Goal: Task Accomplishment & Management: Complete application form

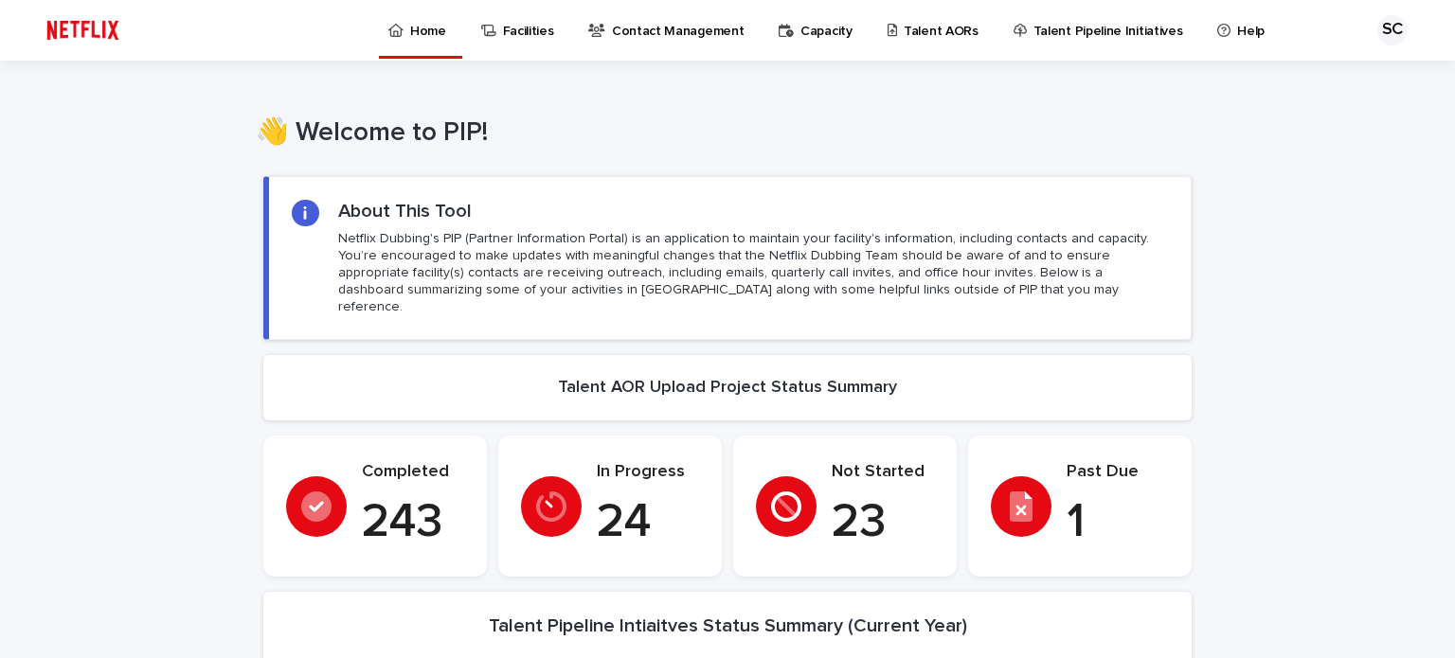
click at [910, 27] on p "Talent AORs" at bounding box center [940, 20] width 75 height 40
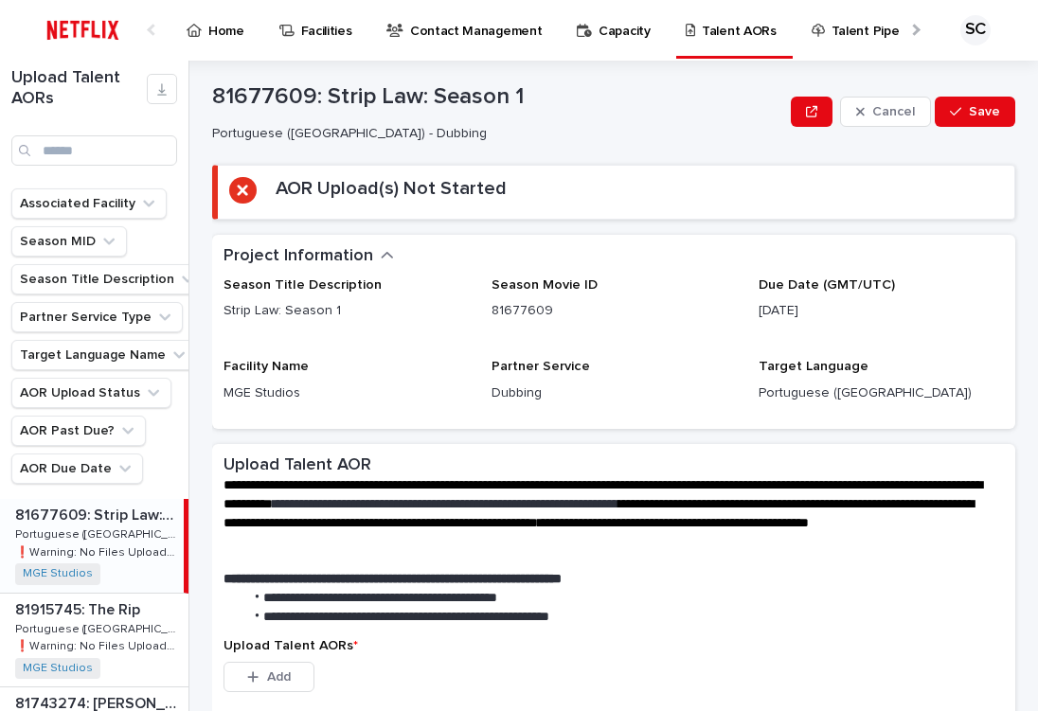
click at [966, 248] on div "Project Information •••" at bounding box center [610, 256] width 773 height 21
drag, startPoint x: 926, startPoint y: 232, endPoint x: 404, endPoint y: 336, distance: 532.1
click at [925, 232] on div "Loading... Saving… AOR Upload(s) Not Started" at bounding box center [613, 200] width 803 height 70
click at [134, 139] on input "Search" at bounding box center [94, 150] width 166 height 30
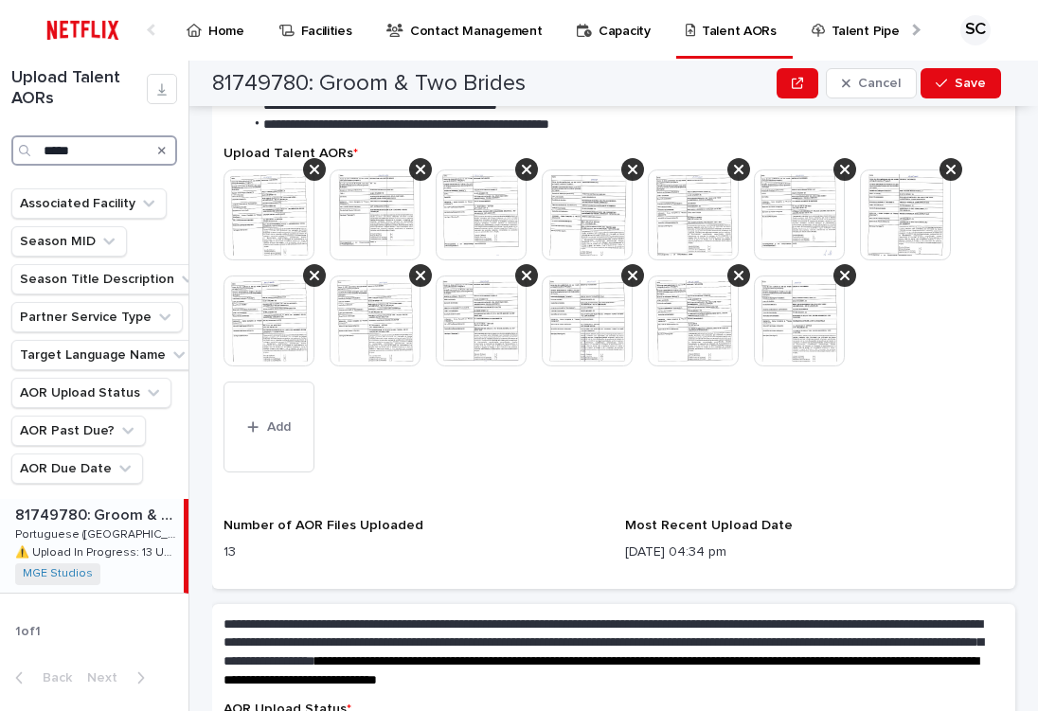
scroll to position [568, 0]
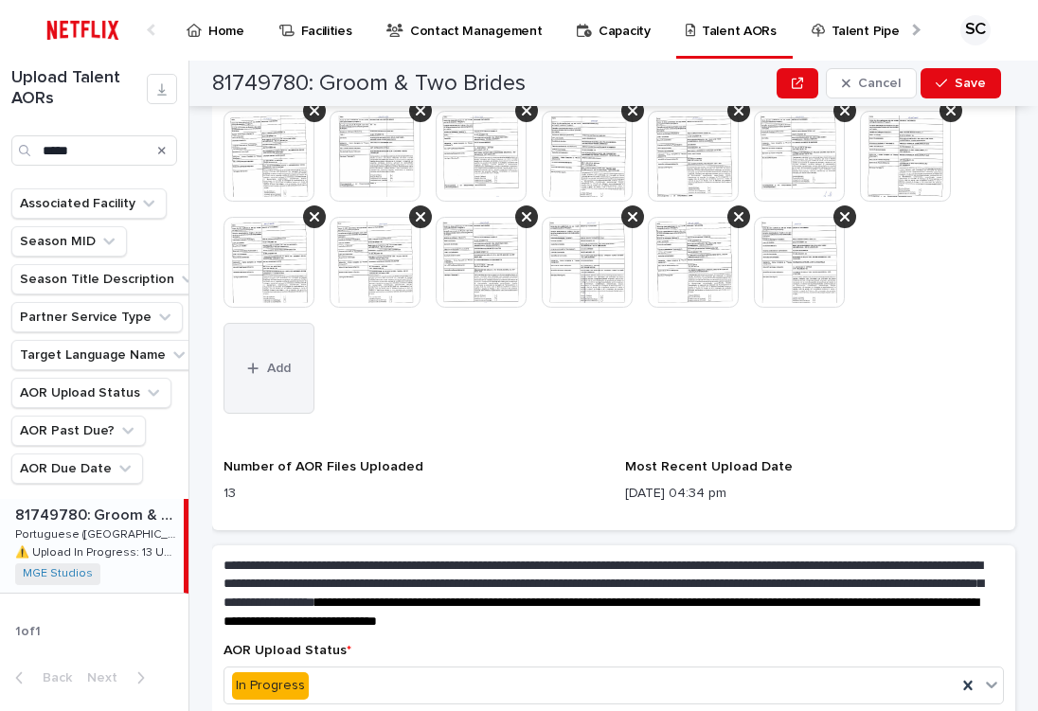
click at [262, 370] on div "button" at bounding box center [256, 368] width 19 height 13
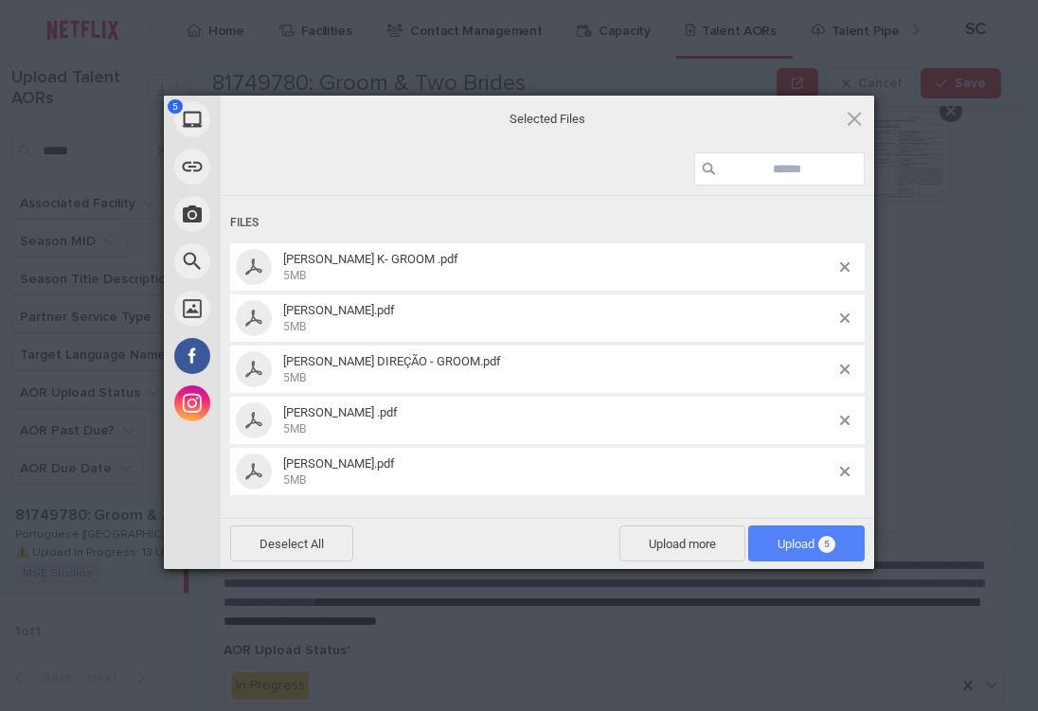
click at [825, 530] on span "Upload 5" at bounding box center [806, 544] width 116 height 36
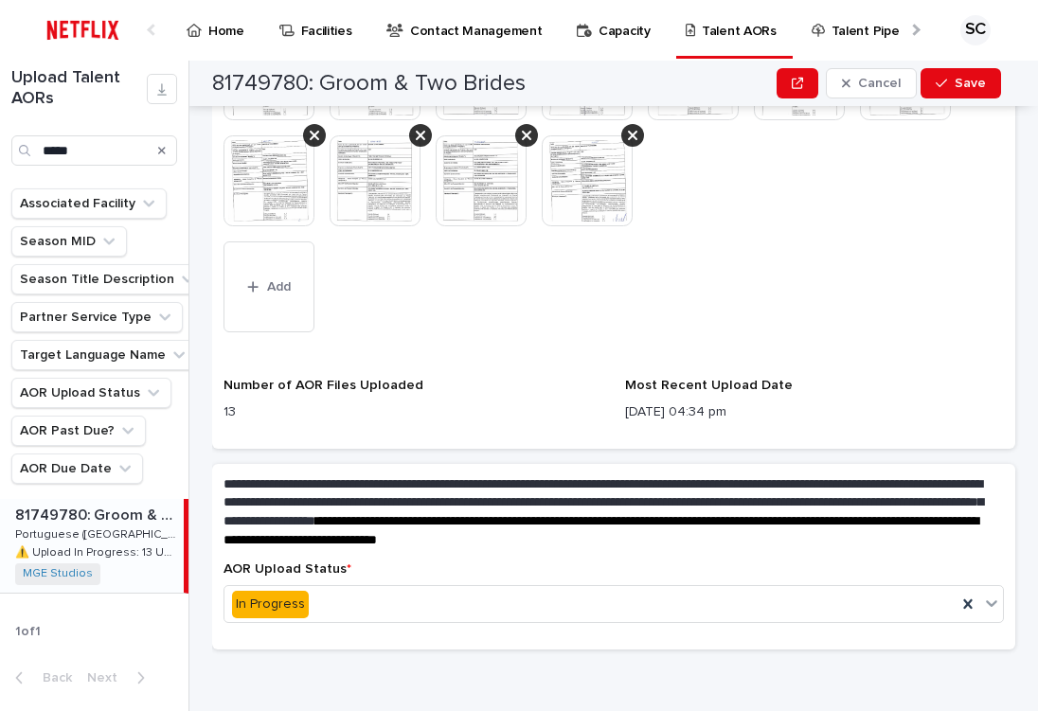
scroll to position [761, 0]
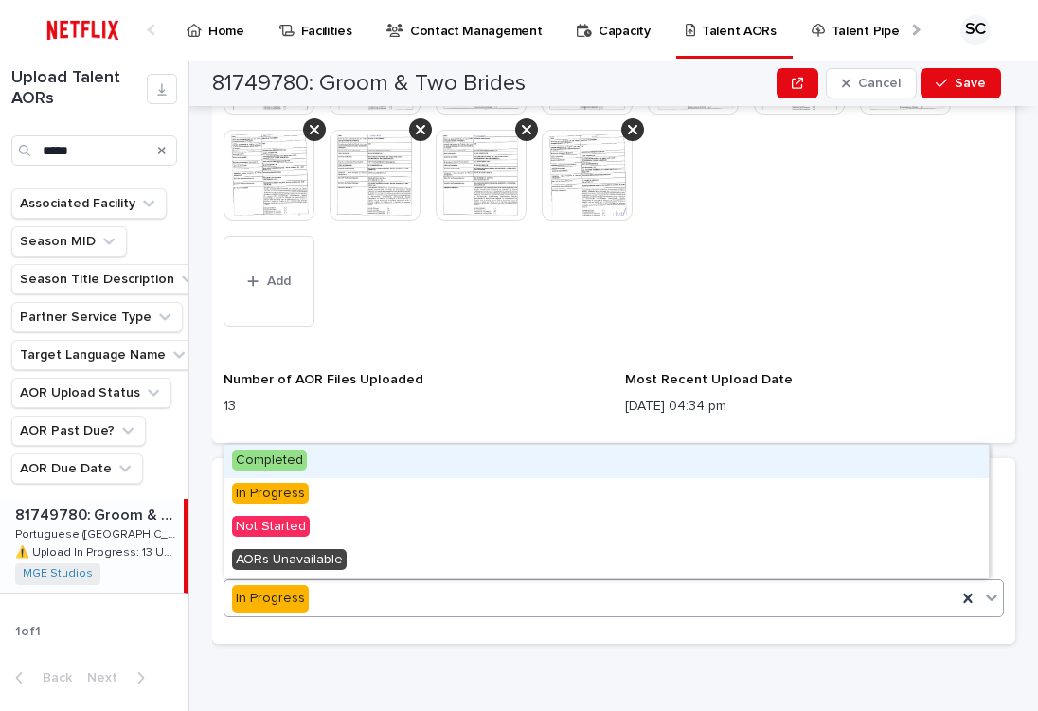
click at [409, 600] on div "In Progress" at bounding box center [590, 598] width 732 height 31
click at [402, 465] on div "Completed" at bounding box center [606, 461] width 764 height 33
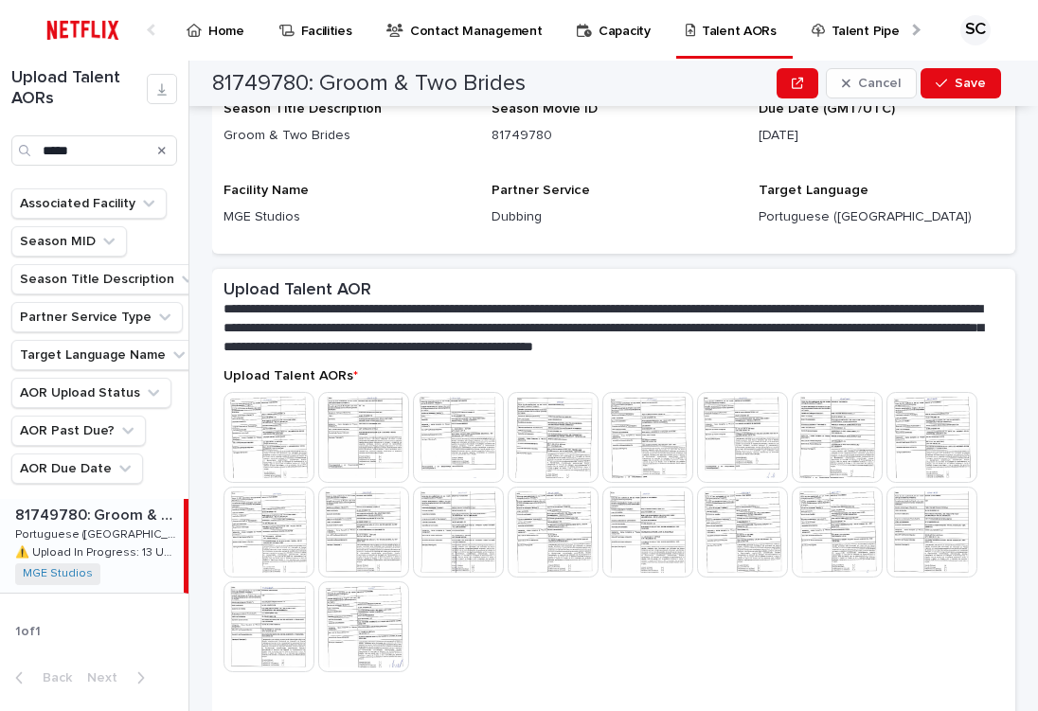
scroll to position [0, 0]
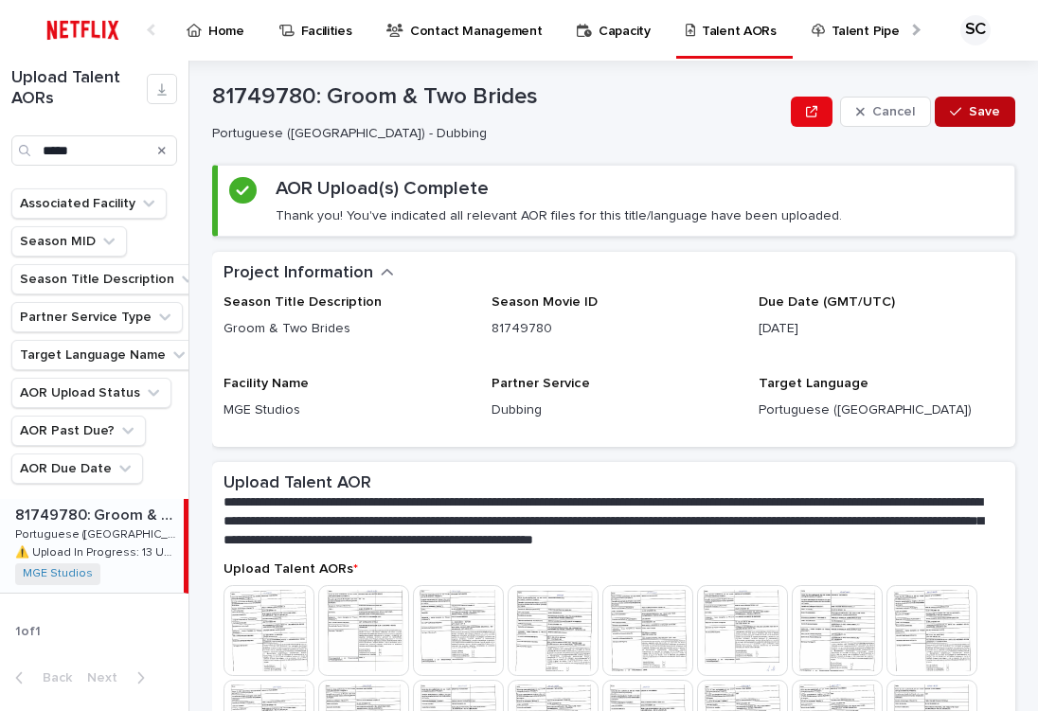
click at [969, 113] on span "Save" at bounding box center [984, 111] width 31 height 13
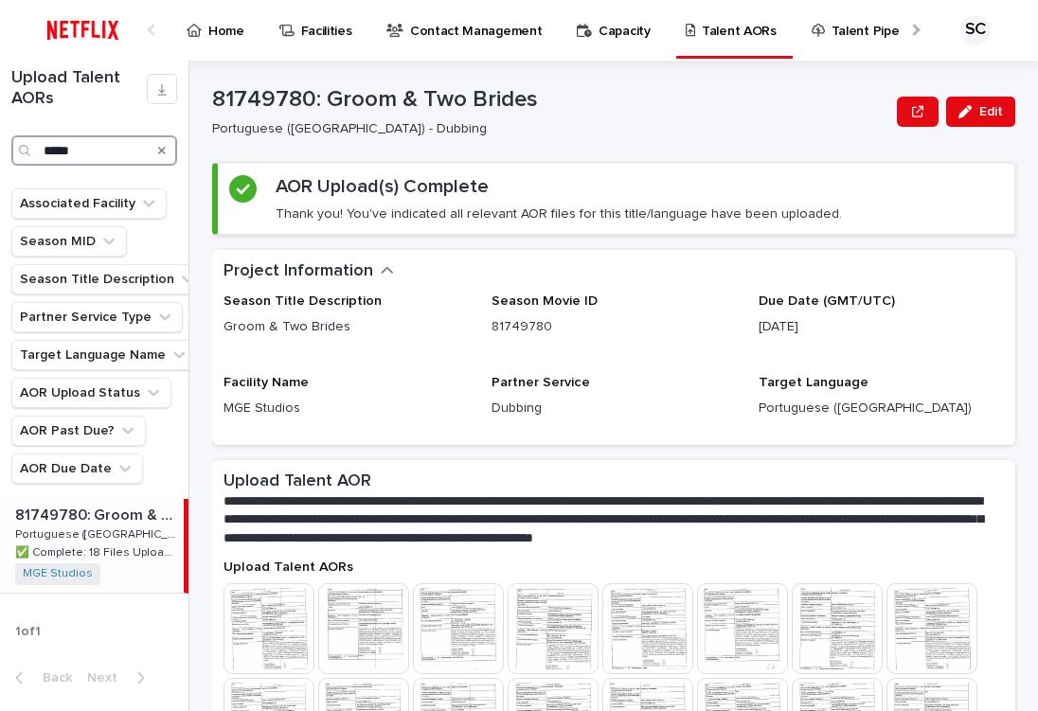
drag, startPoint x: 98, startPoint y: 157, endPoint x: 9, endPoint y: 165, distance: 89.3
click at [9, 165] on div "Upload Talent AORs *****" at bounding box center [94, 117] width 188 height 98
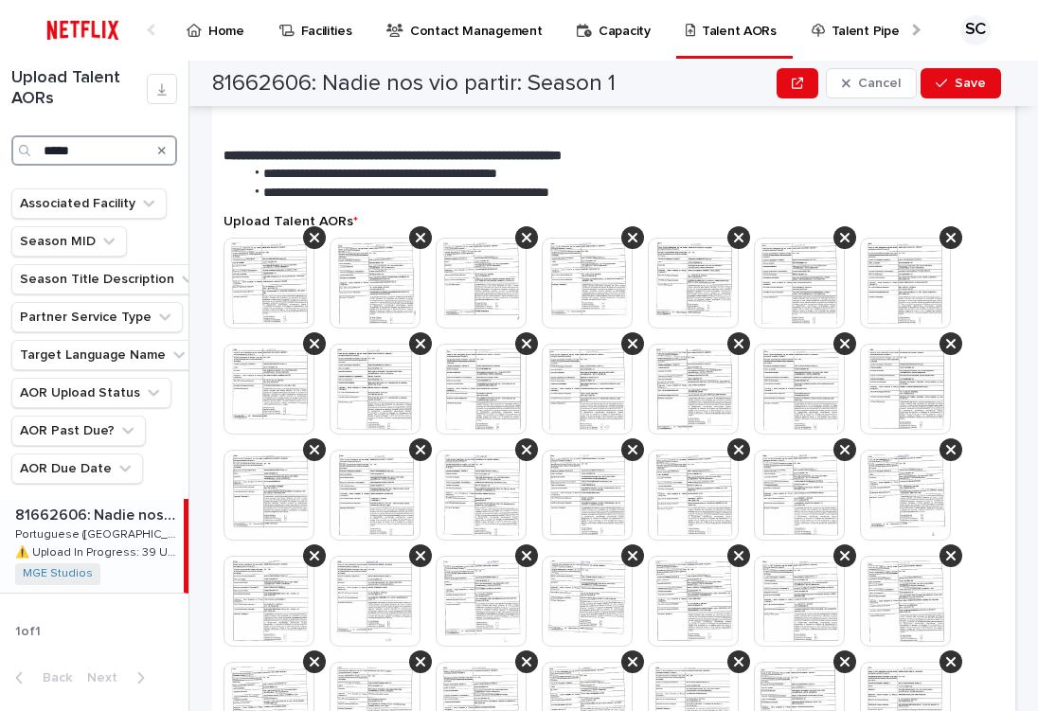
scroll to position [758, 0]
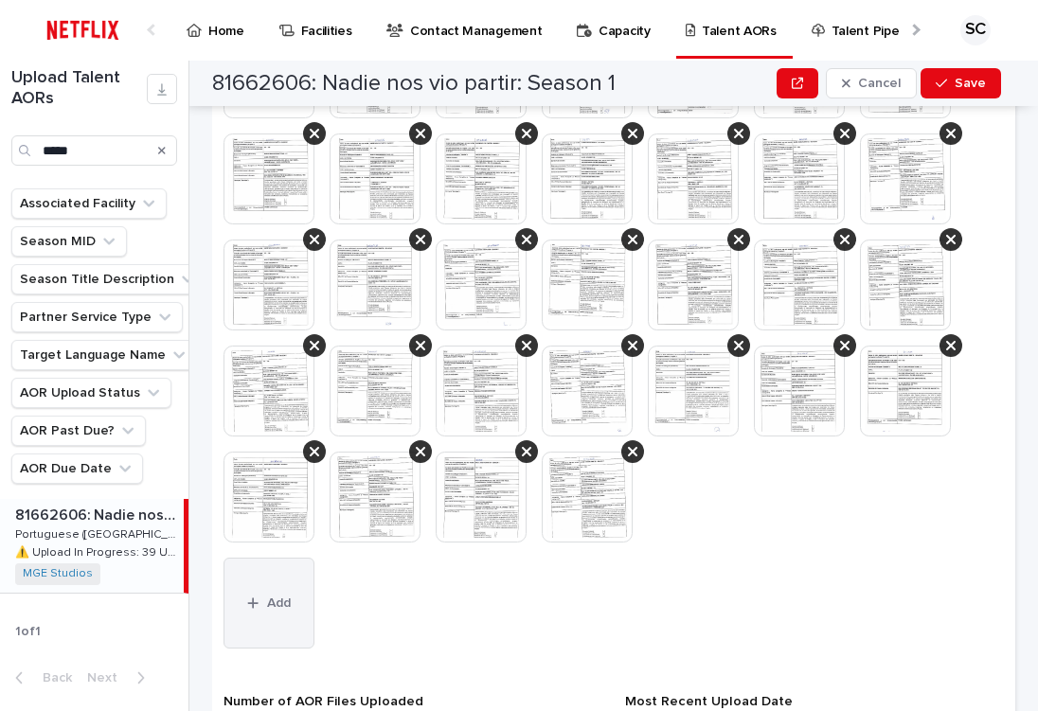
click at [277, 580] on button "Add" at bounding box center [269, 603] width 91 height 91
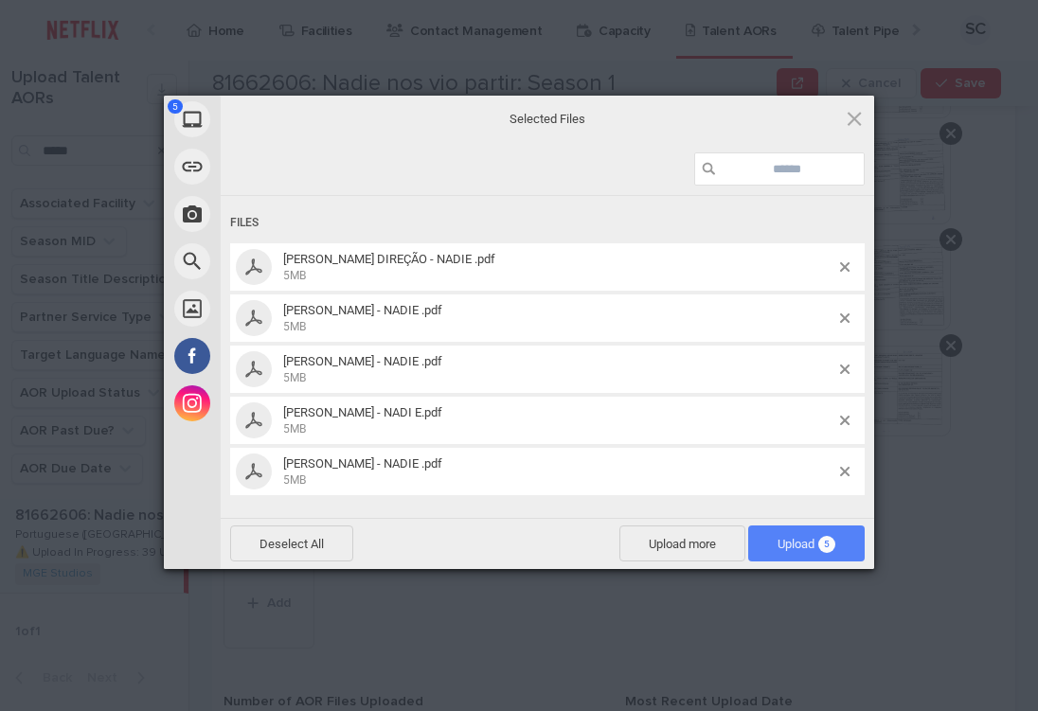
click at [813, 549] on span "Upload 5" at bounding box center [807, 544] width 58 height 14
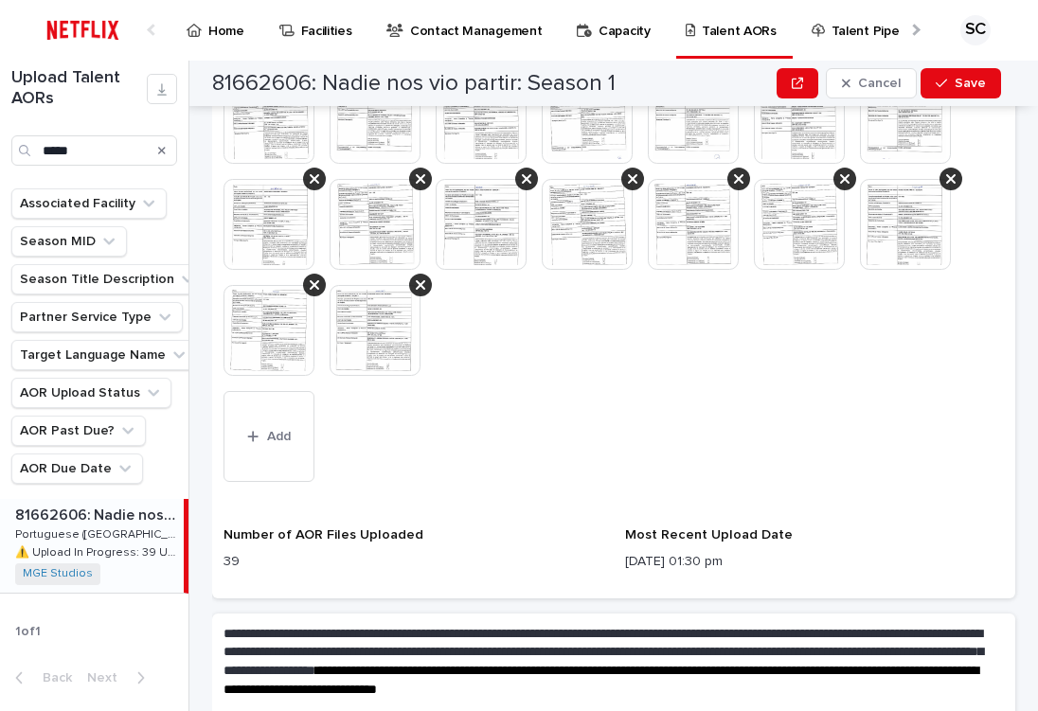
scroll to position [1186, 0]
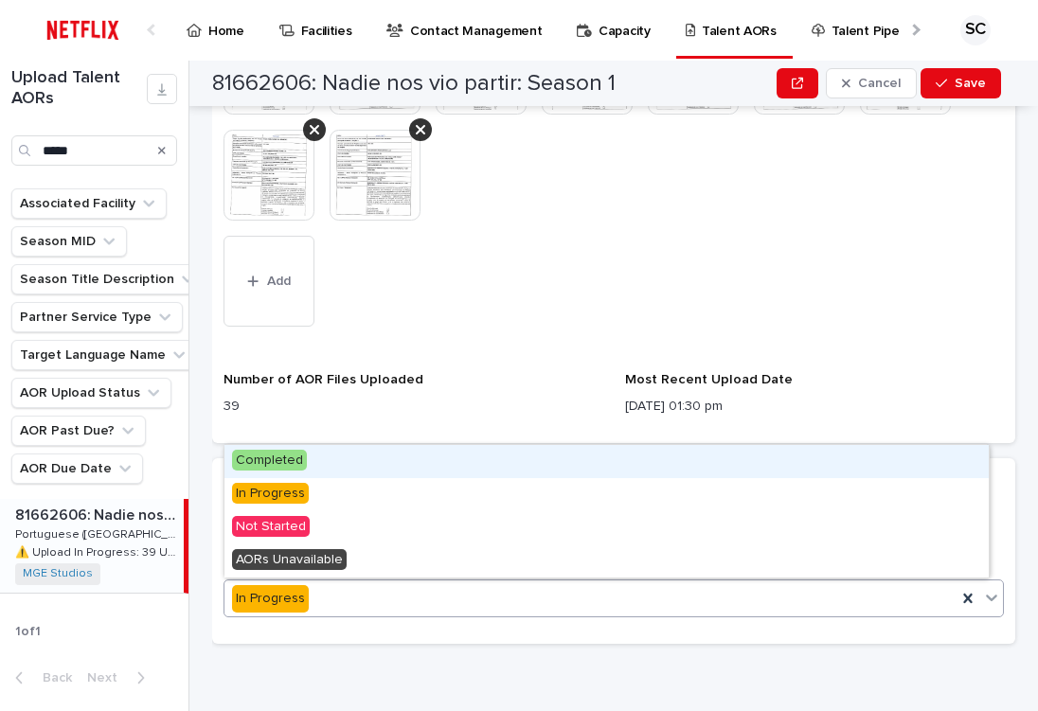
click at [443, 597] on div "In Progress" at bounding box center [590, 598] width 732 height 31
click at [466, 457] on div "Completed" at bounding box center [606, 461] width 764 height 33
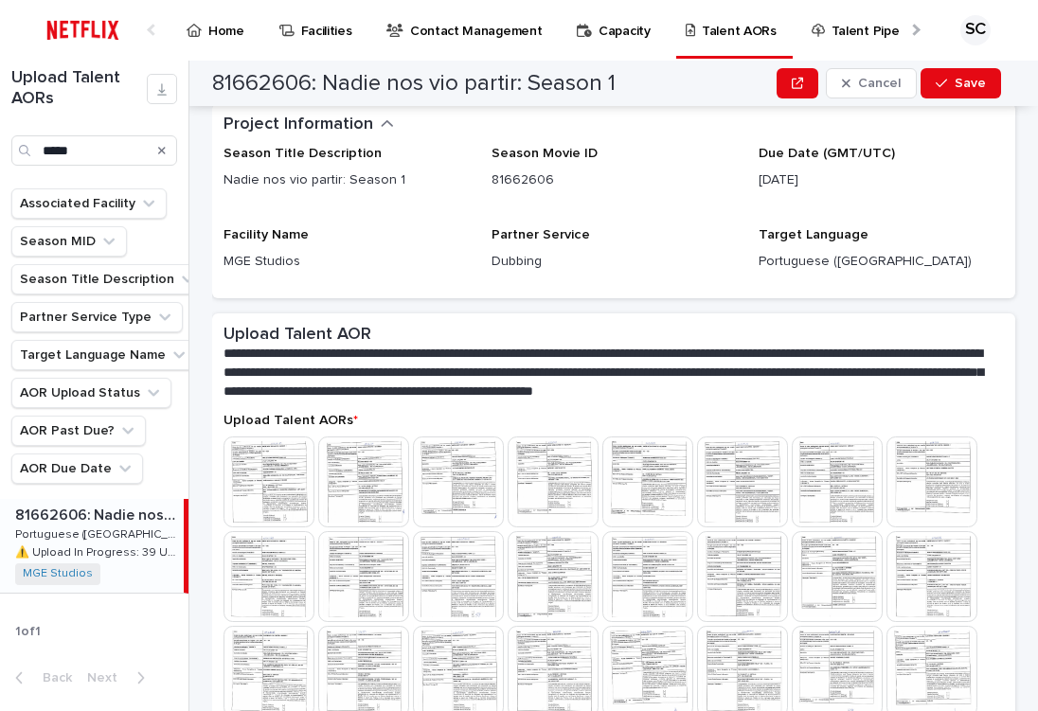
scroll to position [0, 0]
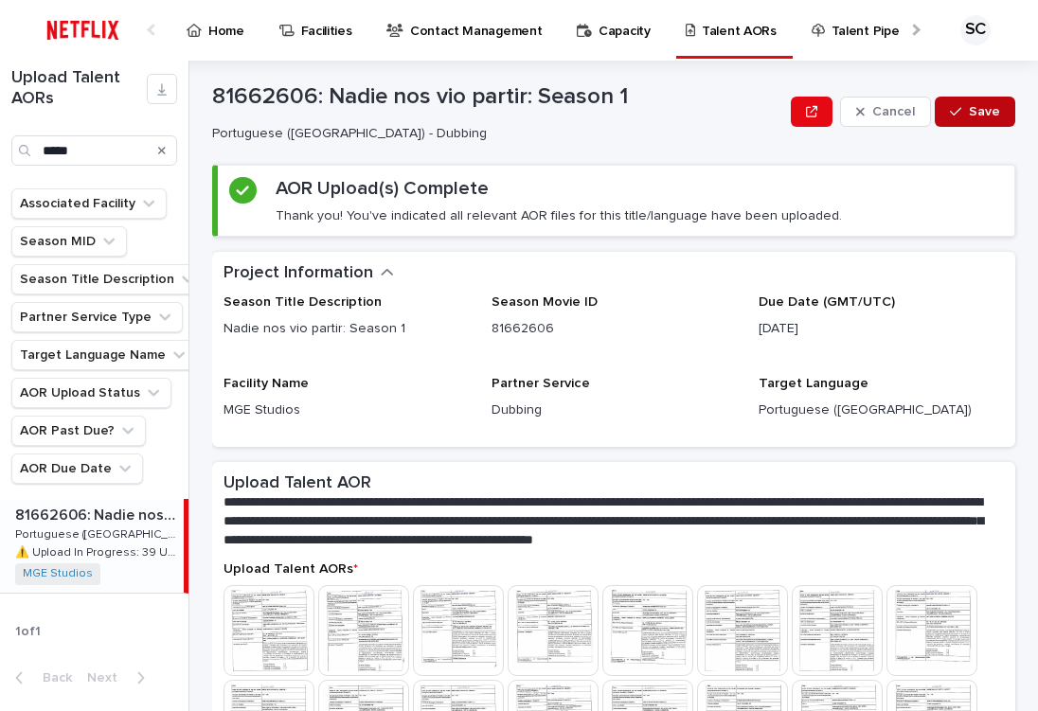
click at [950, 114] on icon "button" at bounding box center [955, 112] width 11 height 9
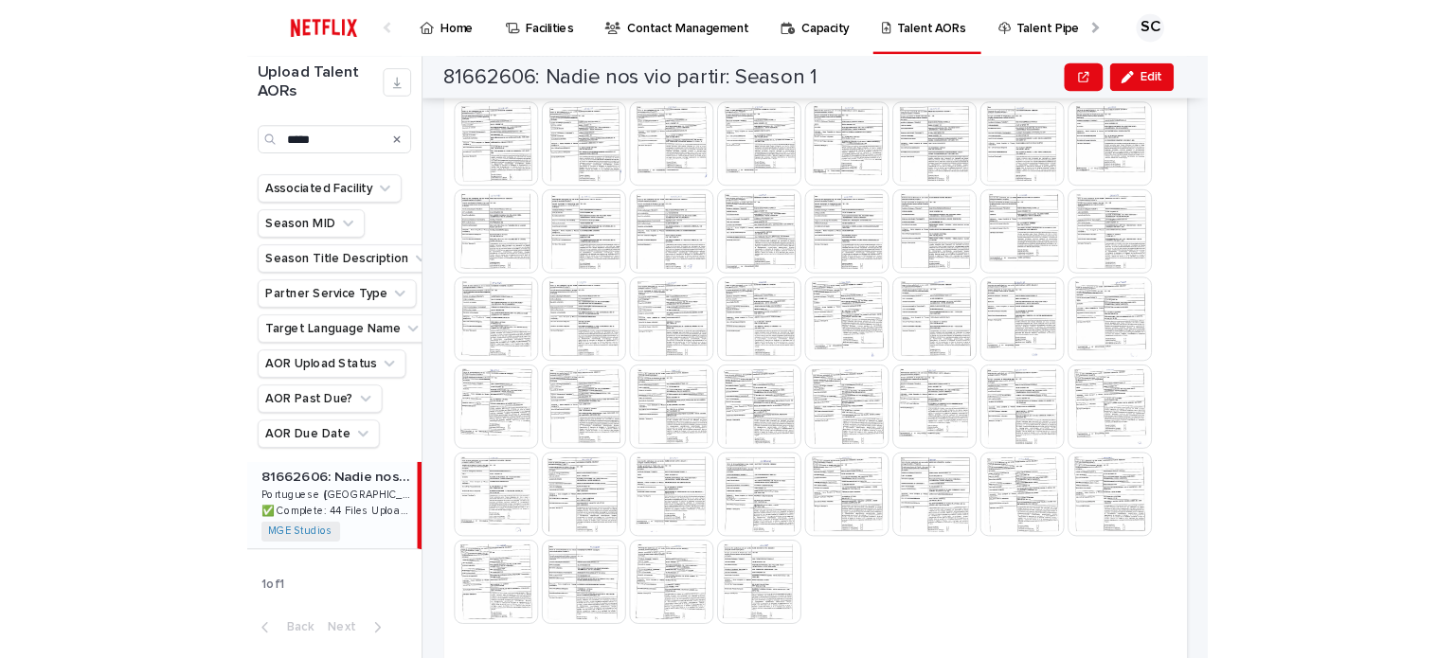
scroll to position [706, 0]
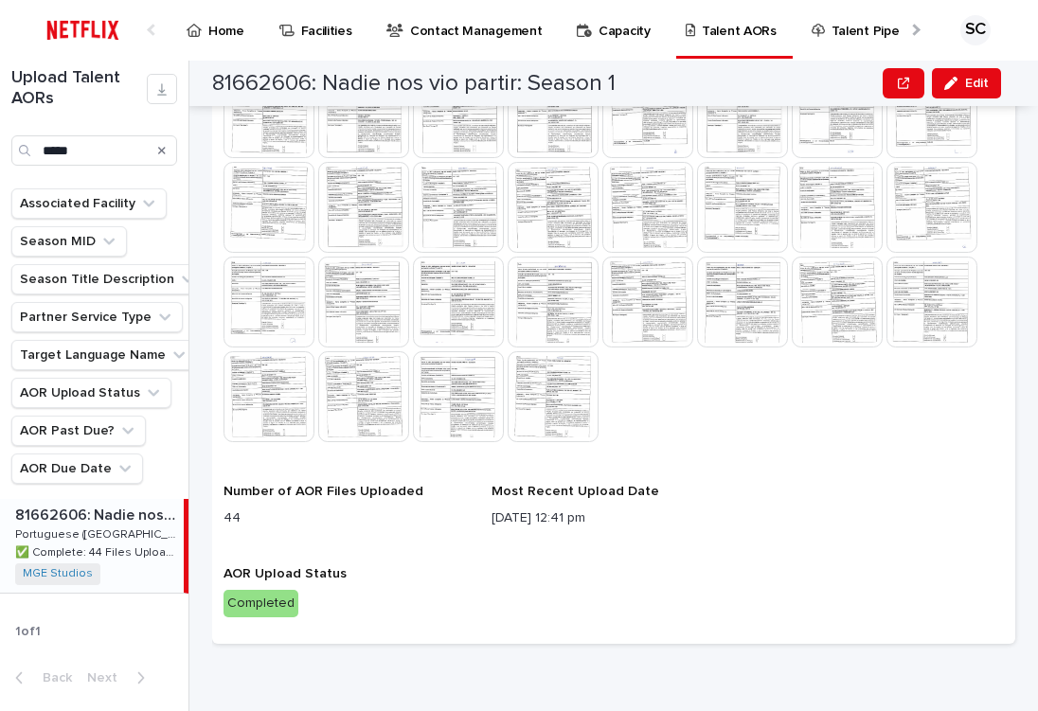
click at [950, 435] on div at bounding box center [614, 162] width 780 height 568
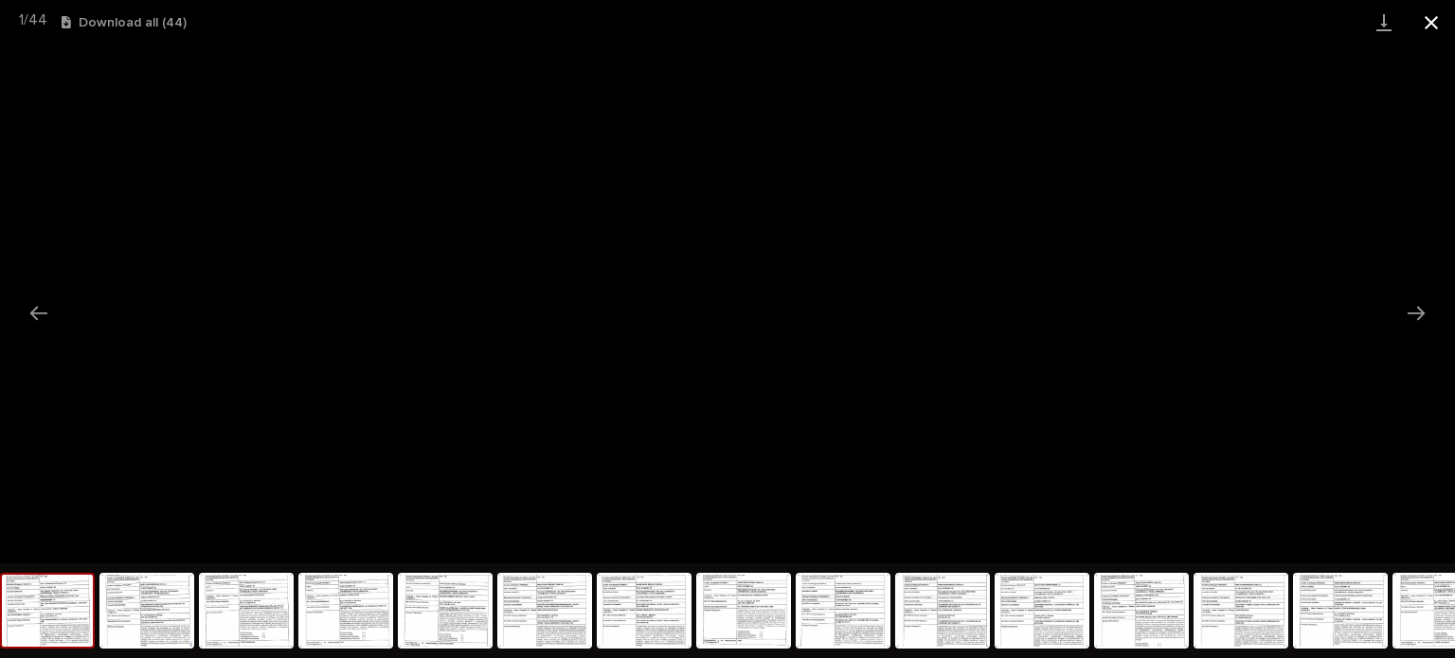
click at [1437, 25] on button "Close gallery" at bounding box center [1430, 22] width 47 height 45
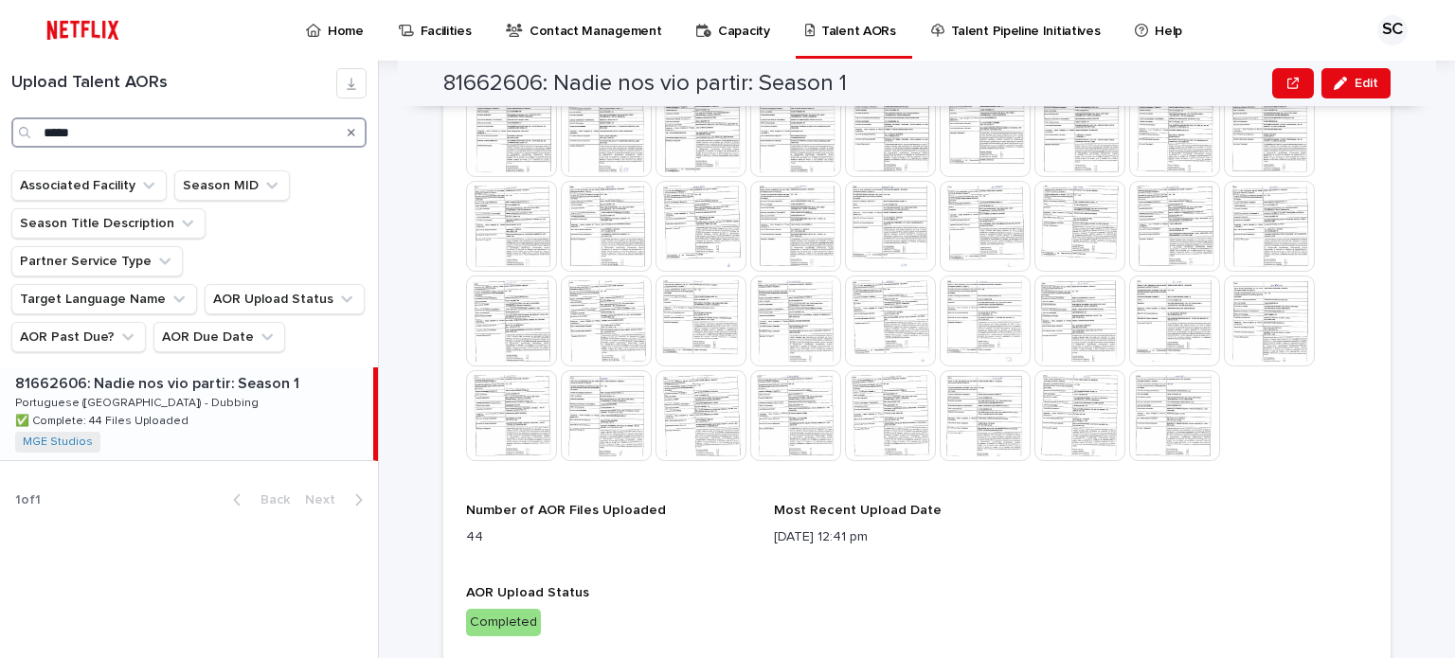
drag, startPoint x: 191, startPoint y: 132, endPoint x: 0, endPoint y: 95, distance: 194.8
click at [0, 95] on div "Upload Talent AORs *****" at bounding box center [189, 108] width 378 height 80
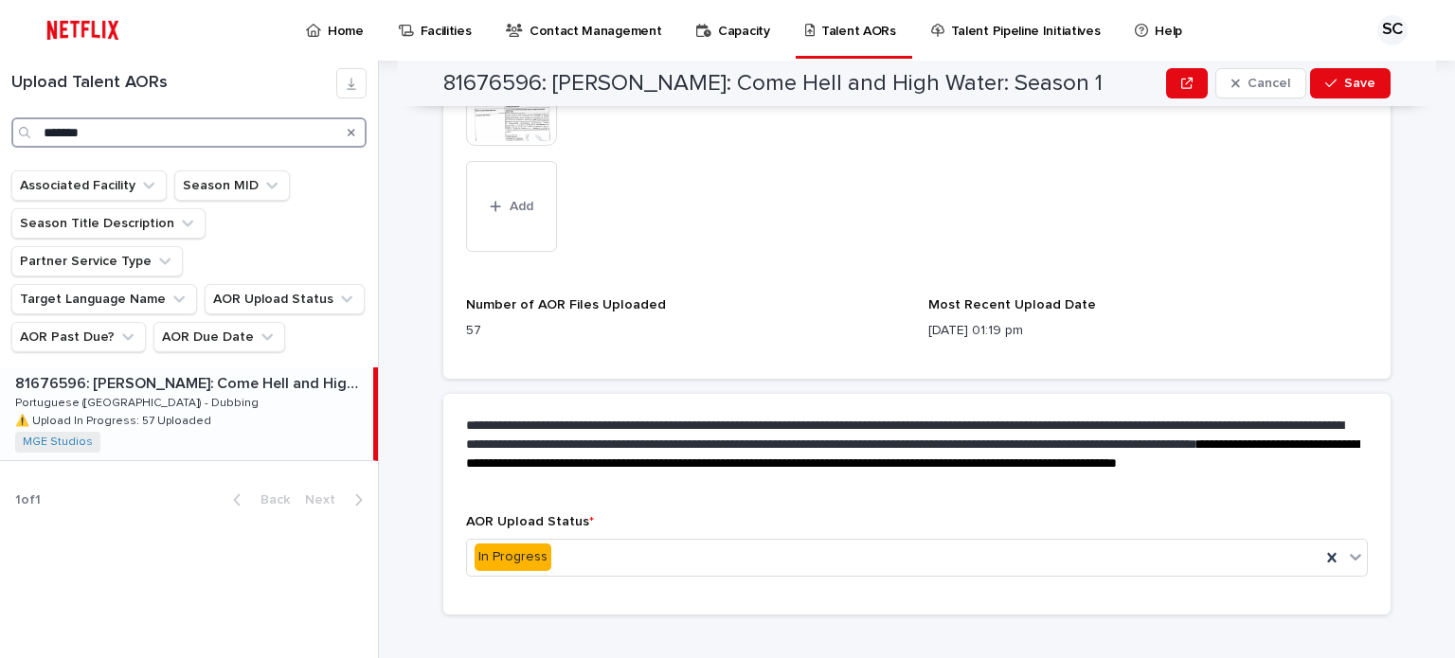
scroll to position [1484, 0]
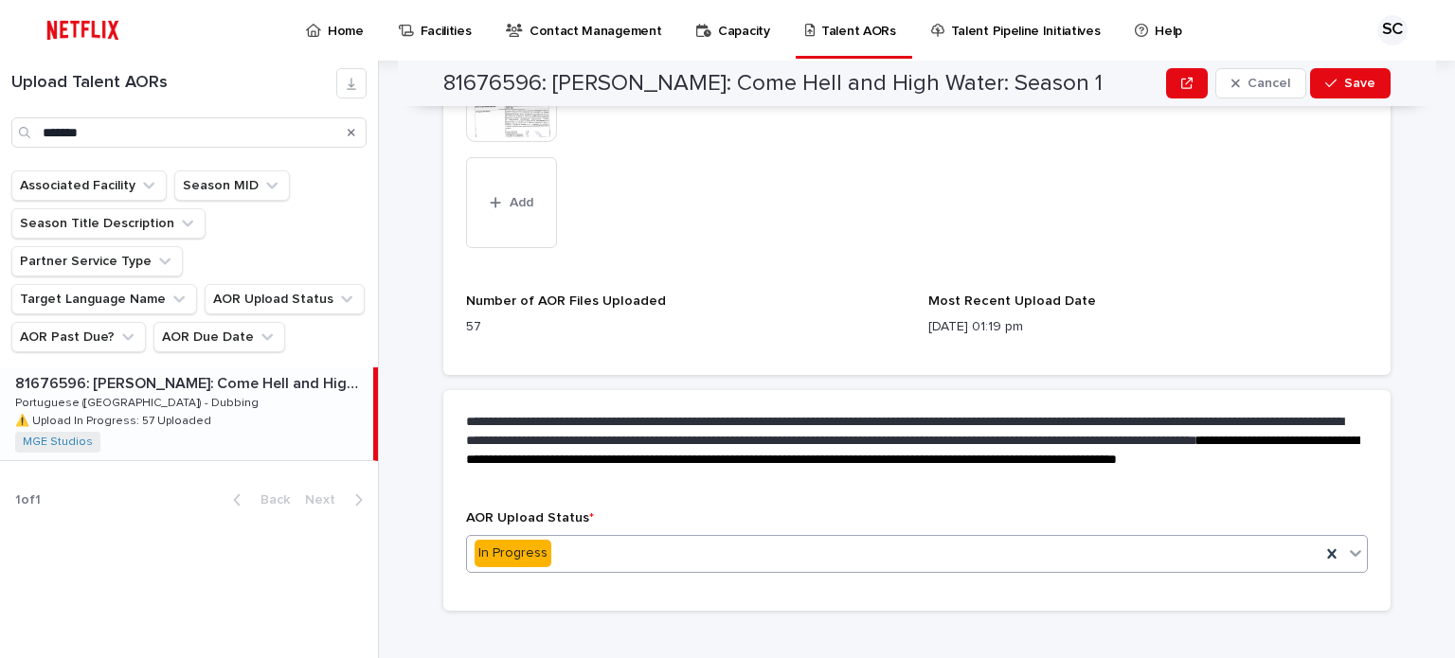
drag, startPoint x: 572, startPoint y: 533, endPoint x: 568, endPoint y: 517, distance: 16.5
click at [568, 538] on div "In Progress" at bounding box center [893, 553] width 853 height 31
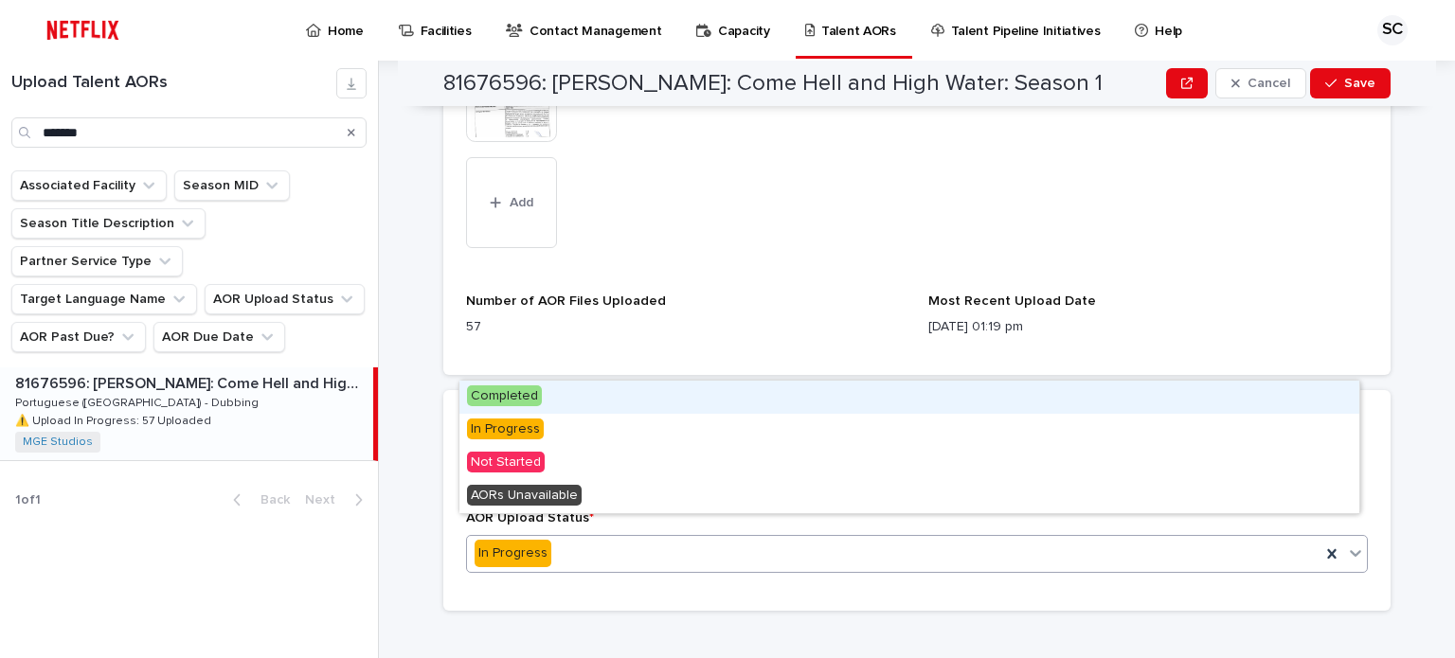
click at [563, 390] on div "Completed" at bounding box center [909, 397] width 900 height 33
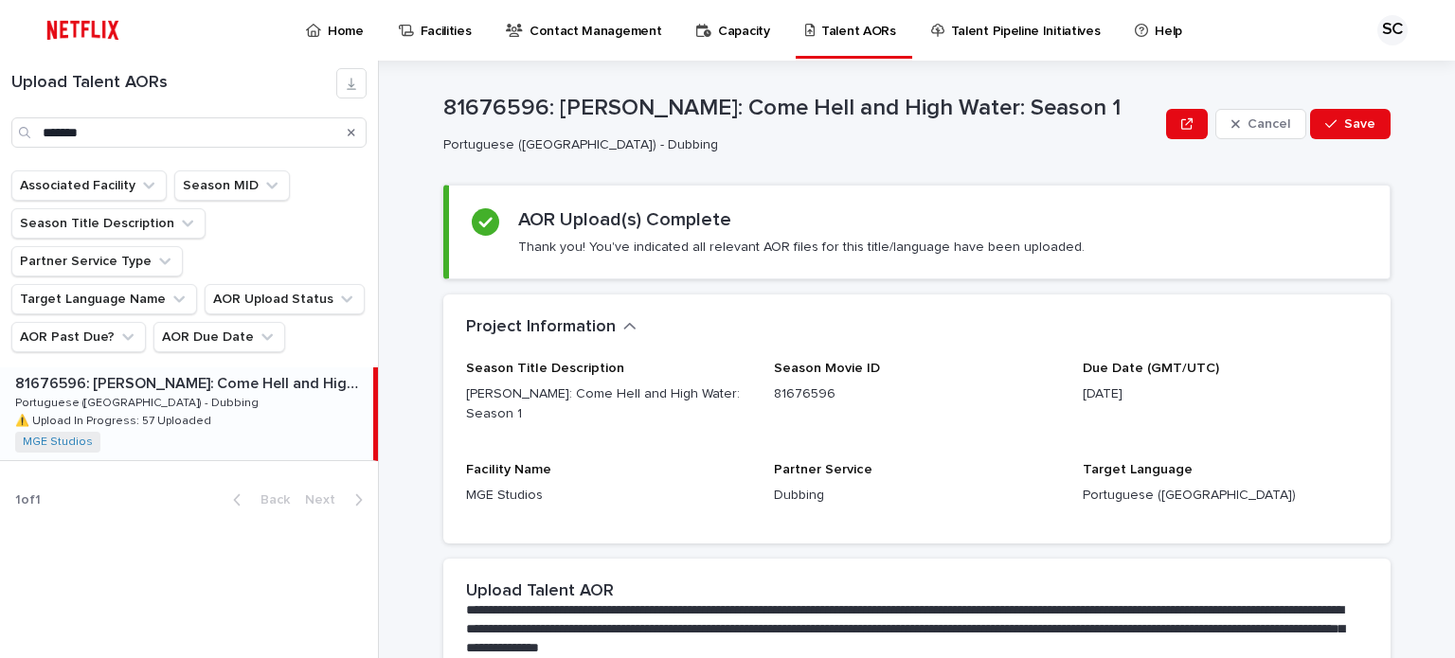
scroll to position [0, 0]
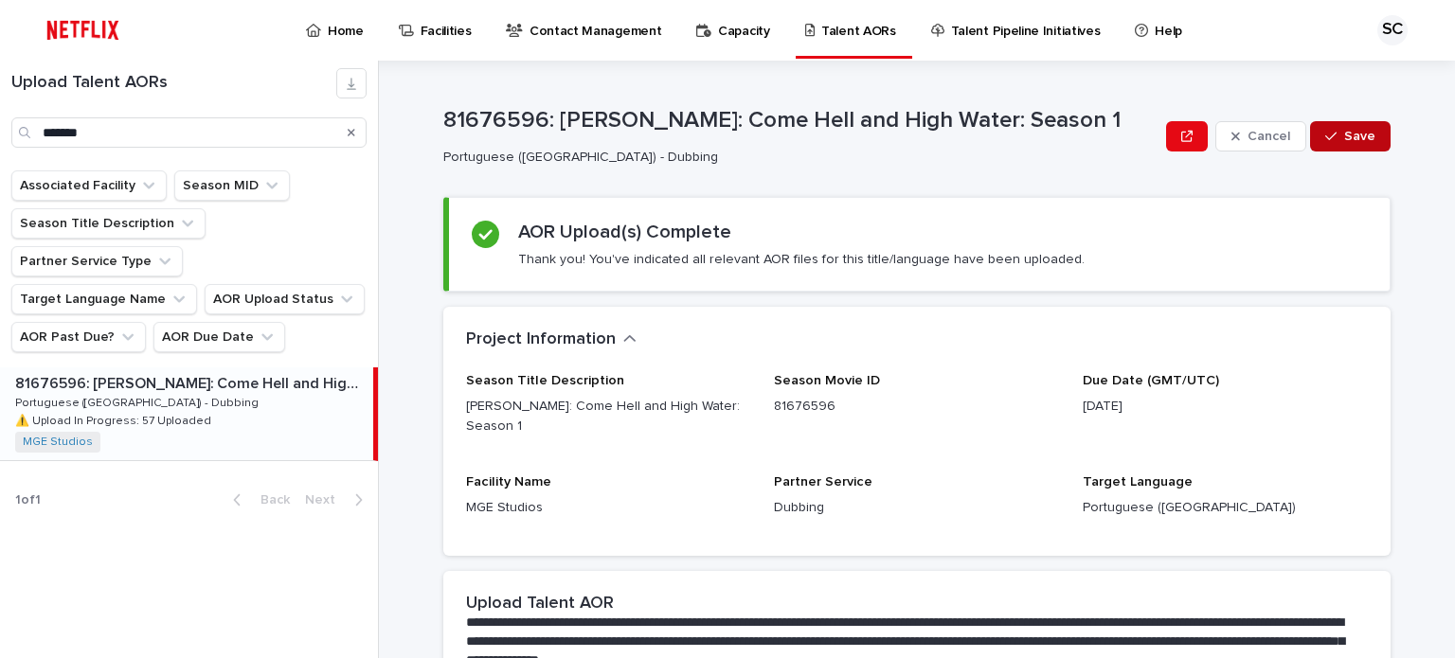
click at [1330, 130] on icon "button" at bounding box center [1330, 136] width 11 height 13
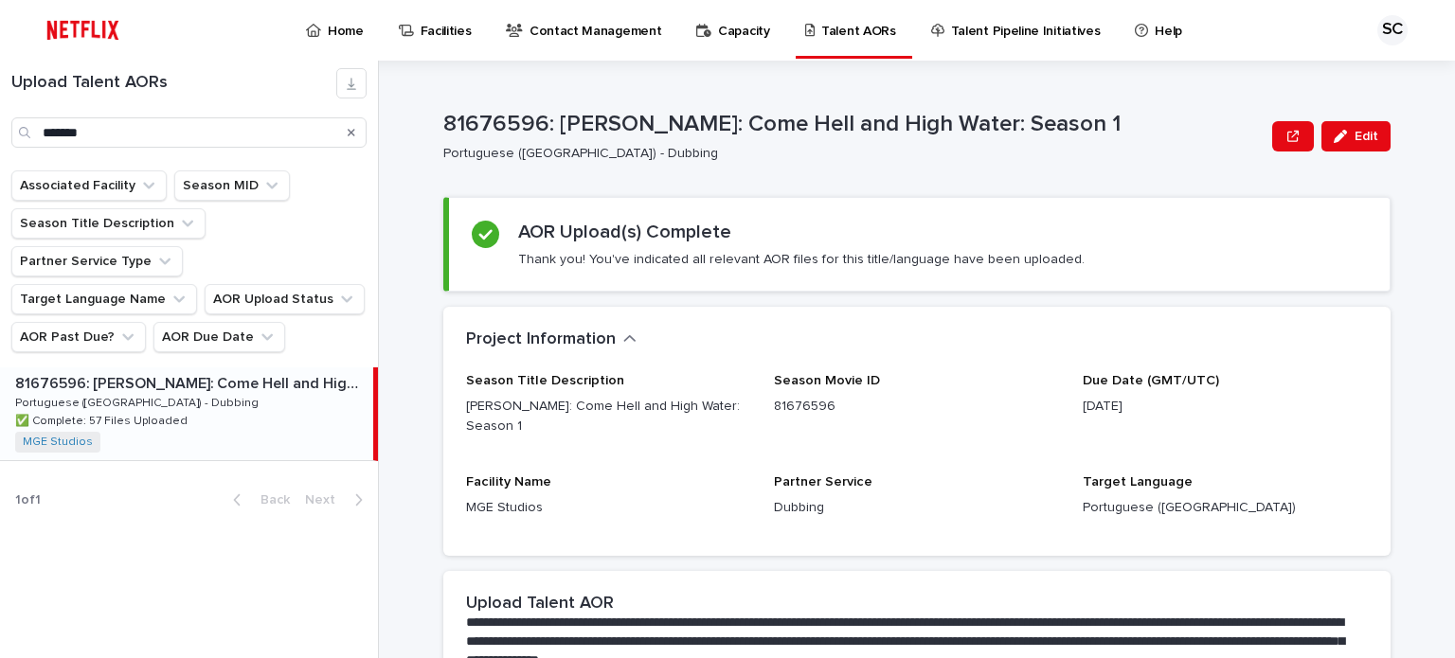
drag, startPoint x: 1136, startPoint y: 306, endPoint x: 961, endPoint y: 364, distance: 183.6
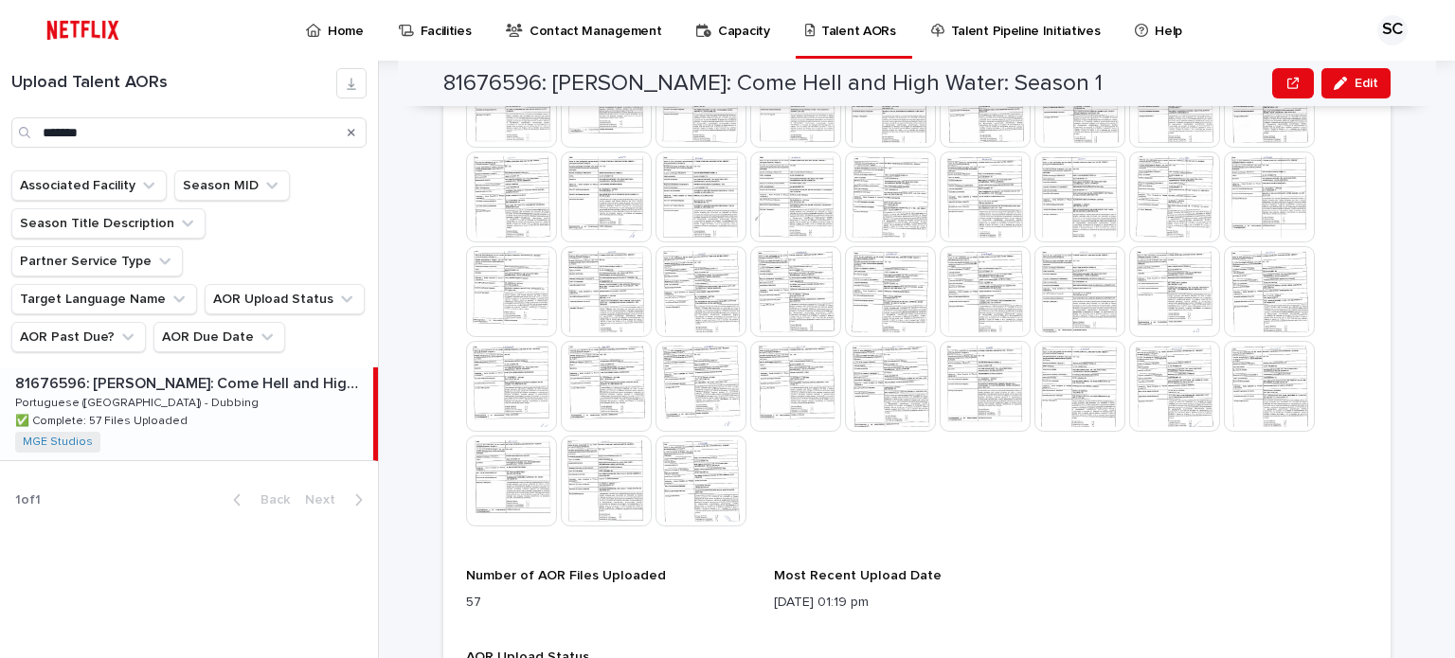
scroll to position [978, 0]
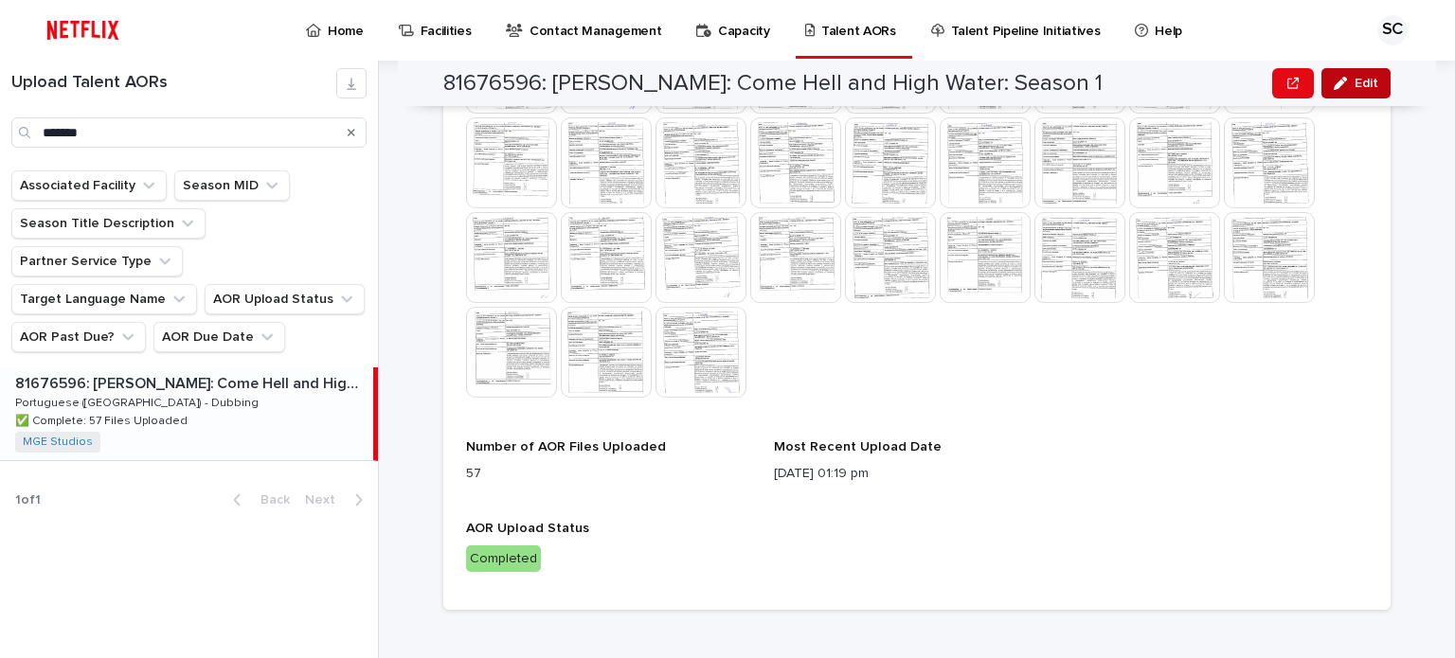
click at [1347, 71] on button "Edit" at bounding box center [1355, 83] width 69 height 30
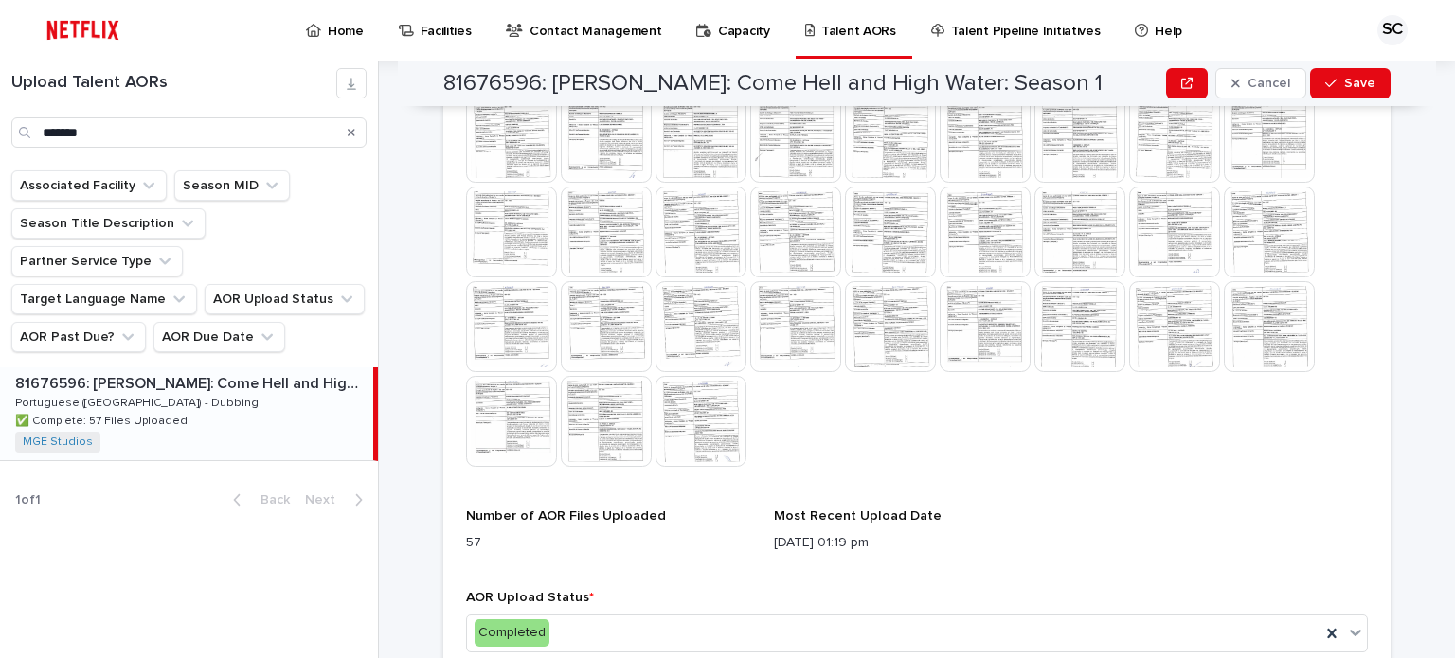
scroll to position [989, 0]
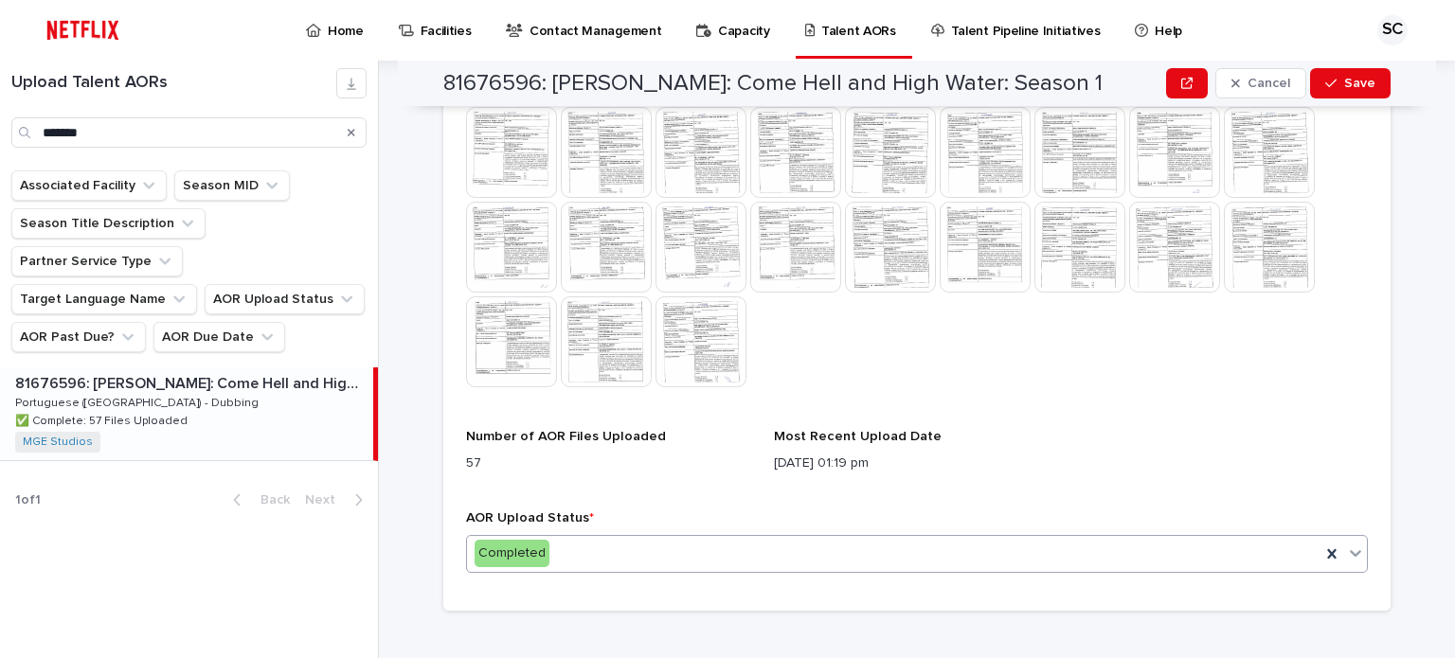
click at [675, 538] on div "Completed" at bounding box center [893, 553] width 853 height 31
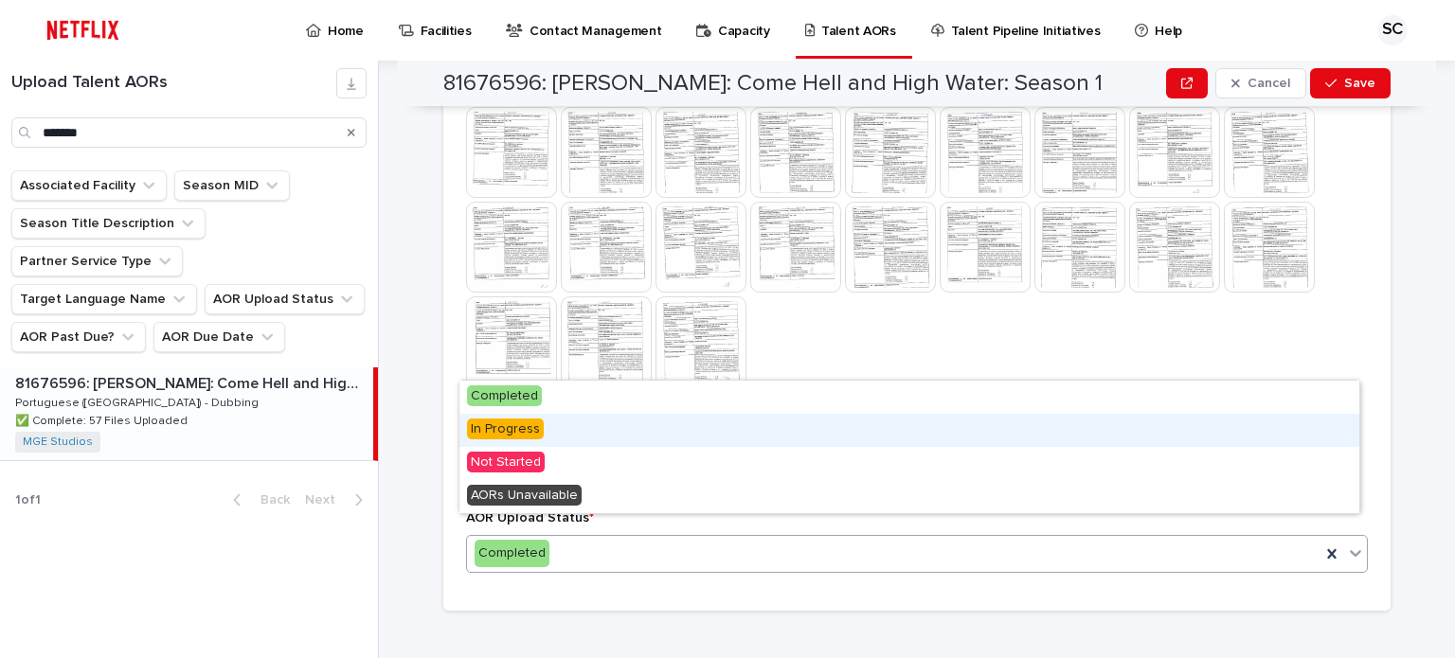
click at [640, 432] on div "In Progress" at bounding box center [909, 430] width 900 height 33
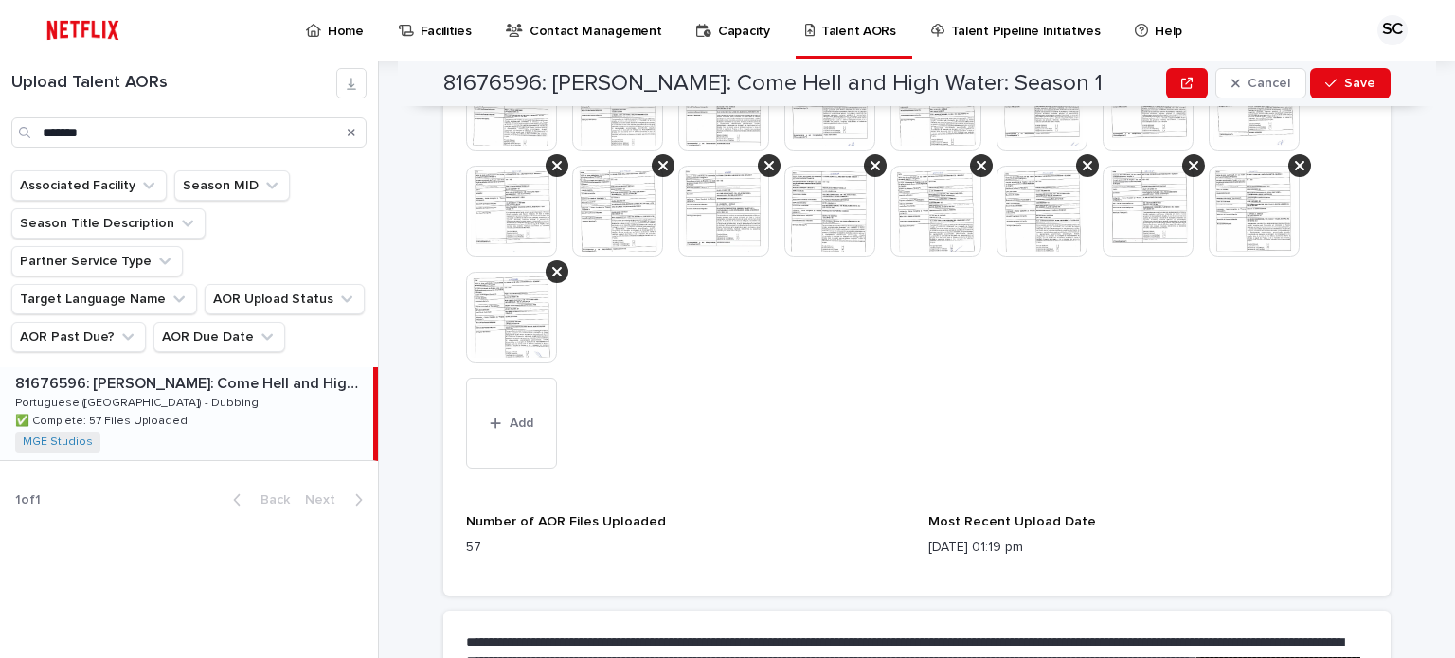
scroll to position [1368, 0]
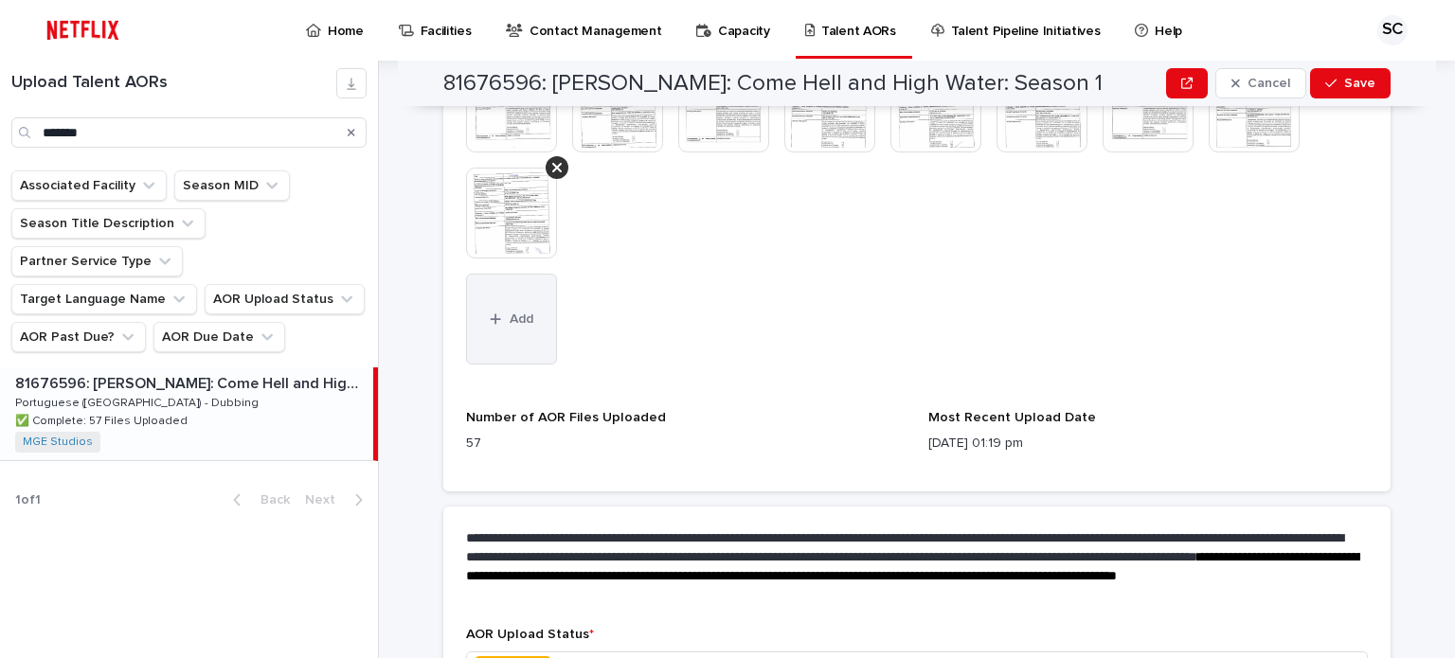
click at [510, 317] on button "Add" at bounding box center [511, 319] width 91 height 91
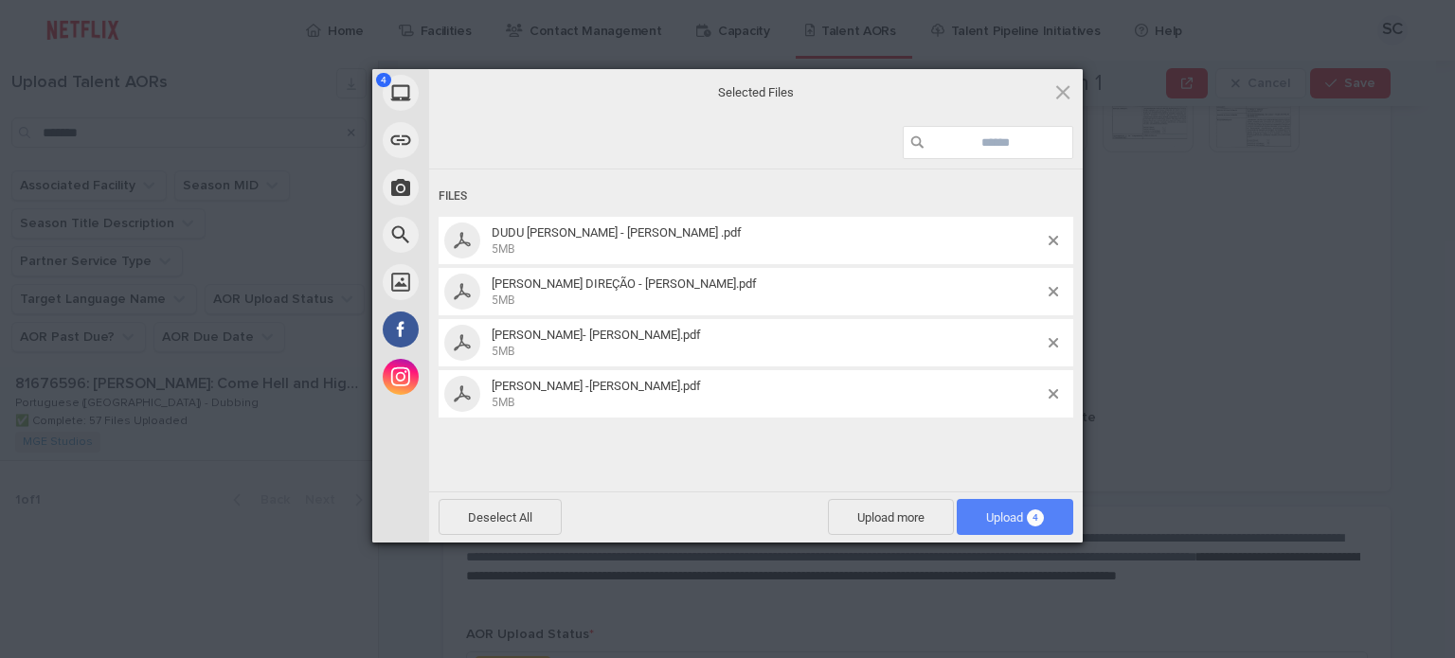
click at [986, 523] on span "Upload 4" at bounding box center [1015, 517] width 58 height 14
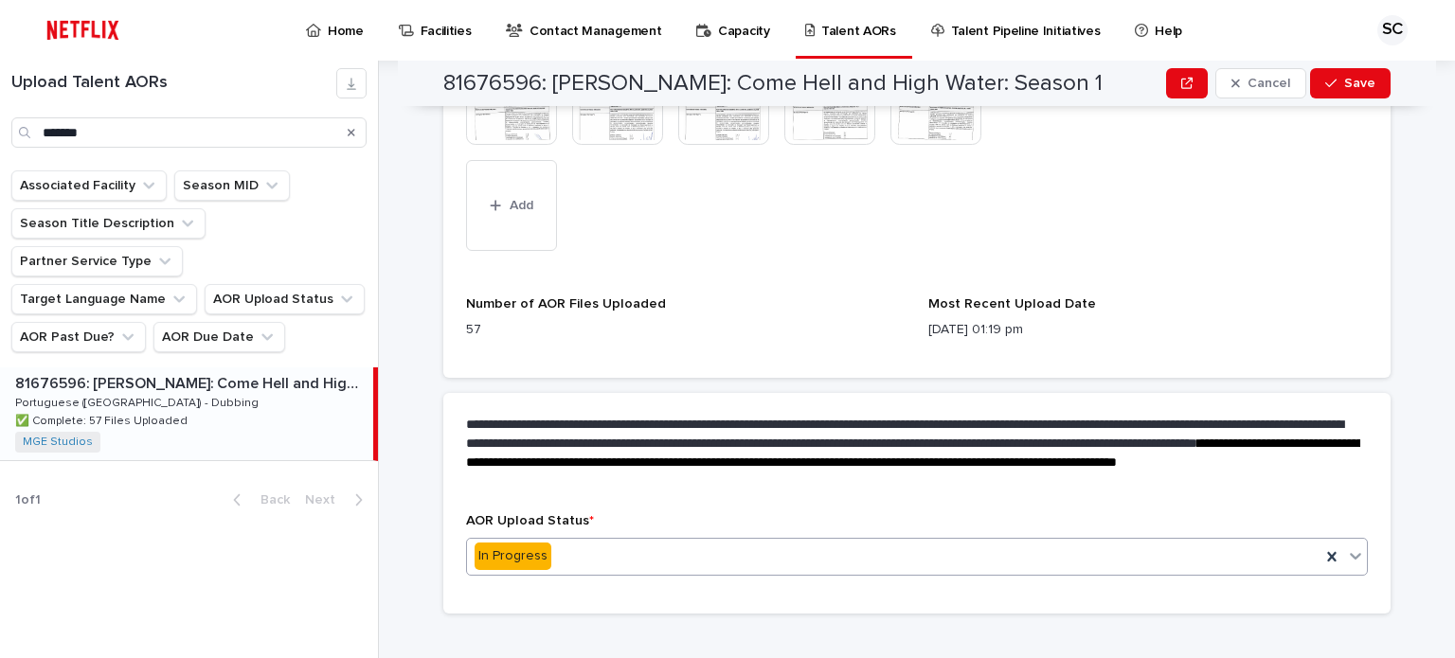
scroll to position [1484, 0]
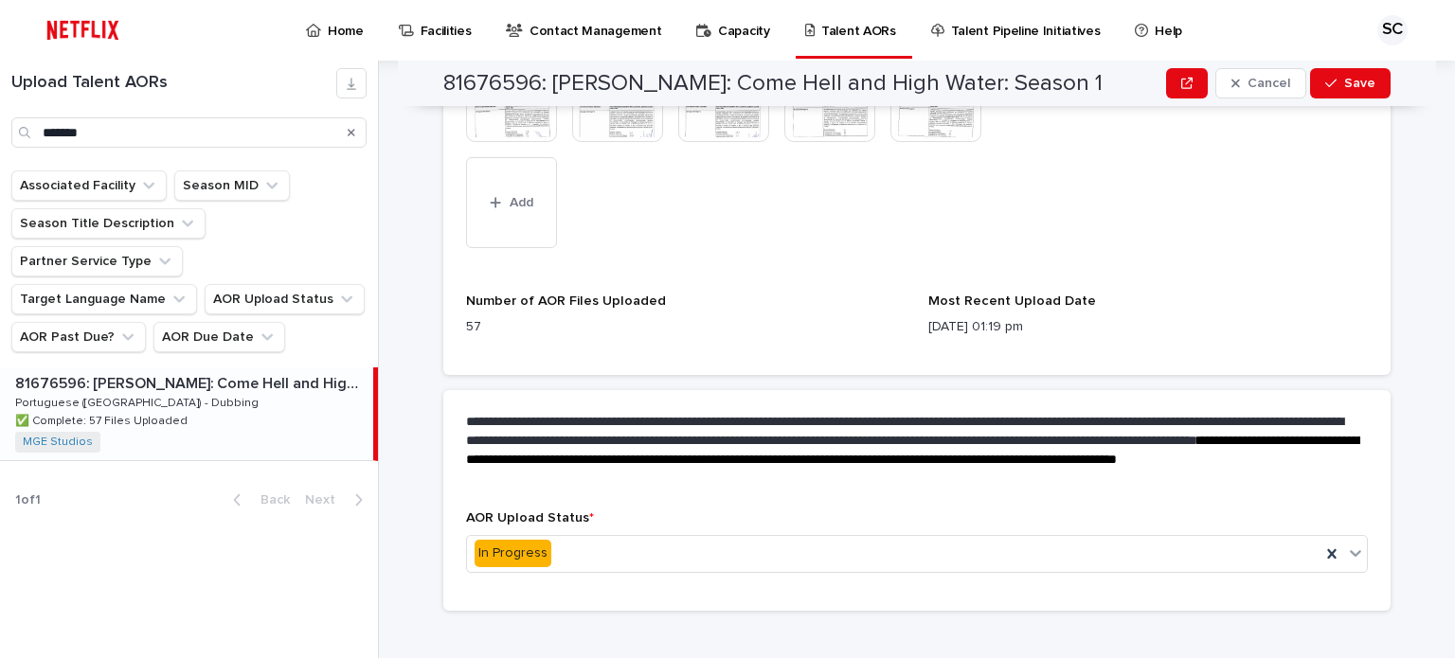
drag, startPoint x: 645, startPoint y: 552, endPoint x: 640, endPoint y: 485, distance: 67.4
click at [645, 552] on div "AOR Upload Status * In Progress" at bounding box center [917, 548] width 902 height 77
click at [617, 538] on div "In Progress" at bounding box center [893, 553] width 853 height 31
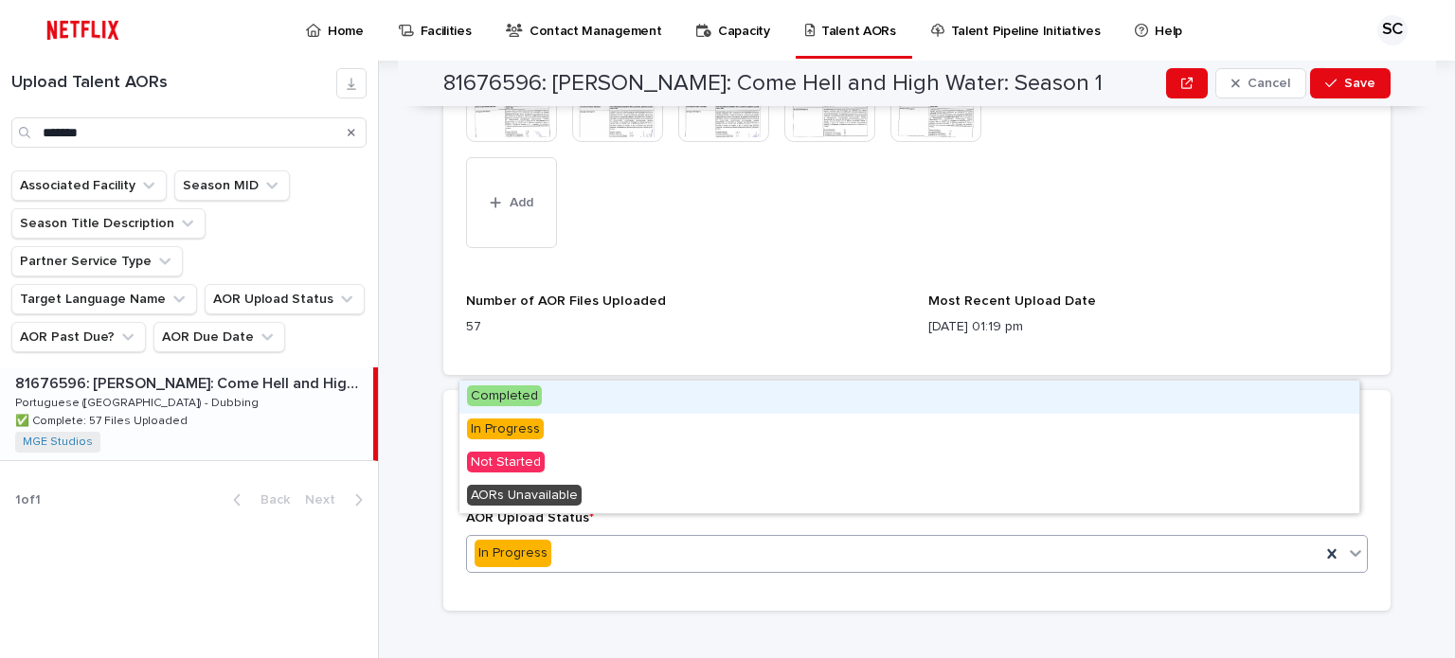
click at [621, 394] on div "Completed" at bounding box center [909, 397] width 900 height 33
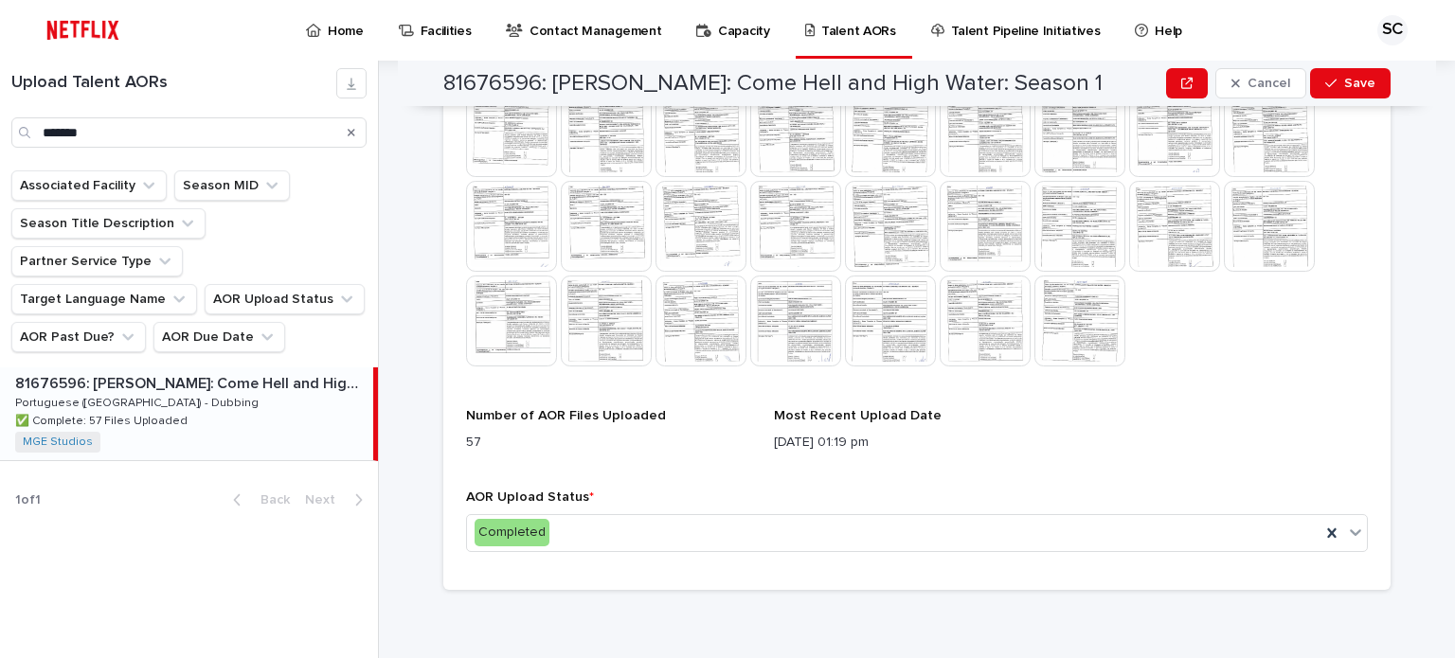
scroll to position [989, 0]
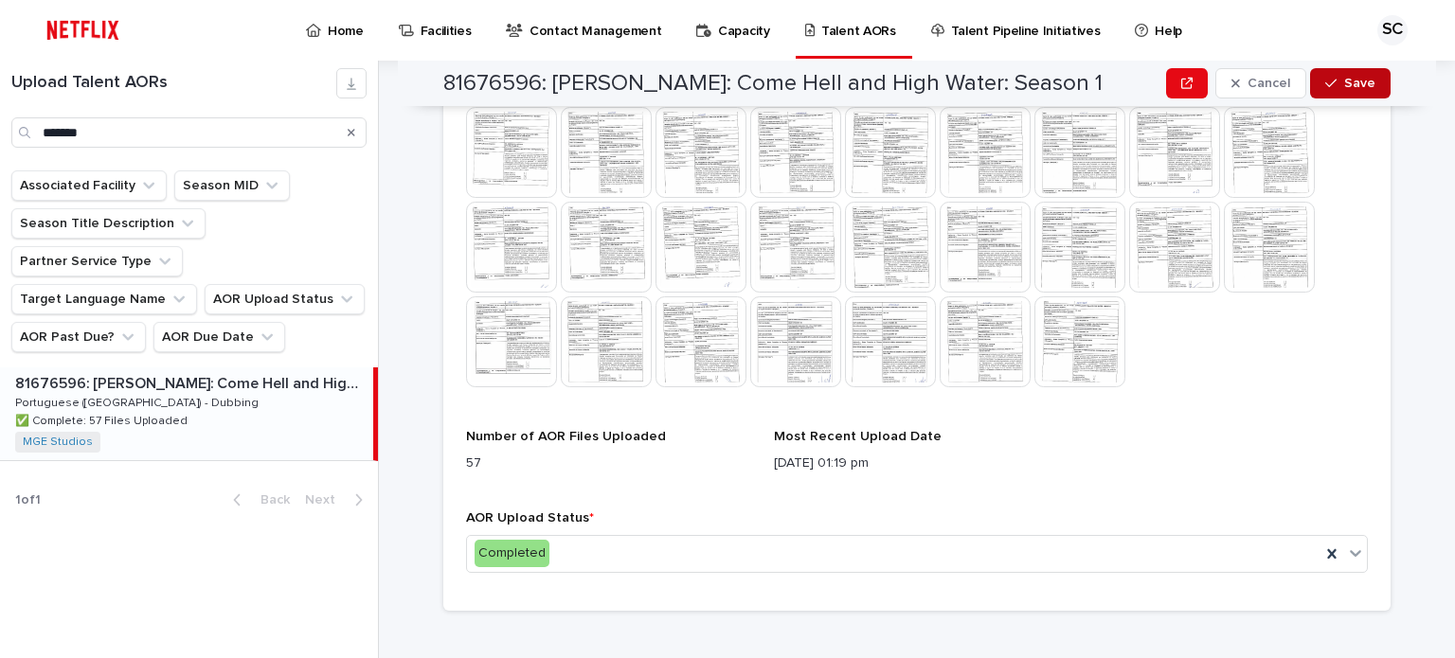
click at [1325, 79] on icon "button" at bounding box center [1330, 83] width 11 height 13
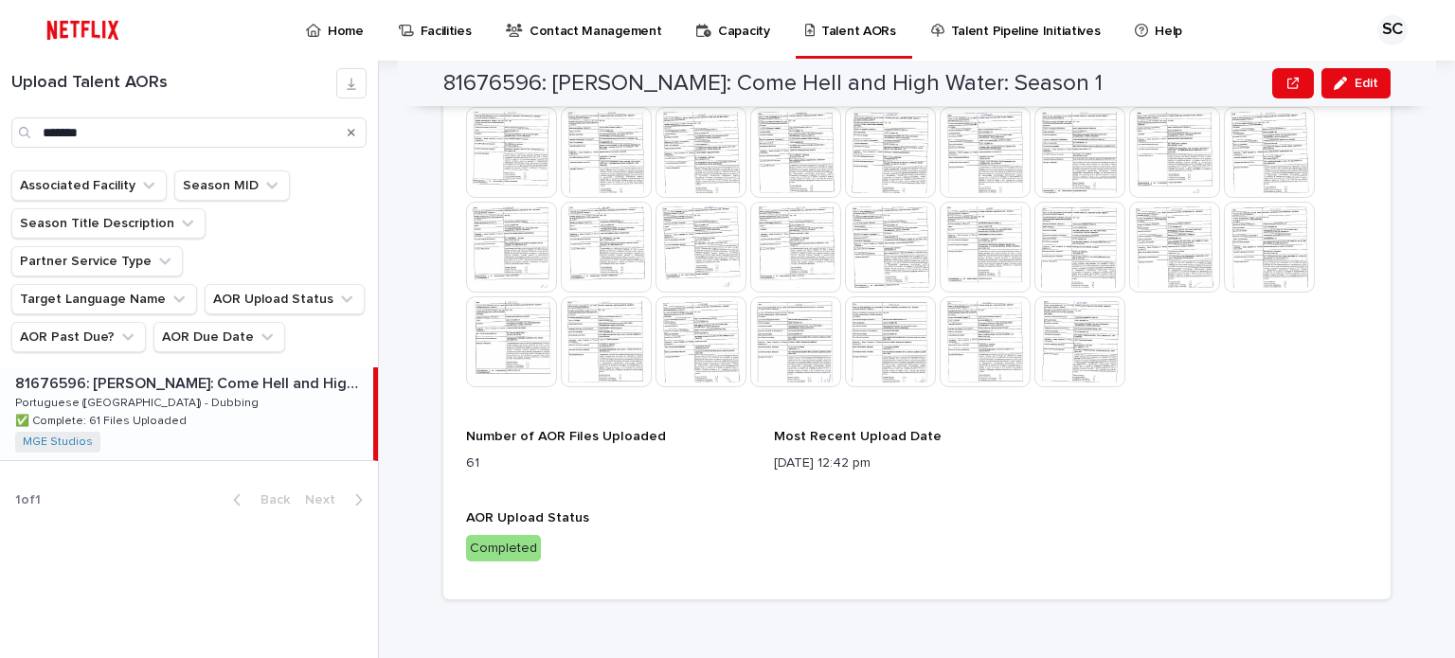
scroll to position [978, 0]
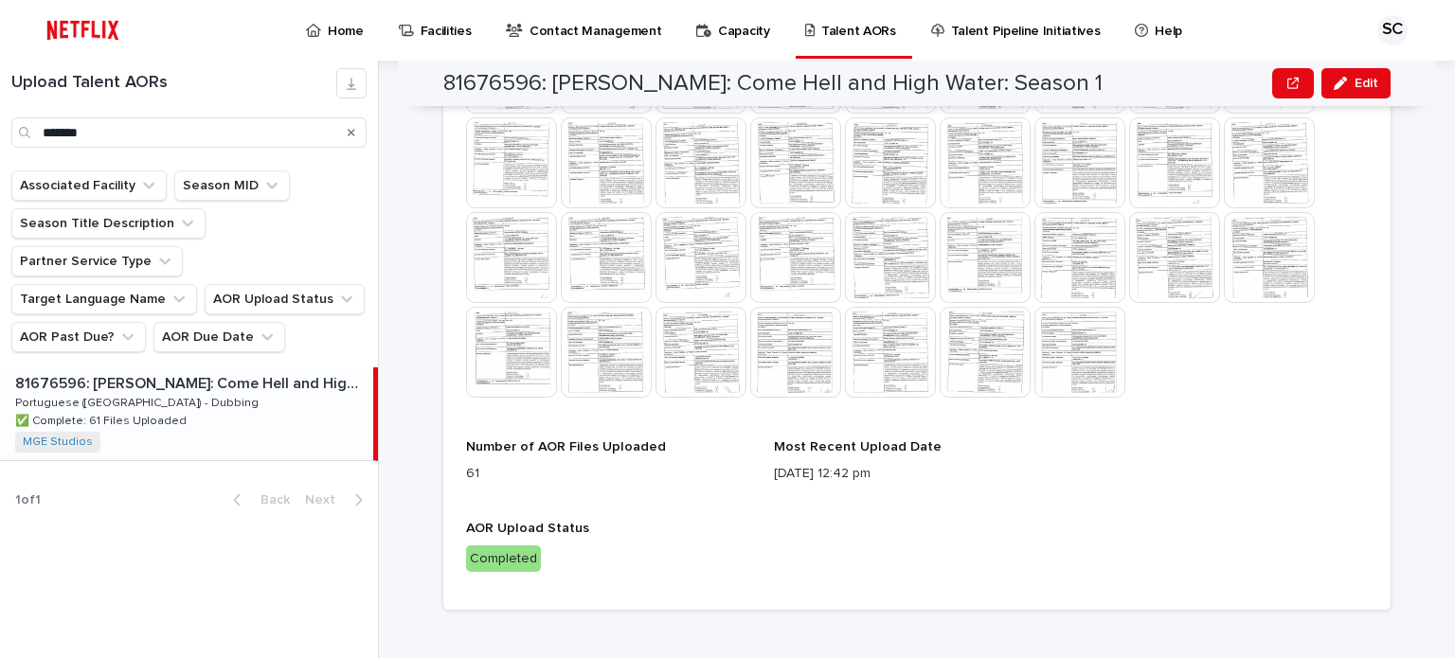
click at [1322, 319] on div at bounding box center [917, 70] width 902 height 663
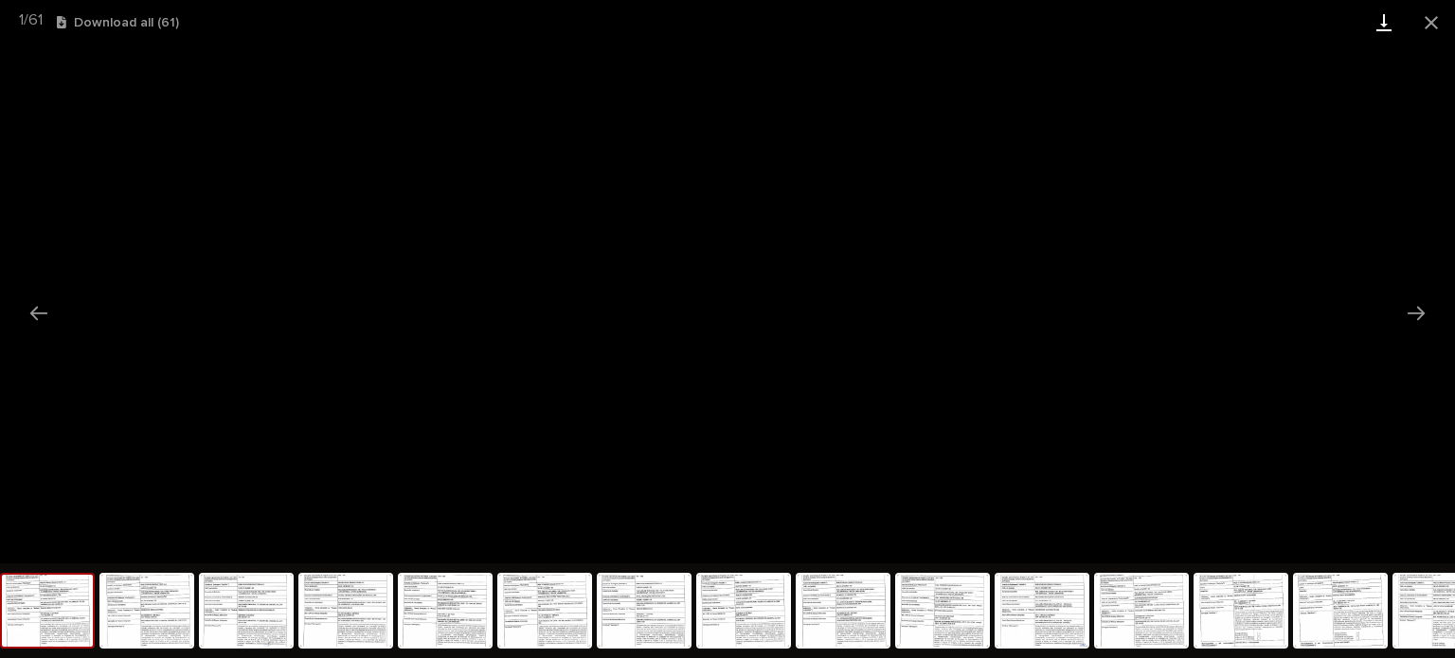
drag, startPoint x: 1428, startPoint y: 22, endPoint x: 1370, endPoint y: 40, distance: 60.5
click at [1428, 21] on button "Close gallery" at bounding box center [1430, 22] width 47 height 45
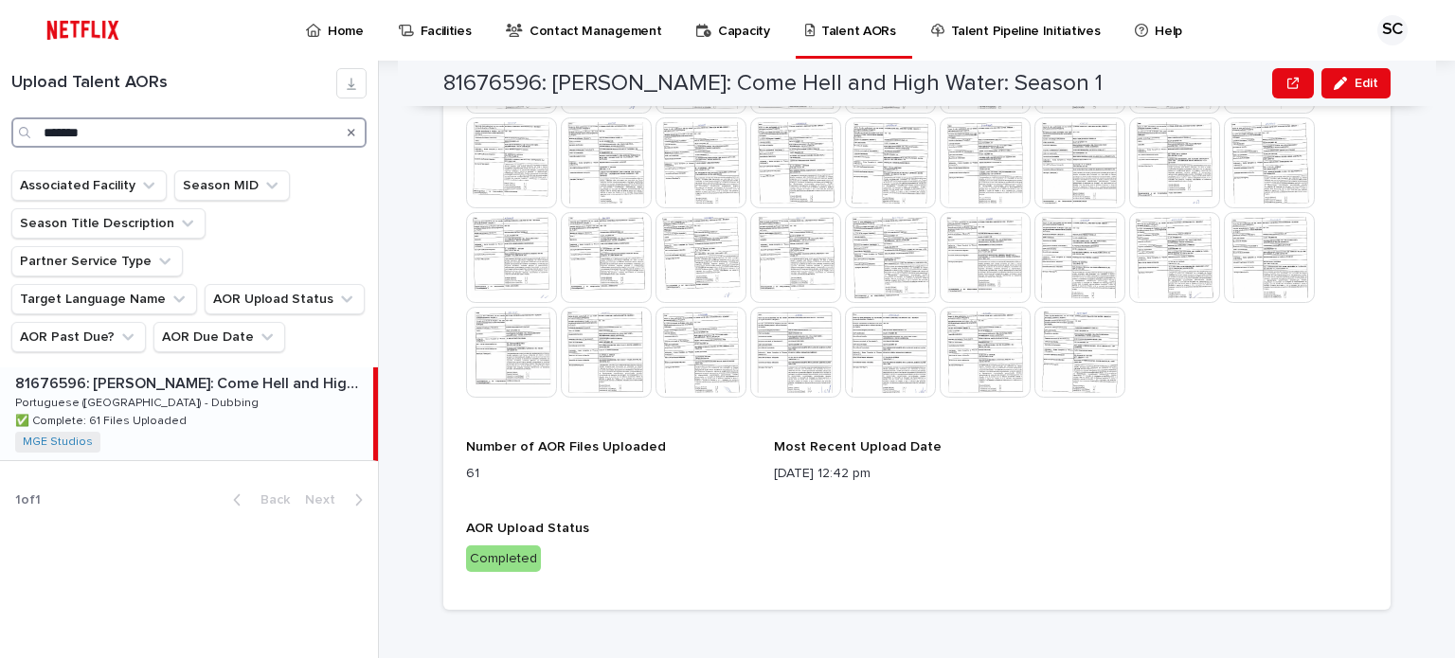
drag, startPoint x: 18, startPoint y: 120, endPoint x: 0, endPoint y: 113, distance: 19.5
click at [0, 113] on div "Upload Talent AORs *******" at bounding box center [189, 108] width 378 height 80
type input "****"
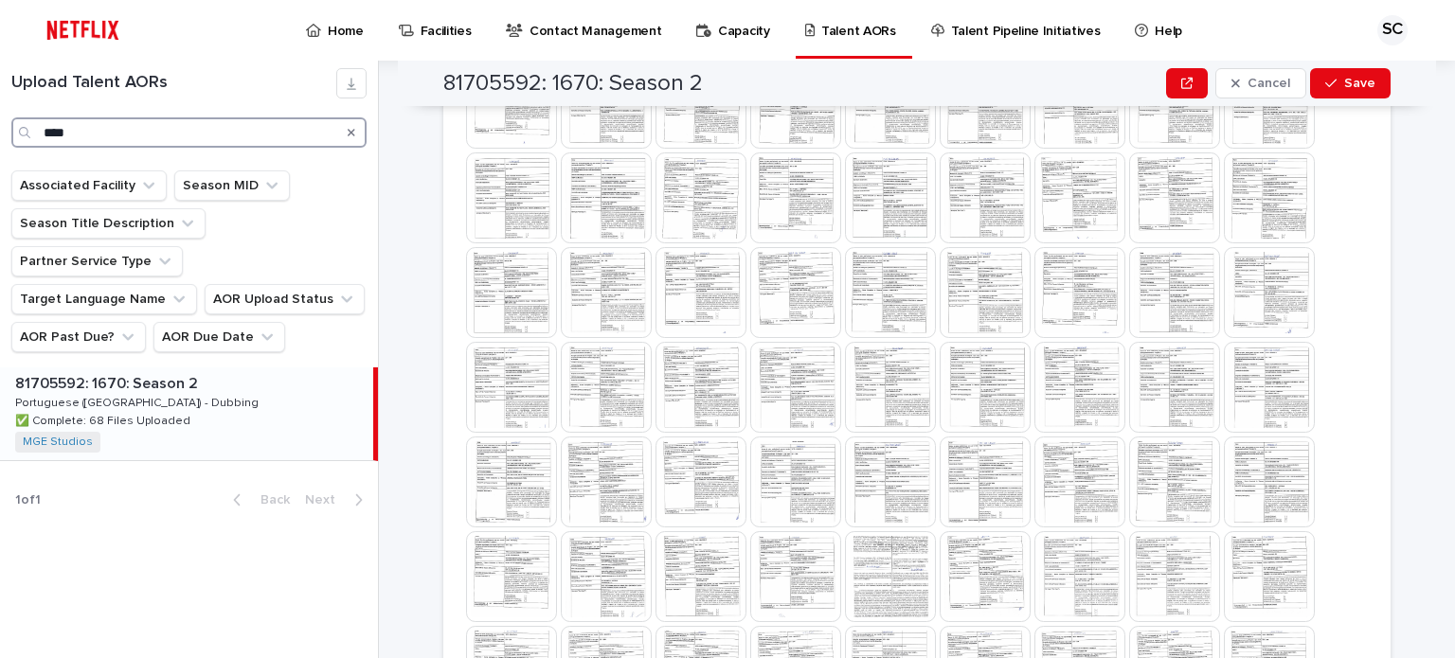
scroll to position [610, 0]
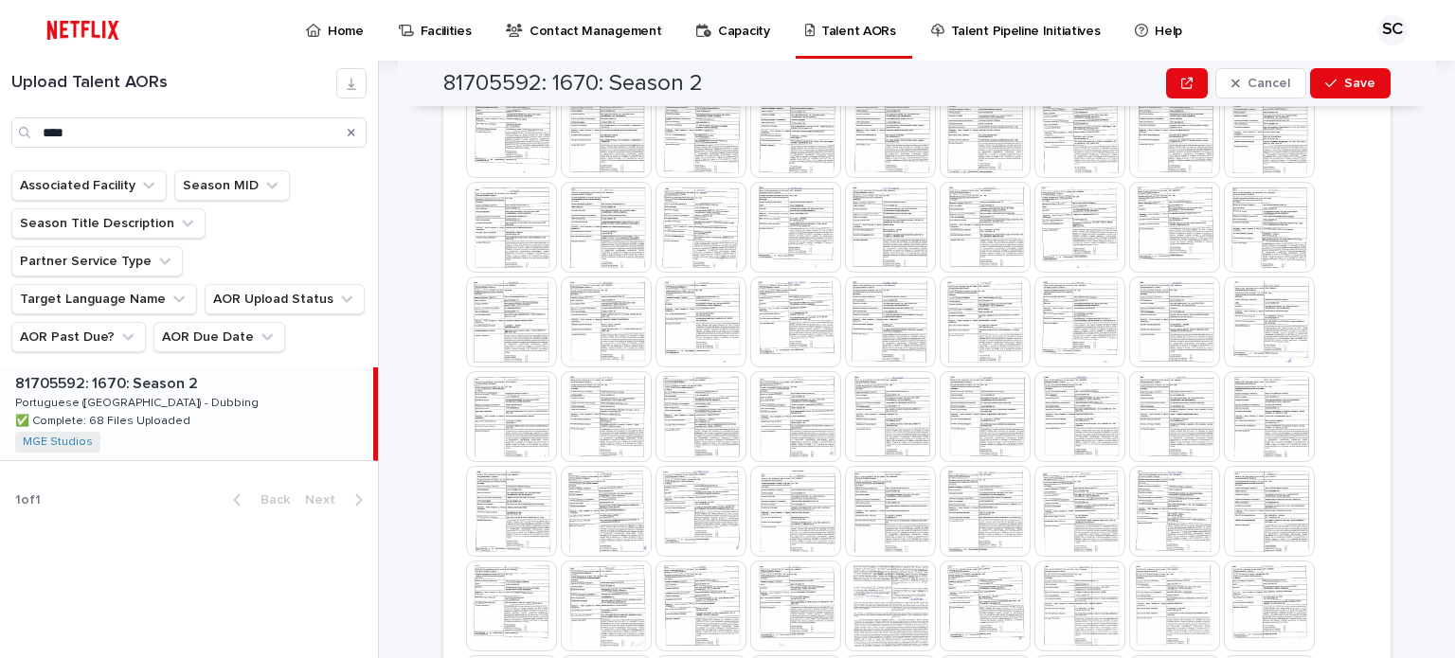
click at [1379, 315] on div "Upload Talent AORs * This file cannot be opened Download File Number of AOR Fil…" at bounding box center [916, 563] width 947 height 1001
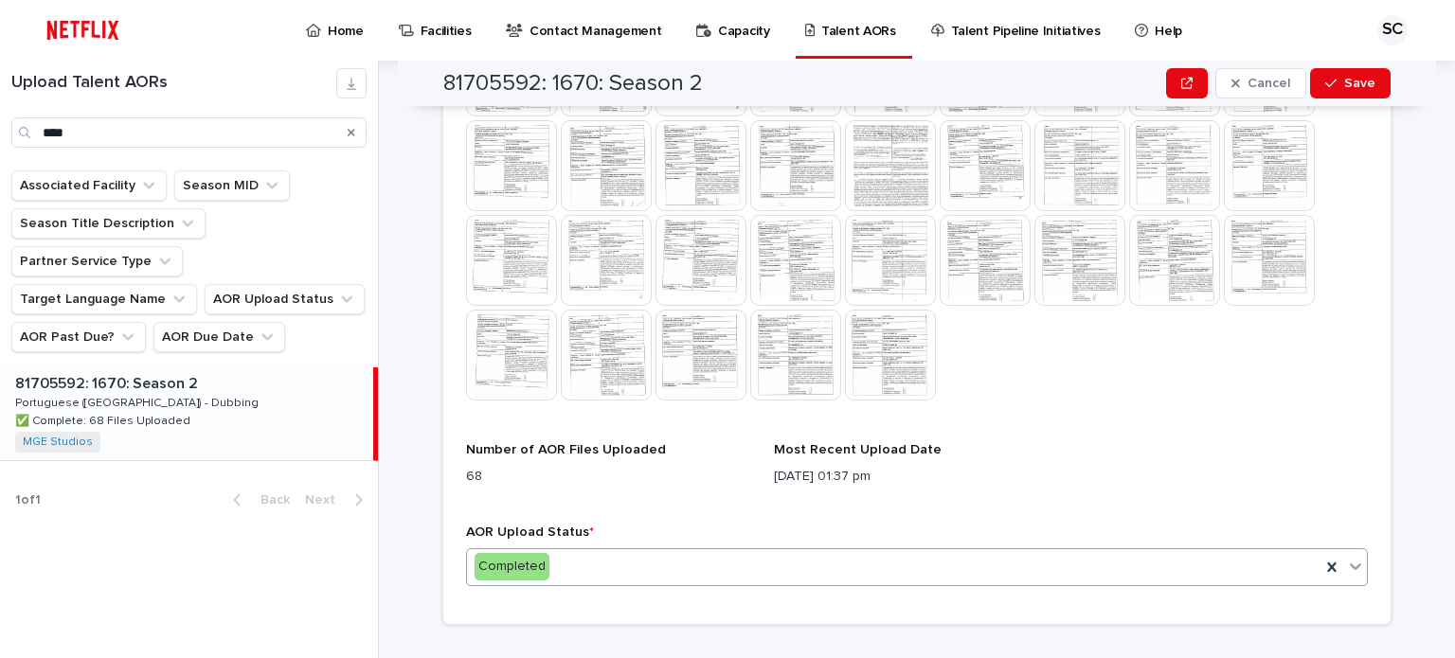
scroll to position [1083, 0]
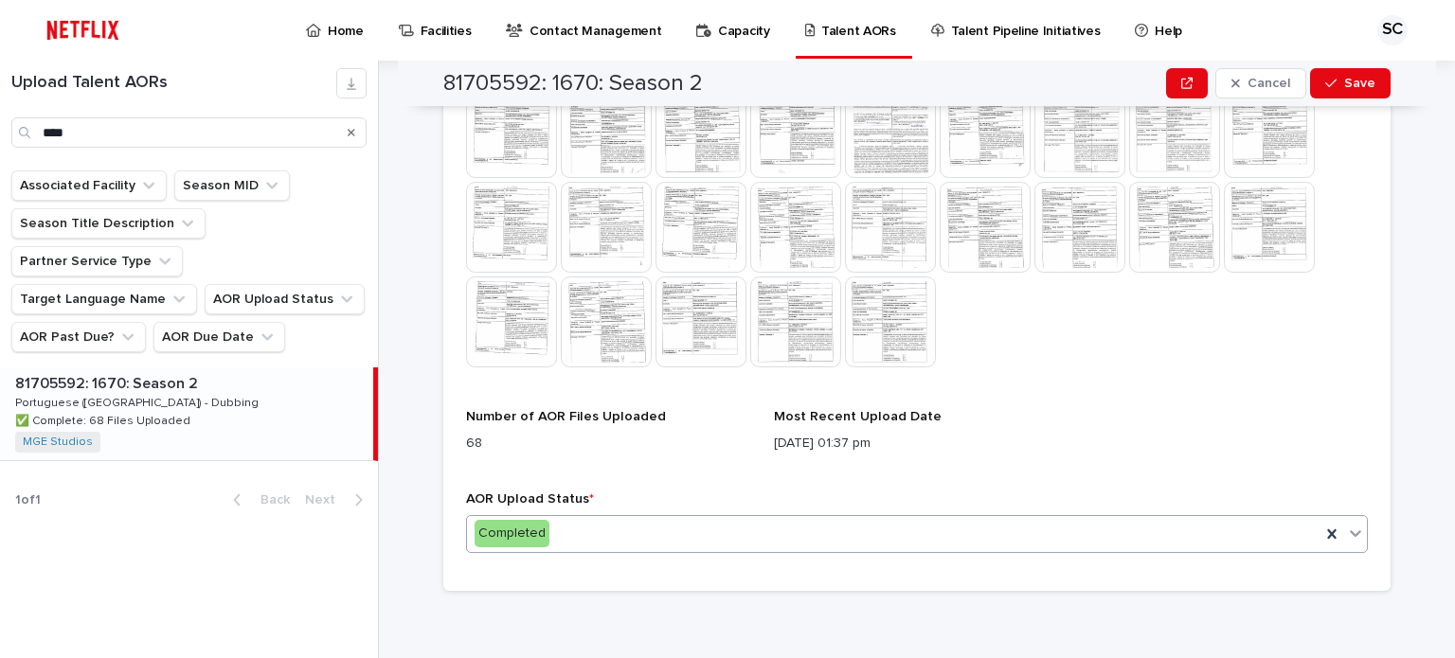
click at [612, 526] on div "Completed" at bounding box center [893, 533] width 853 height 31
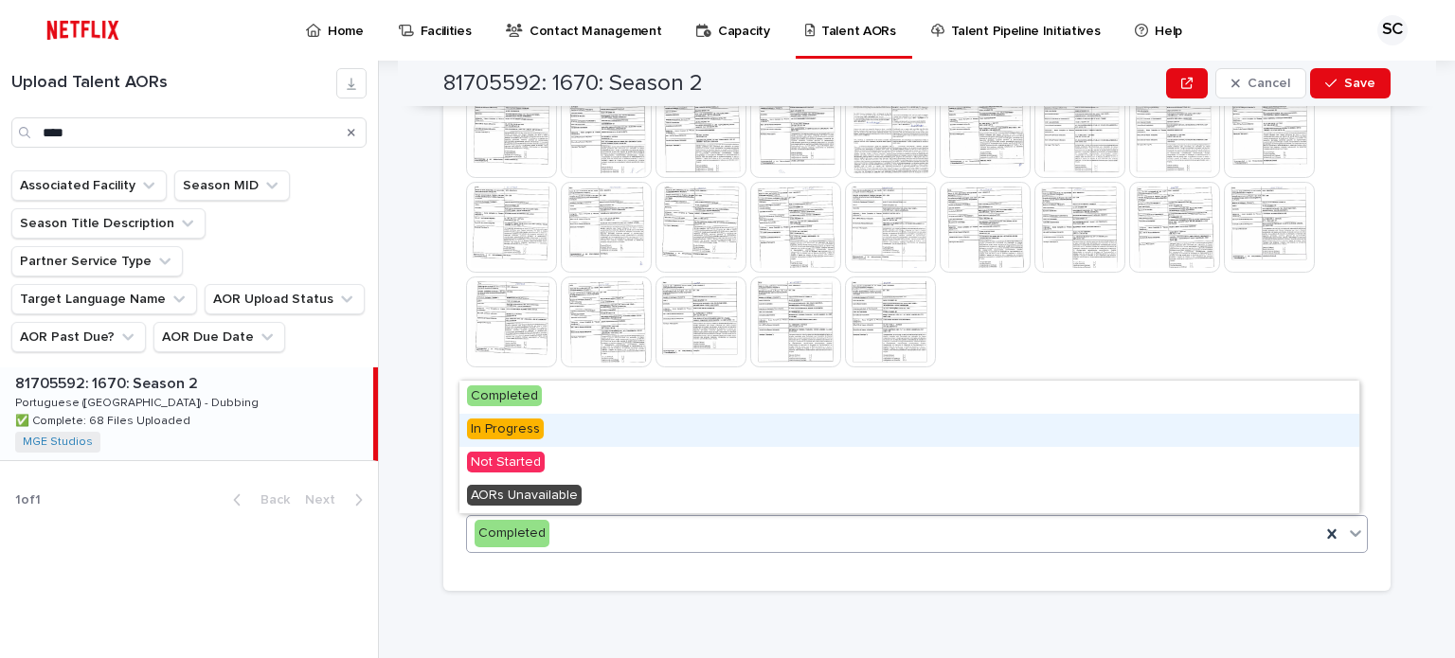
click at [599, 426] on div "In Progress" at bounding box center [909, 430] width 900 height 33
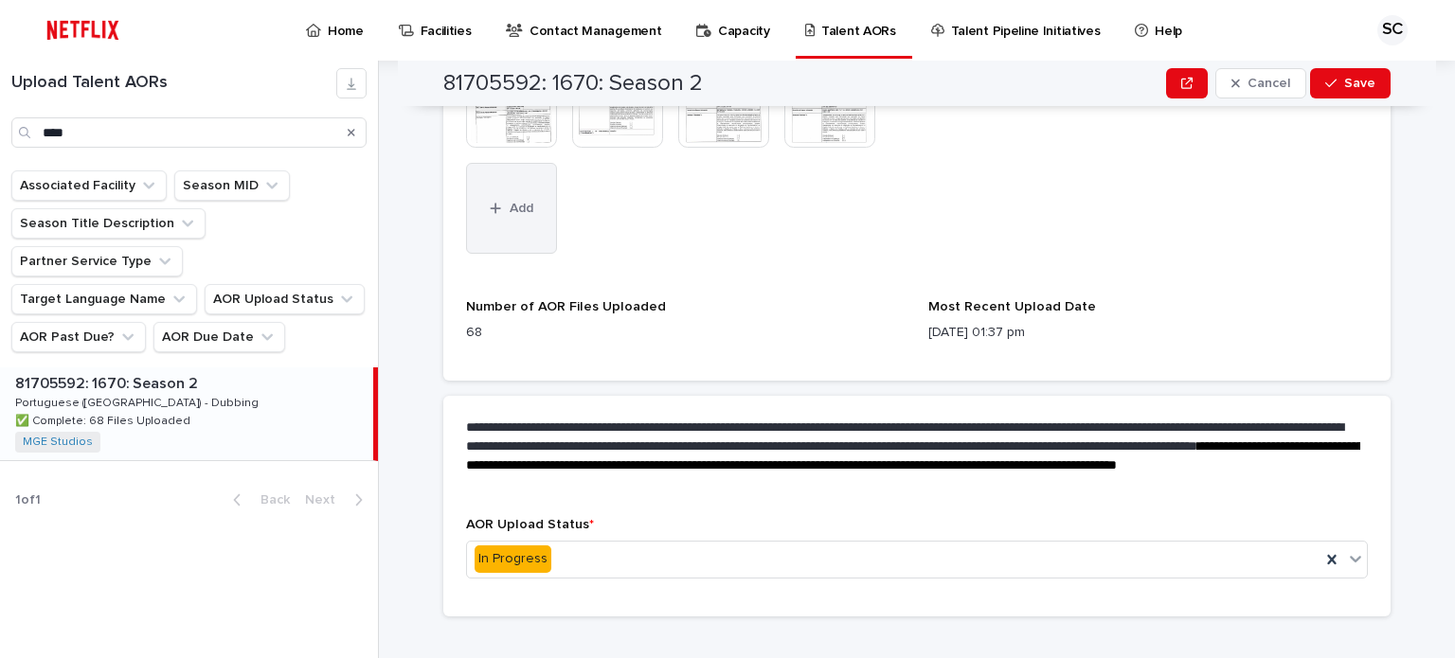
scroll to position [1495, 0]
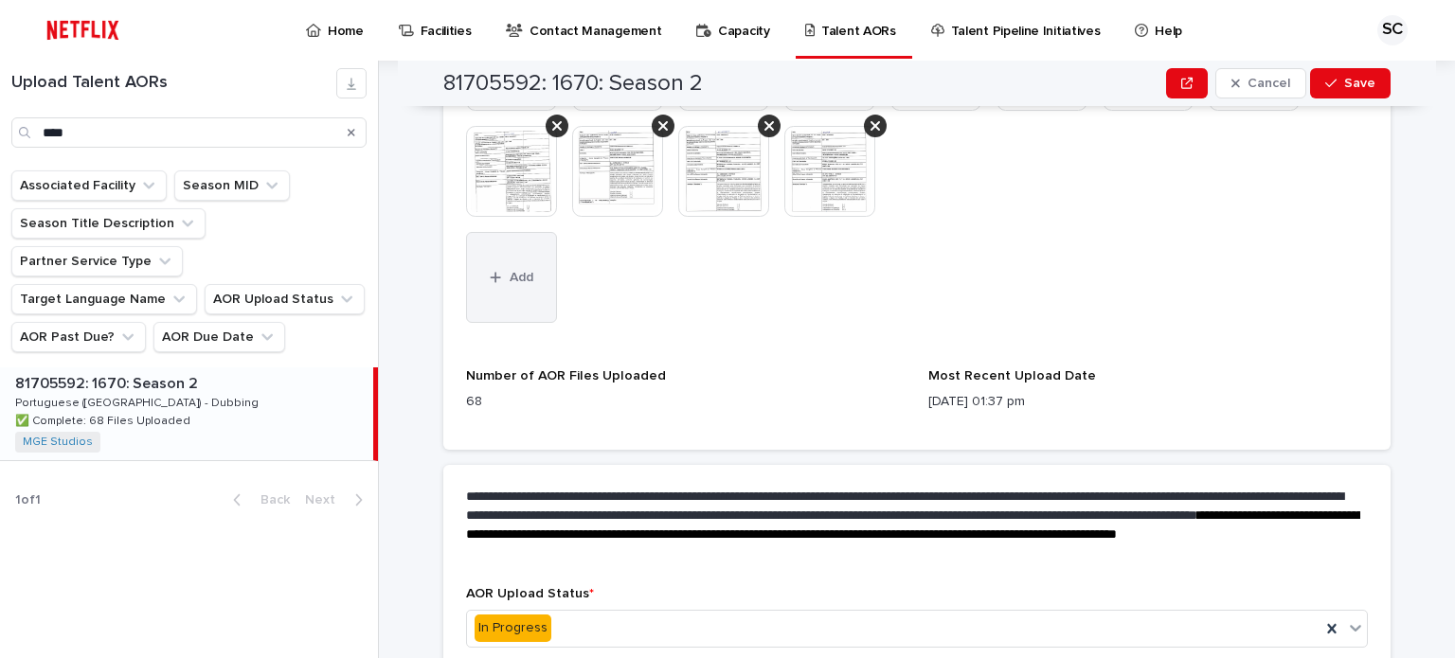
click at [512, 309] on button "Add" at bounding box center [511, 277] width 91 height 91
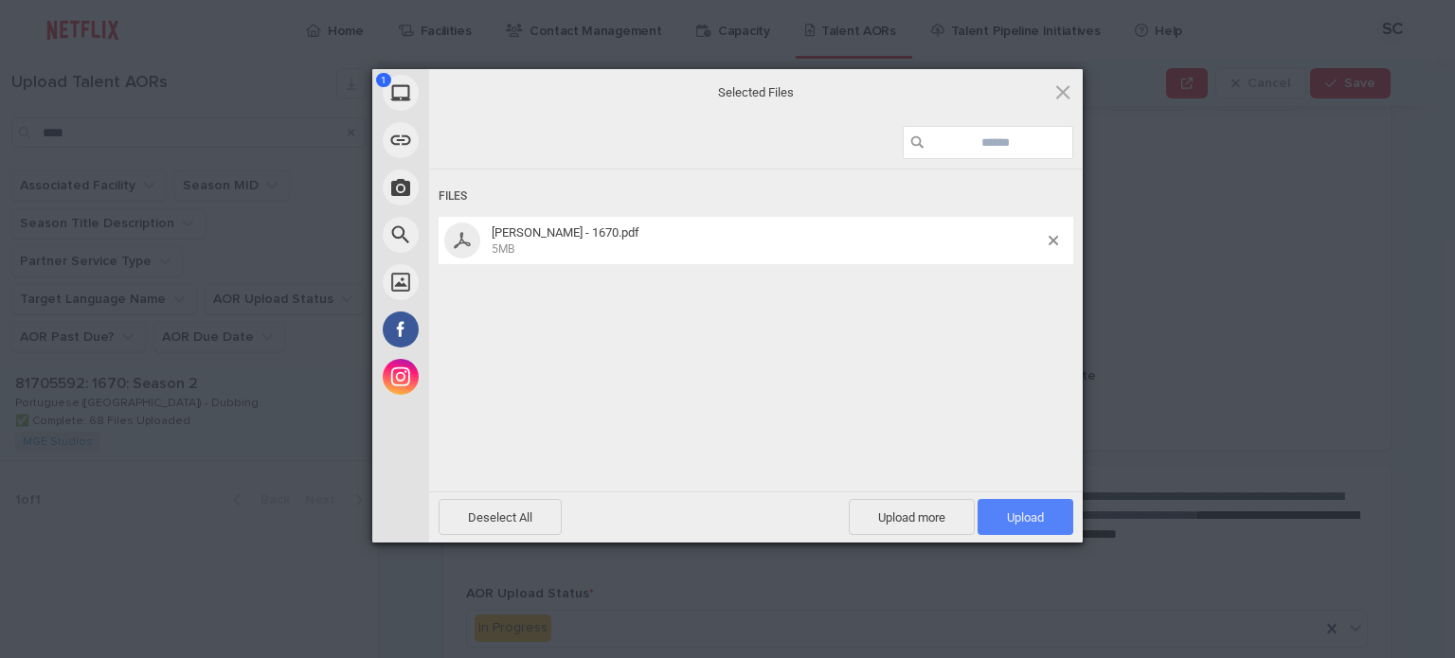
click at [1018, 518] on span "Upload 1" at bounding box center [1025, 517] width 37 height 14
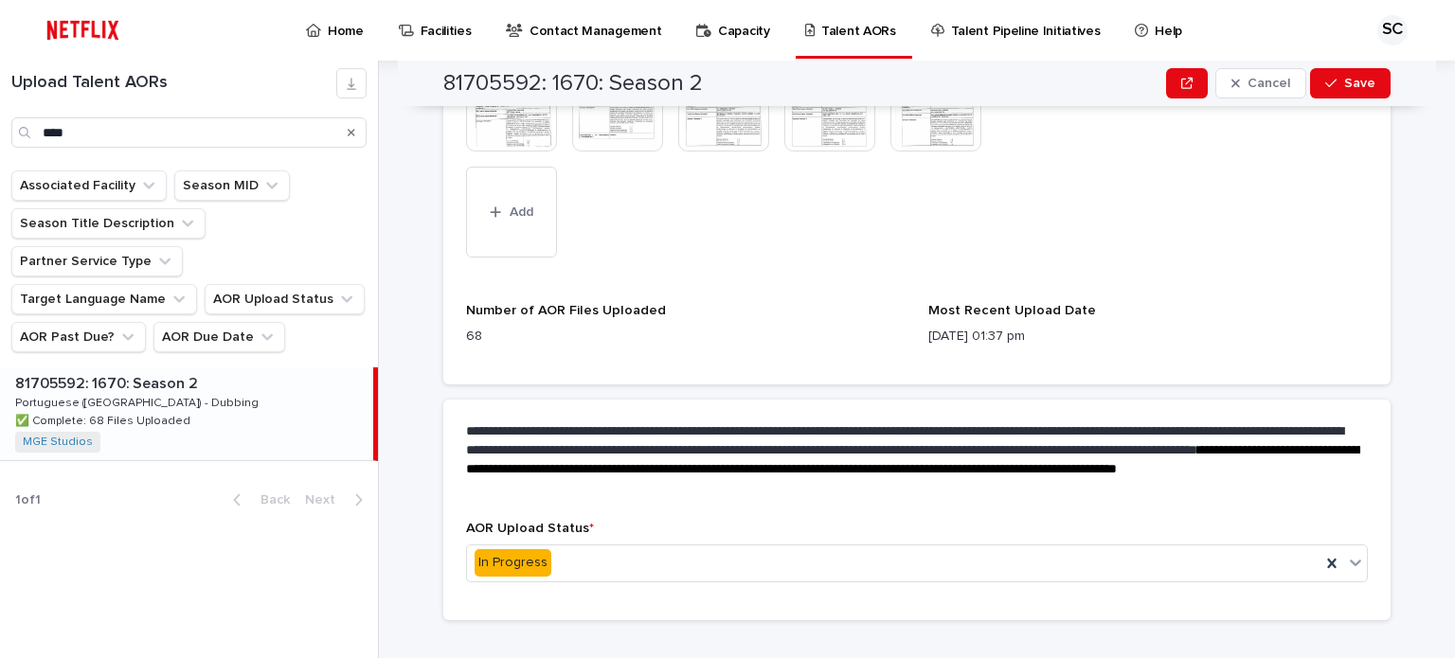
scroll to position [1590, 0]
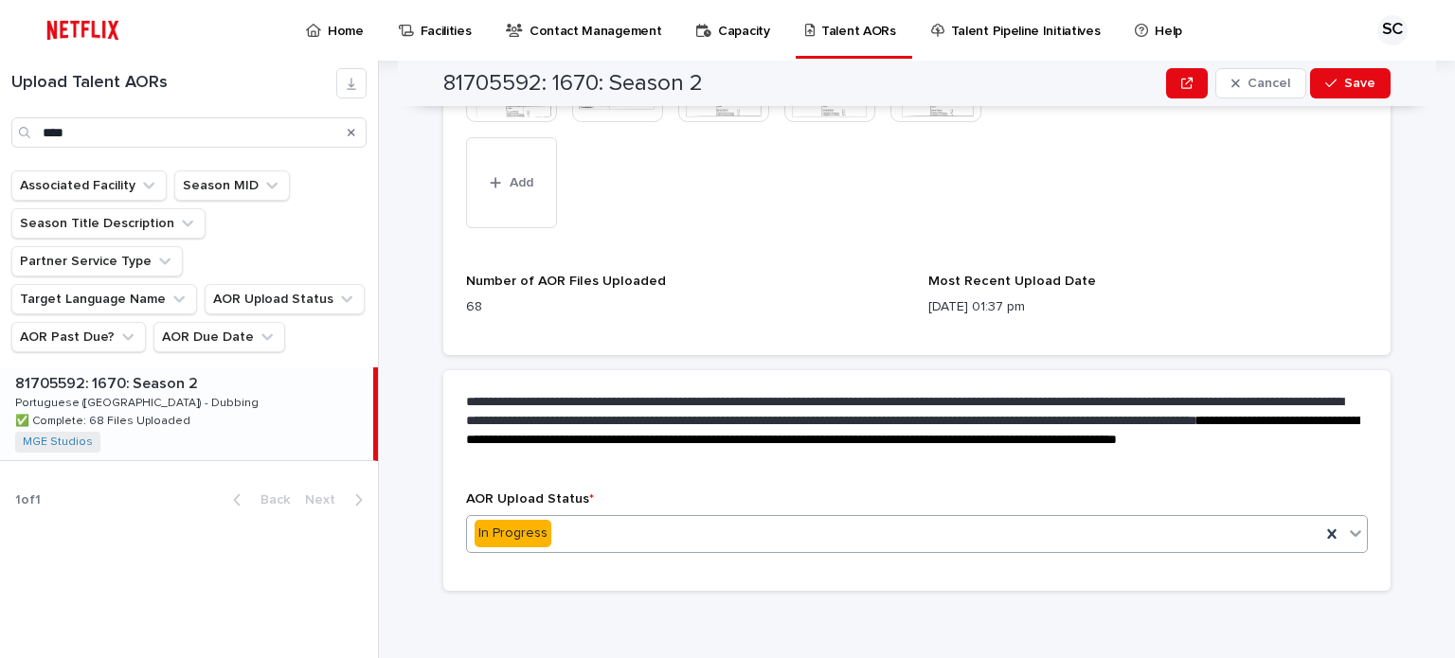
click at [572, 530] on div "In Progress" at bounding box center [893, 533] width 853 height 31
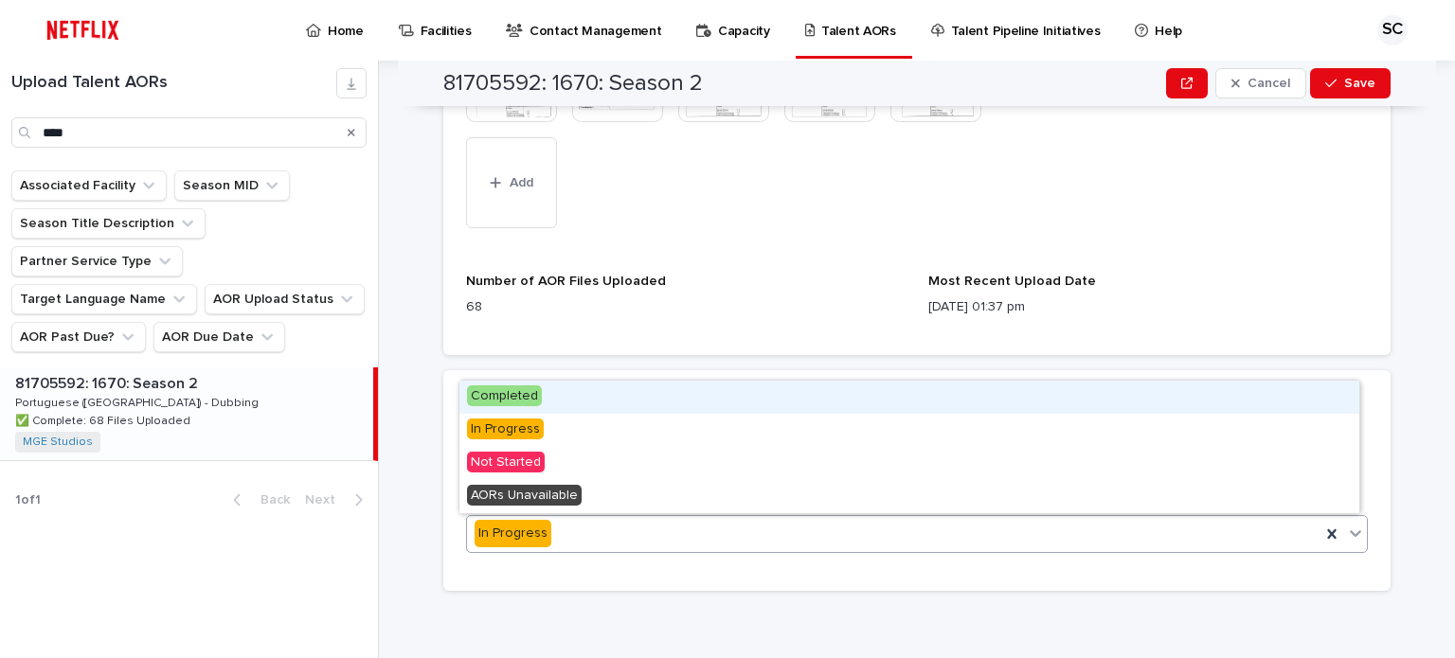
click at [555, 387] on div "Completed" at bounding box center [909, 397] width 900 height 33
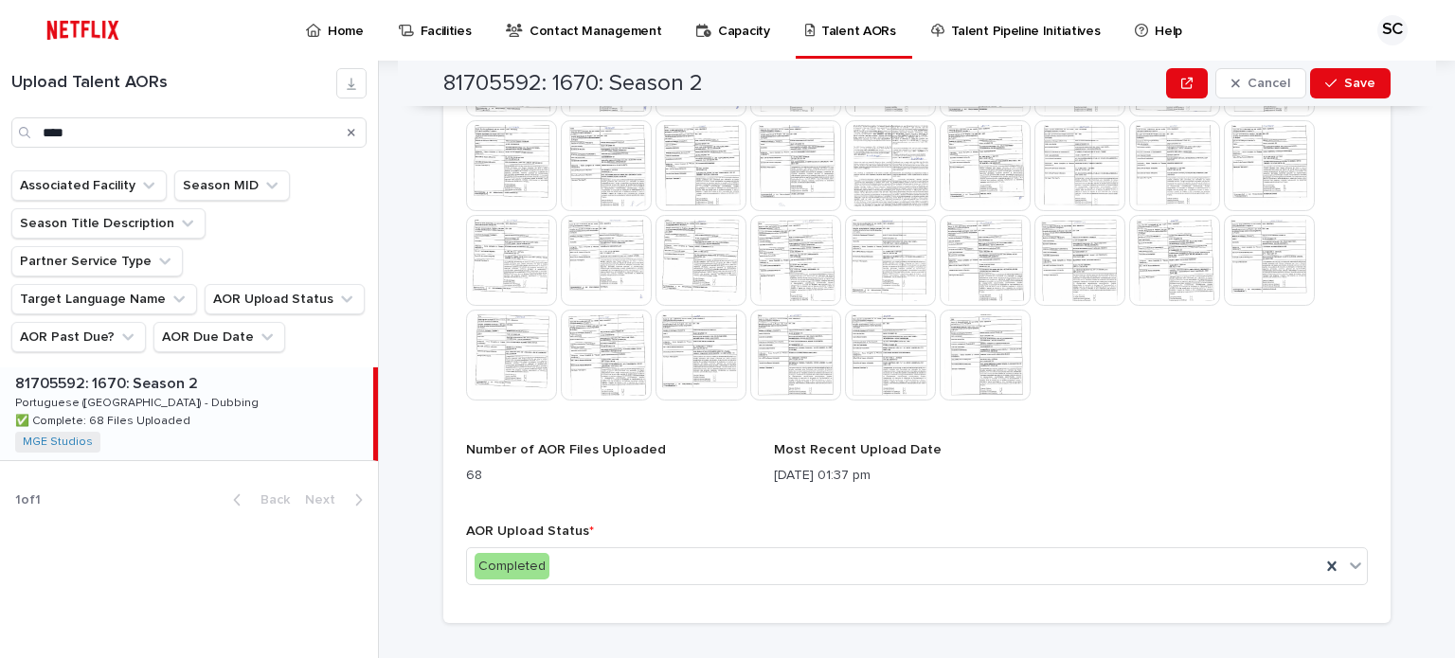
scroll to position [1083, 0]
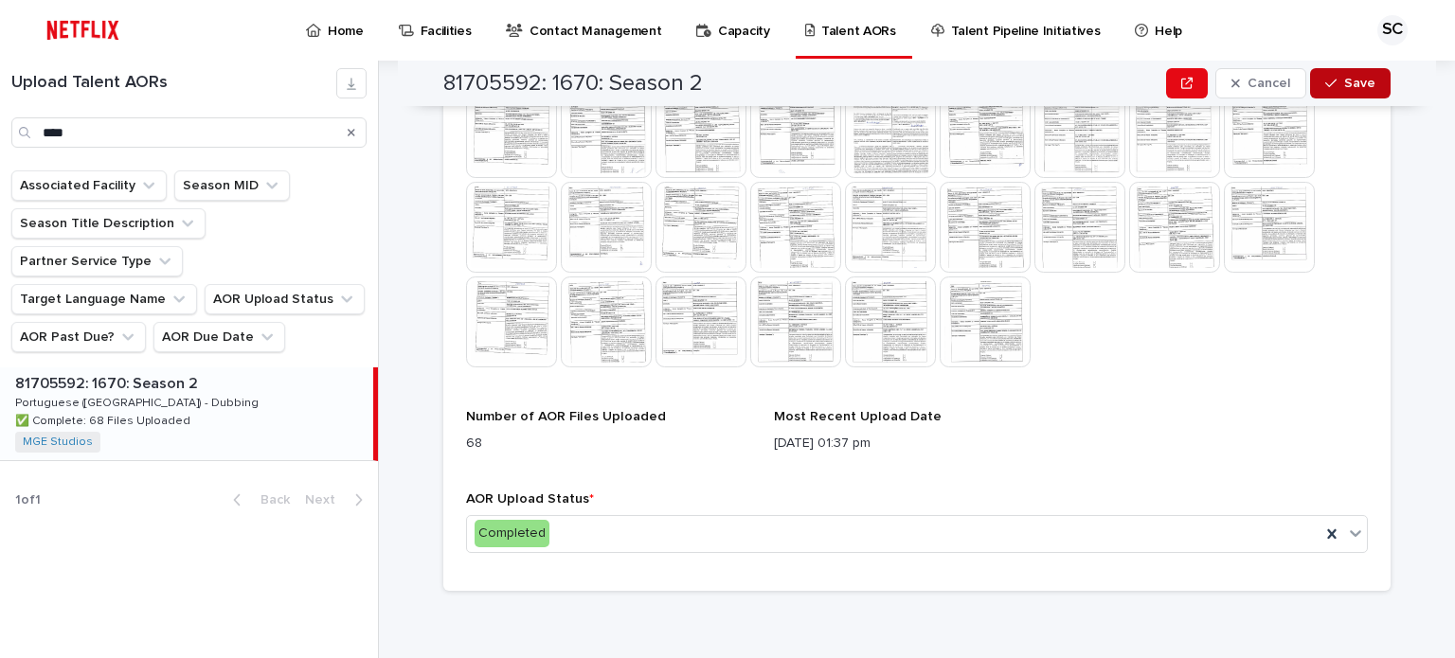
click at [1344, 80] on span "Save" at bounding box center [1359, 83] width 31 height 13
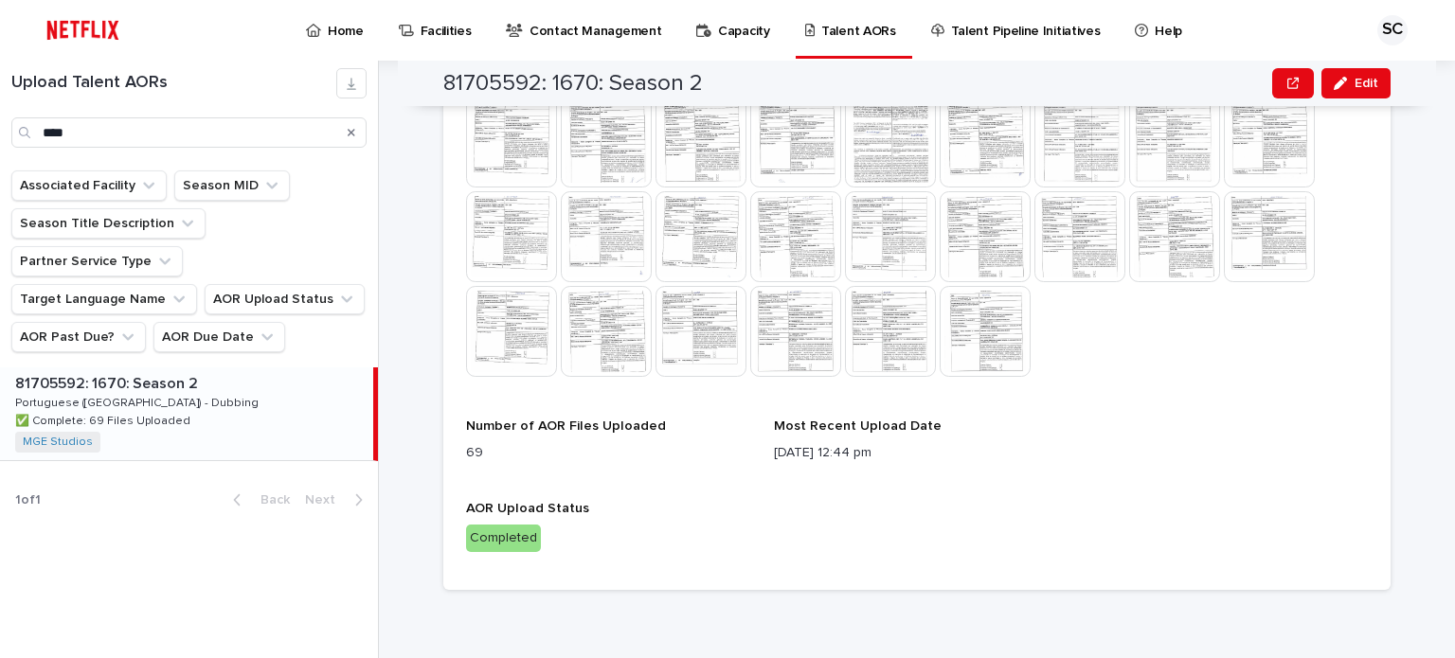
scroll to position [1073, 0]
click at [349, 35] on p "Home" at bounding box center [346, 20] width 36 height 40
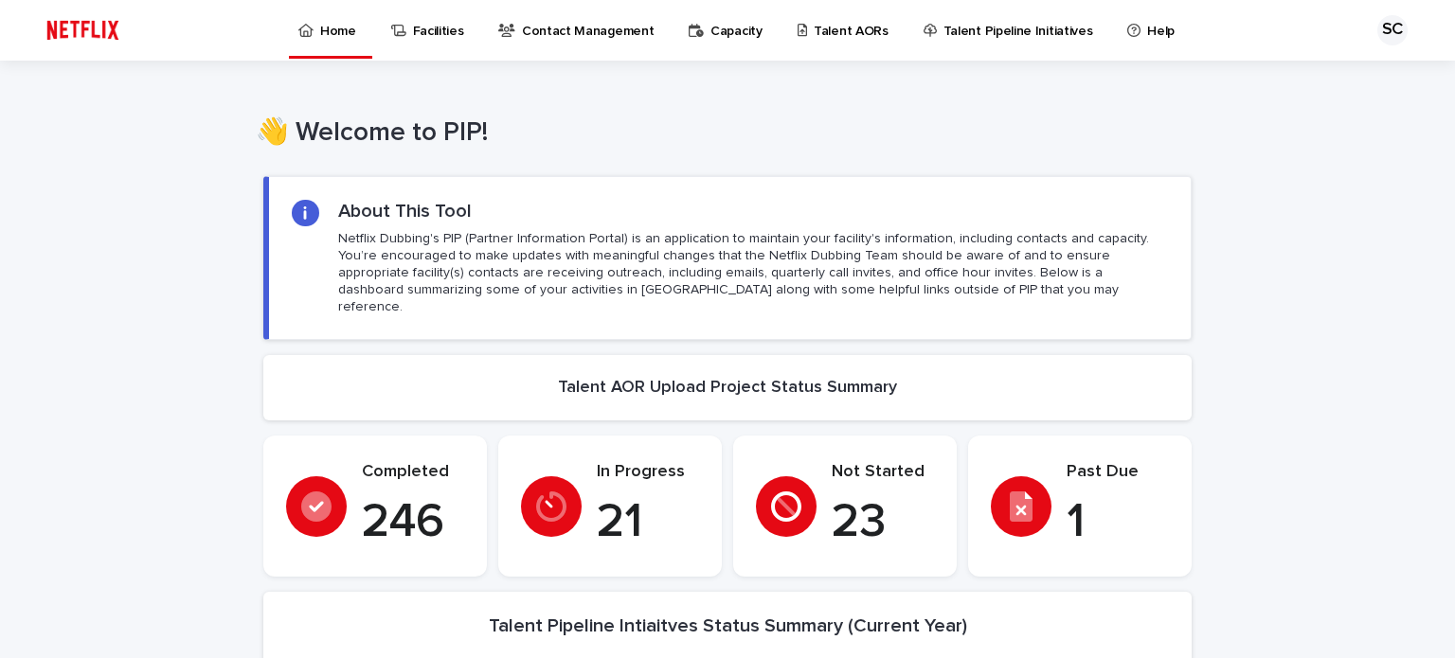
click at [868, 33] on div "Talent AORs" at bounding box center [846, 20] width 101 height 40
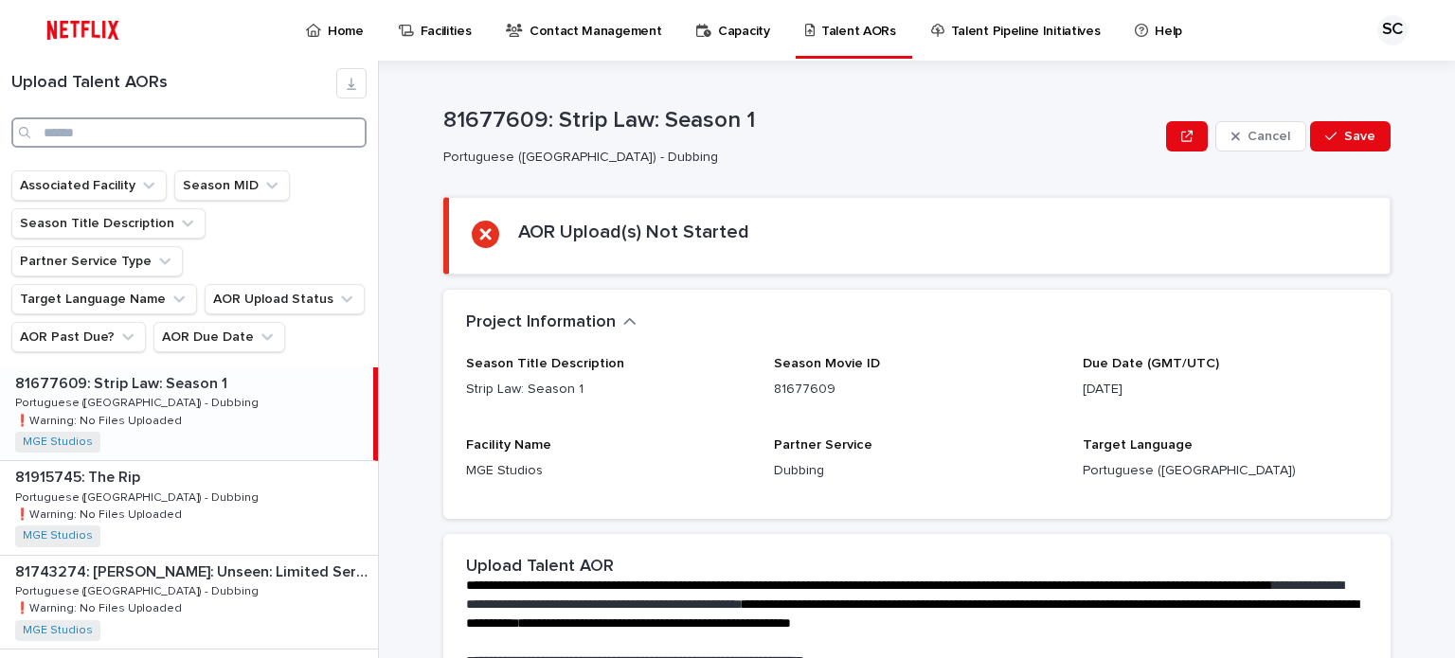
click at [97, 125] on input "Search" at bounding box center [188, 132] width 355 height 30
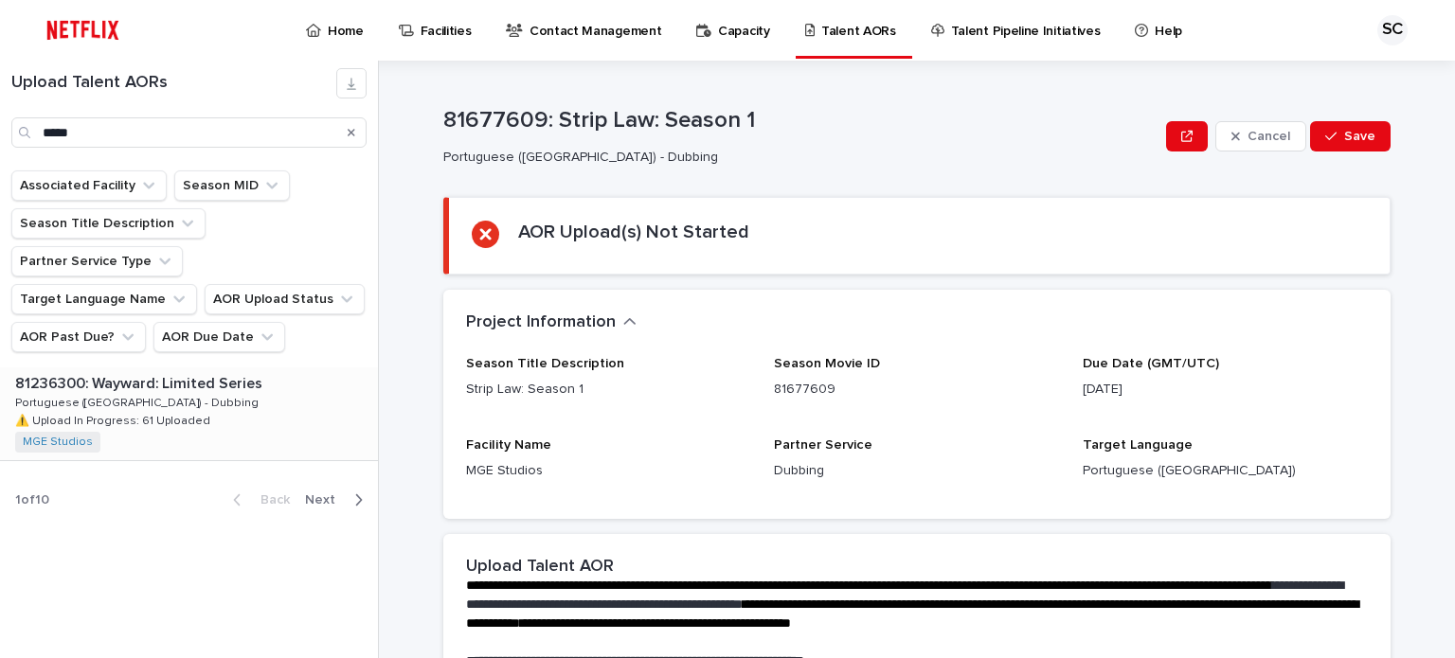
click at [239, 367] on div "81236300: Wayward: Limited Series 81236300: Wayward: Limited Series Portuguese …" at bounding box center [189, 413] width 378 height 93
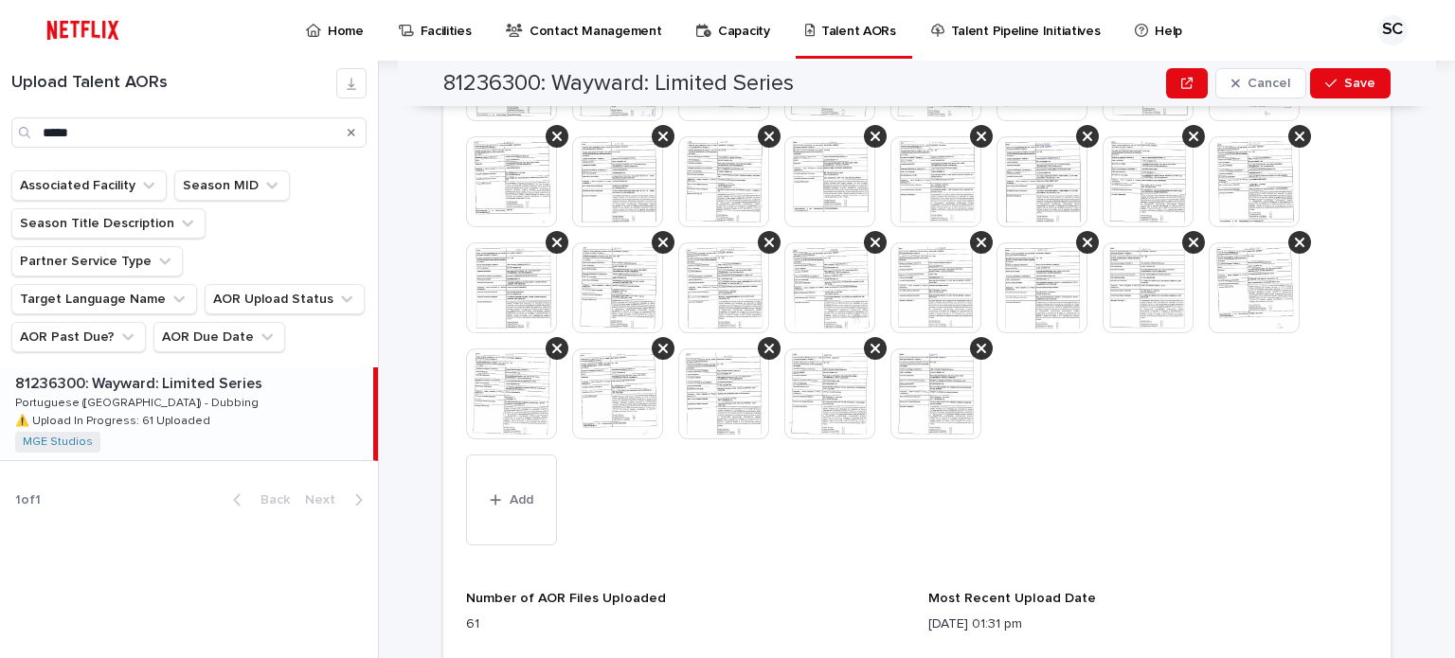
scroll to position [1326, 0]
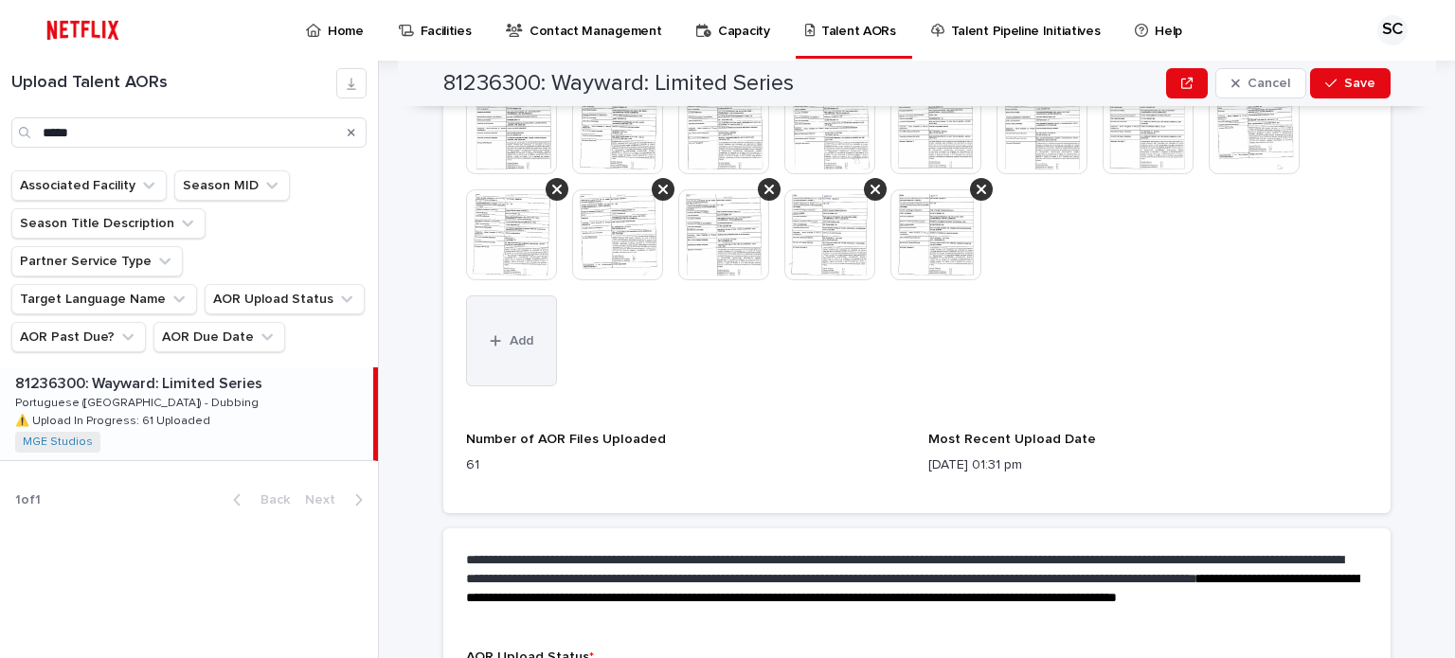
click at [491, 351] on button "Add" at bounding box center [511, 340] width 91 height 91
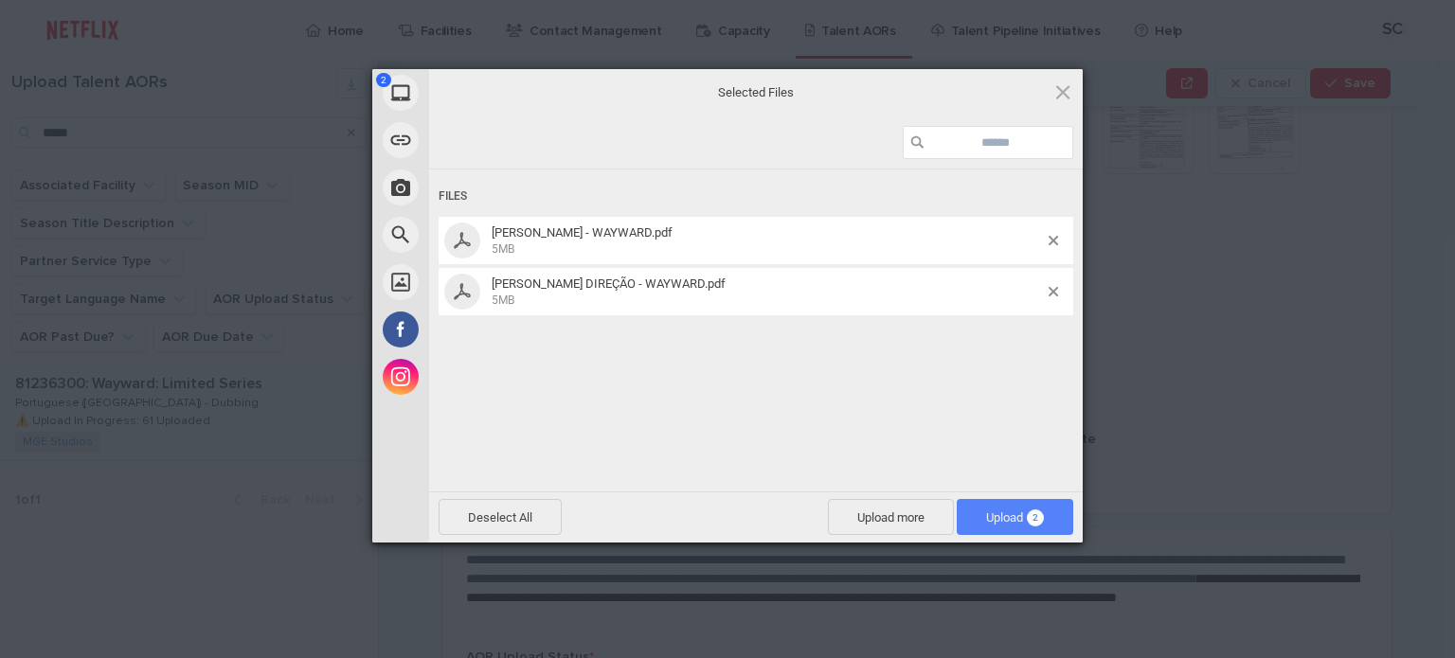
click at [988, 522] on span "Upload 2" at bounding box center [1015, 517] width 58 height 14
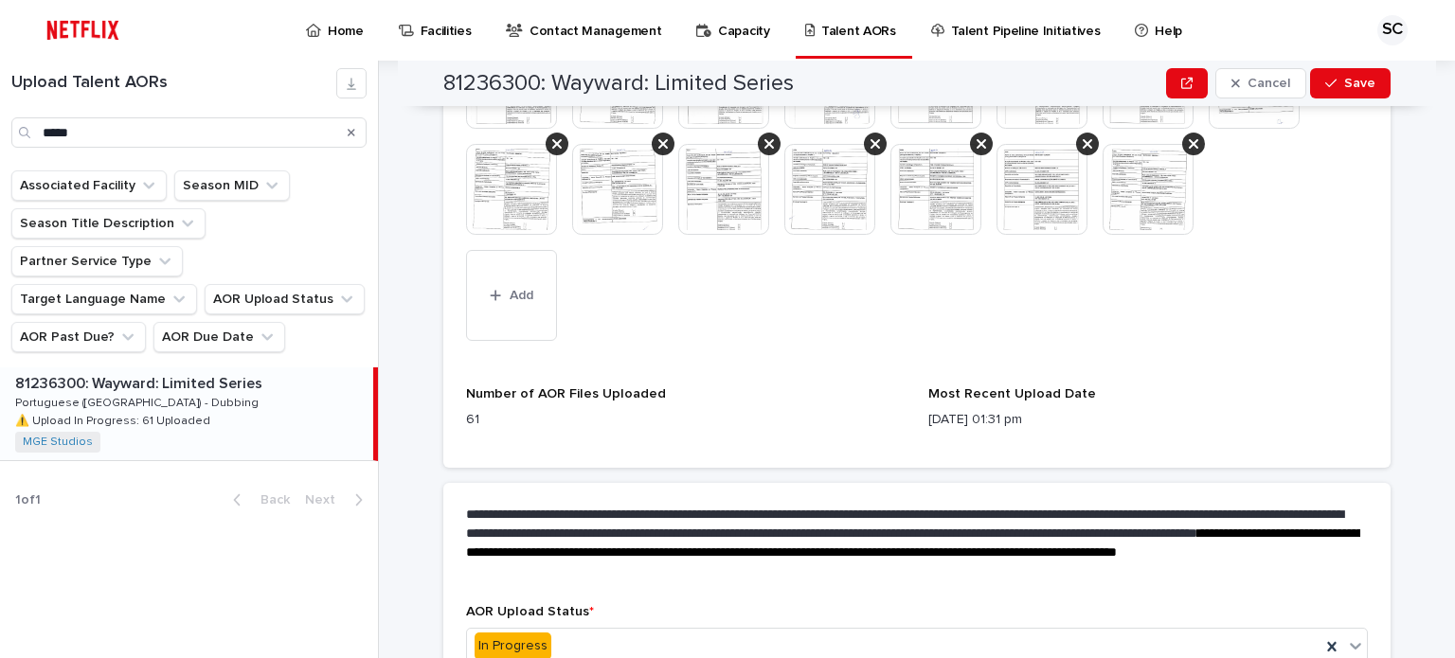
scroll to position [1484, 0]
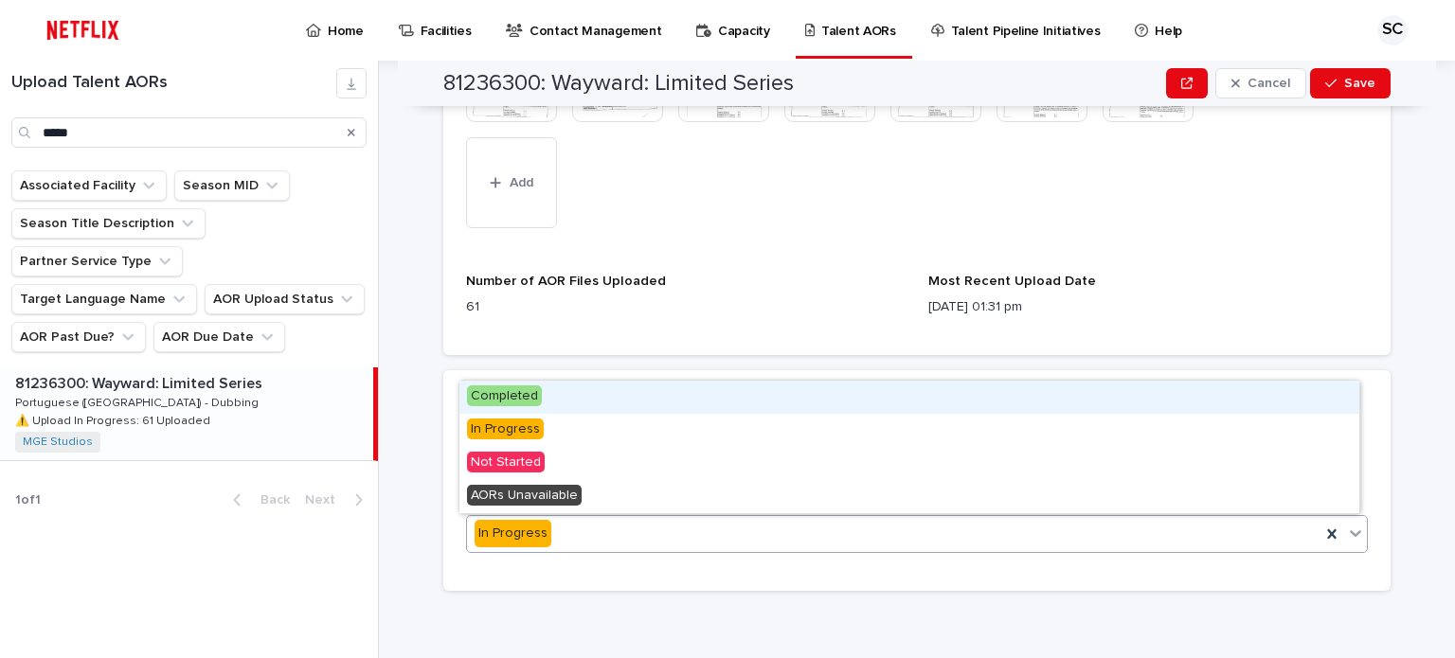
click at [682, 529] on div "In Progress" at bounding box center [893, 533] width 853 height 31
click at [662, 398] on div "Completed" at bounding box center [909, 397] width 900 height 33
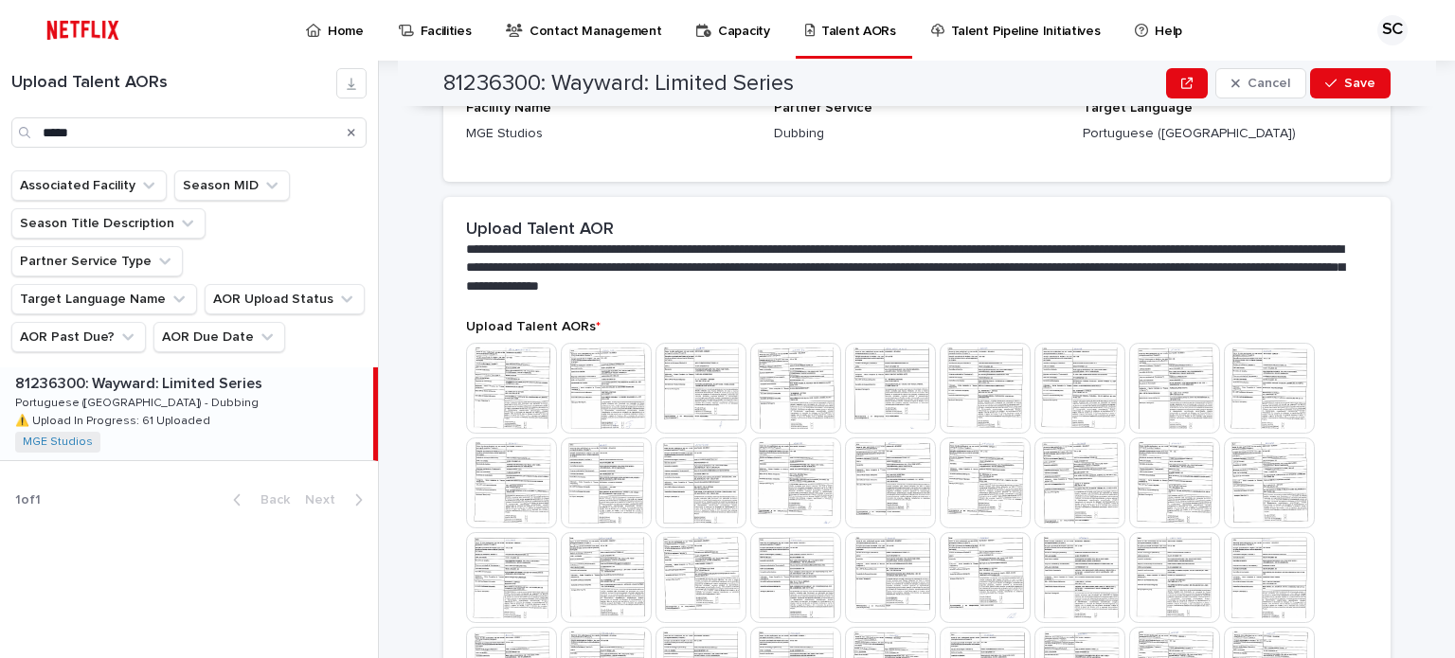
scroll to position [42, 0]
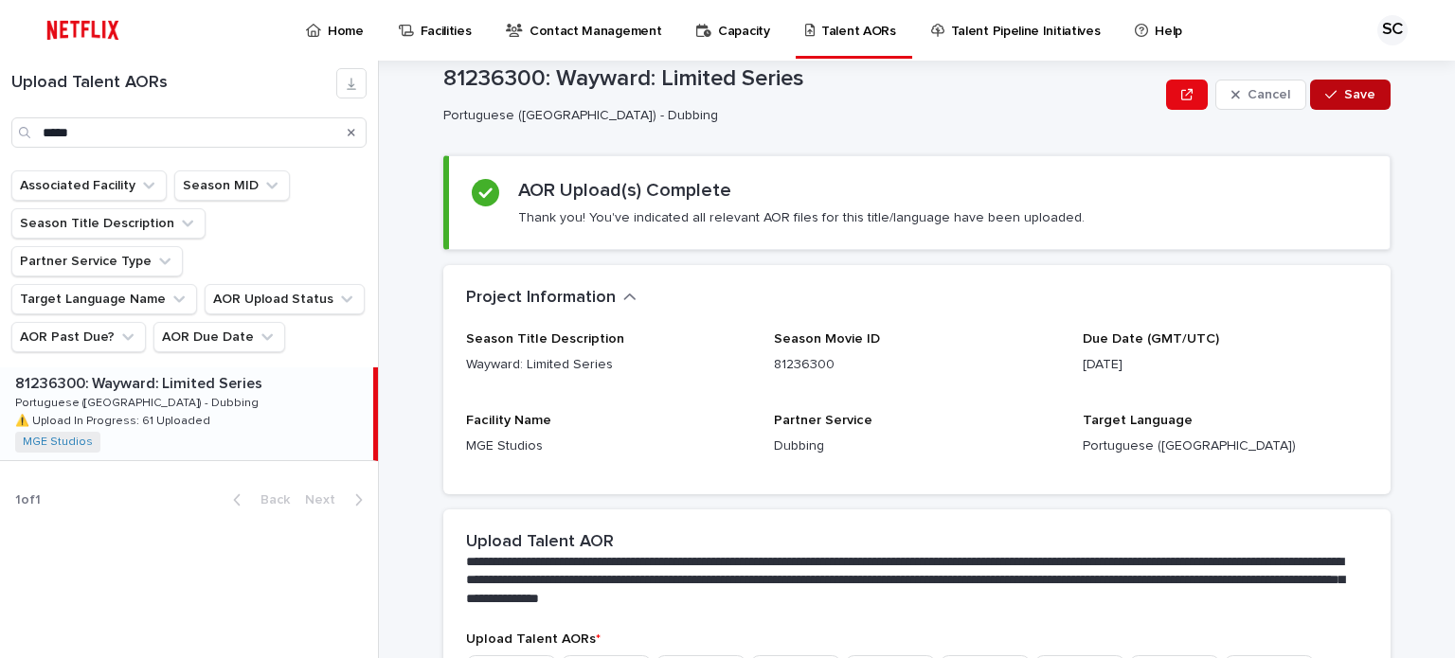
click at [1350, 98] on span "Save" at bounding box center [1359, 94] width 31 height 13
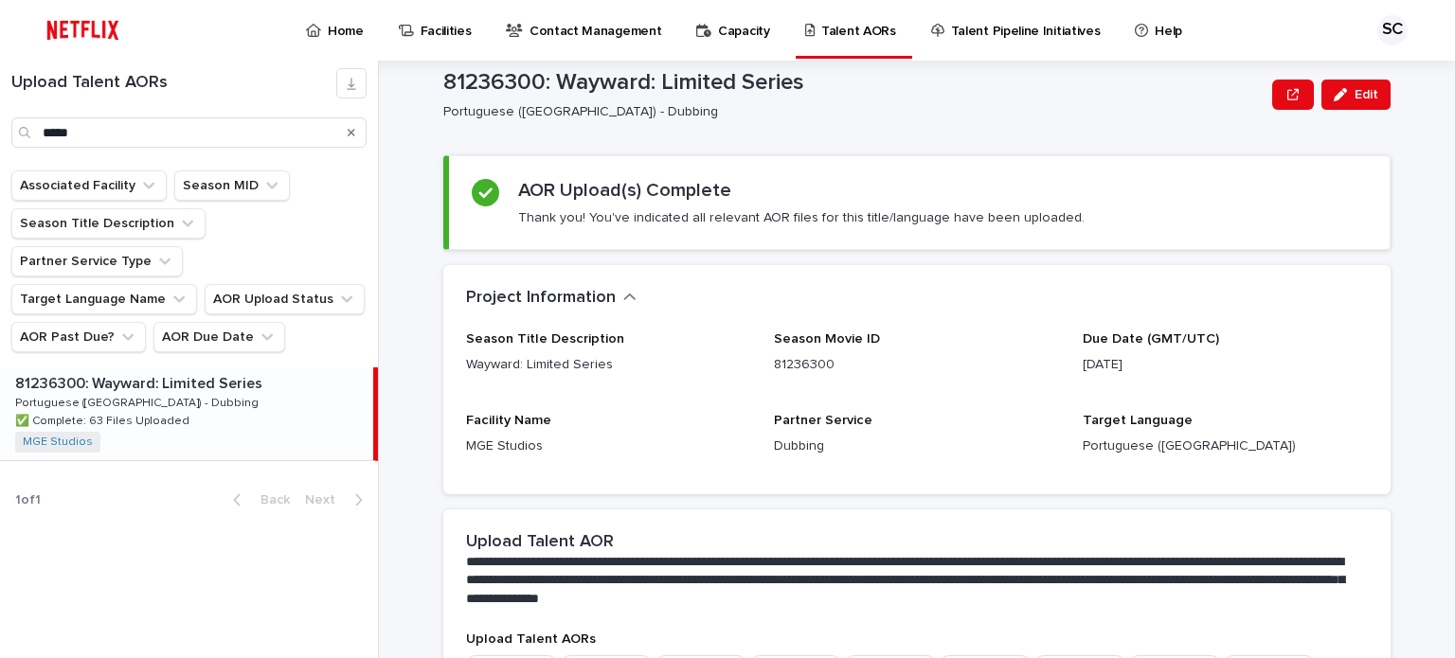
scroll to position [45, 0]
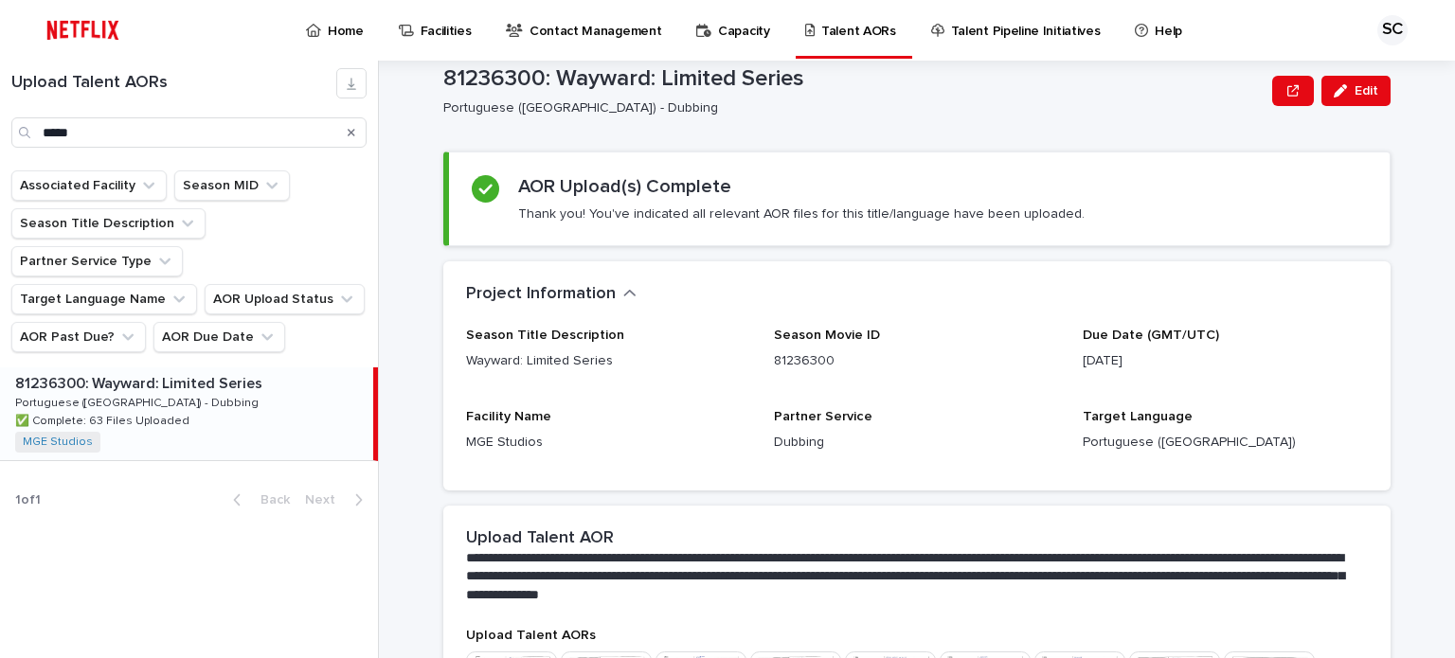
click at [974, 254] on div "Loading... Saving… AOR Upload(s) Complete Thank you! You've indicated all relev…" at bounding box center [916, 207] width 947 height 110
drag, startPoint x: 135, startPoint y: 134, endPoint x: 0, endPoint y: 96, distance: 140.9
click at [0, 96] on div "Upload Talent AORs *****" at bounding box center [189, 108] width 378 height 80
click at [244, 368] on div "81739043: Resident Playbook: Limited Series 81739043: Resident Playbook: Limite…" at bounding box center [186, 413] width 373 height 93
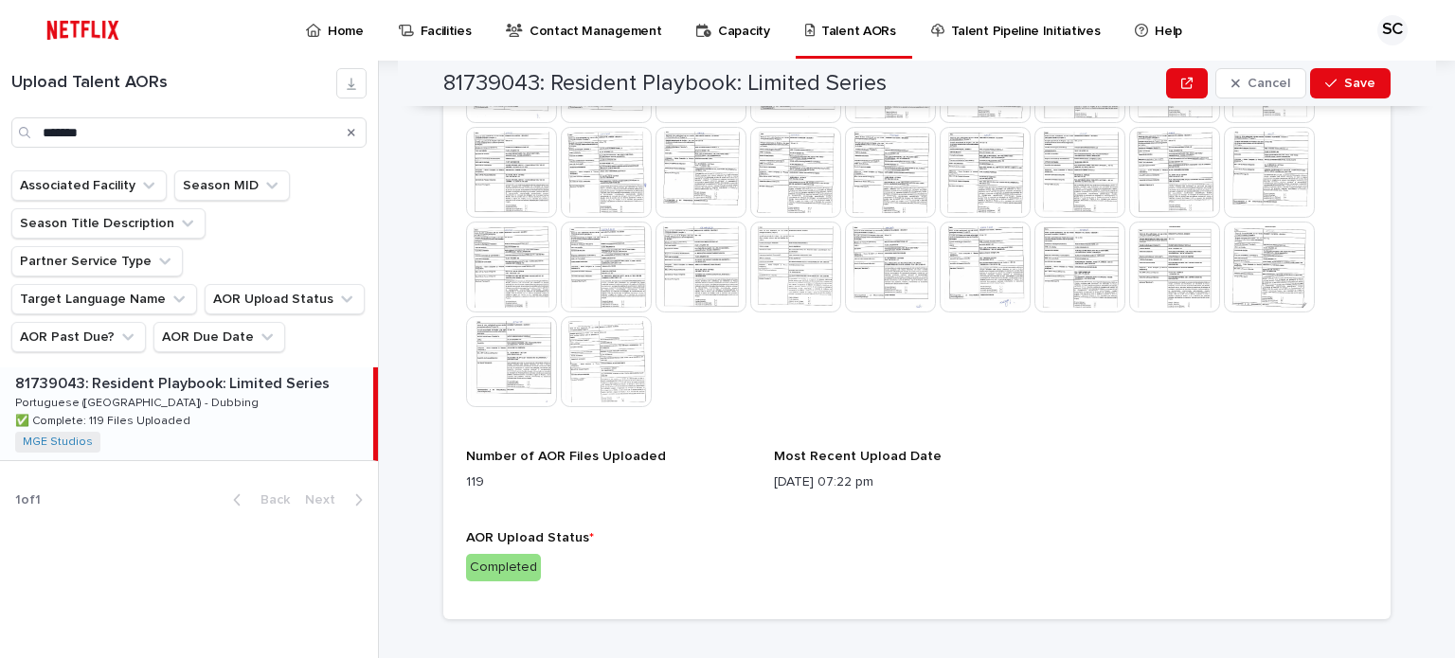
scroll to position [1761, 0]
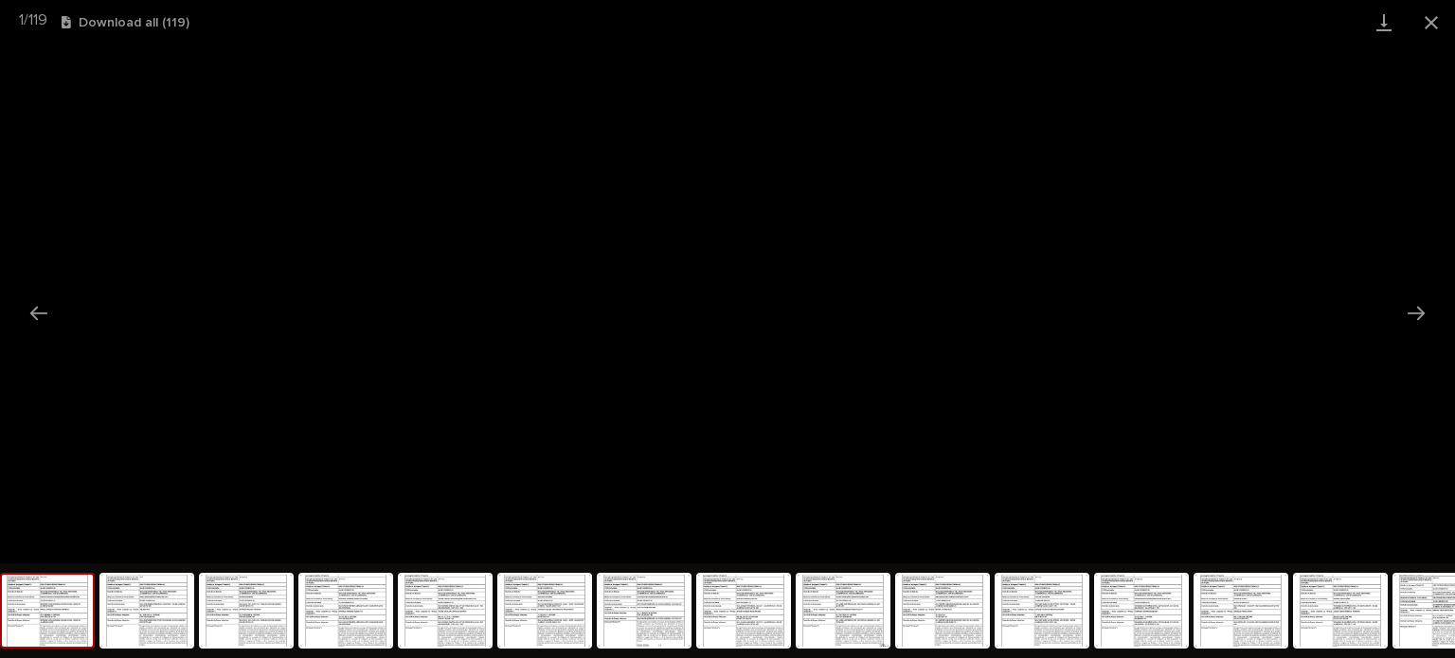
drag, startPoint x: 1432, startPoint y: 25, endPoint x: 1243, endPoint y: 18, distance: 189.5
click at [1431, 23] on button "Close gallery" at bounding box center [1430, 22] width 47 height 45
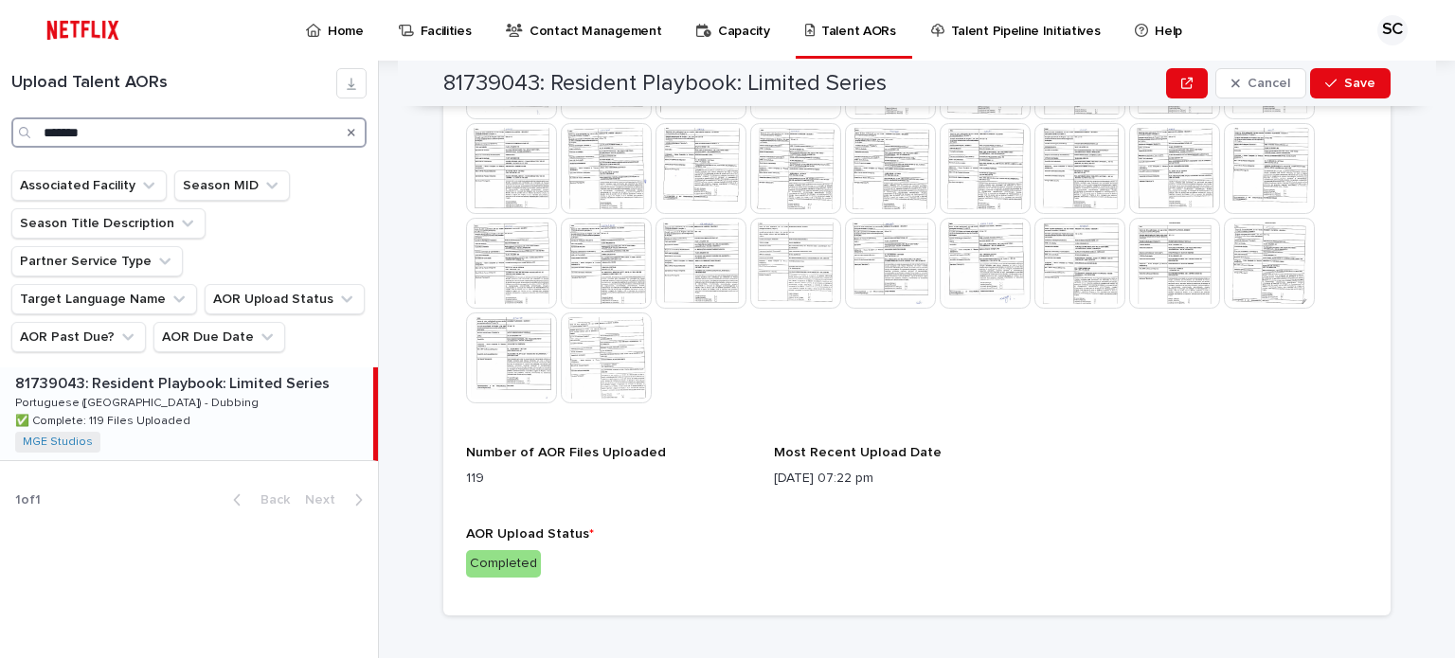
drag, startPoint x: 114, startPoint y: 124, endPoint x: 0, endPoint y: 113, distance: 114.2
click at [0, 113] on div "Upload Talent AORs *******" at bounding box center [189, 108] width 378 height 80
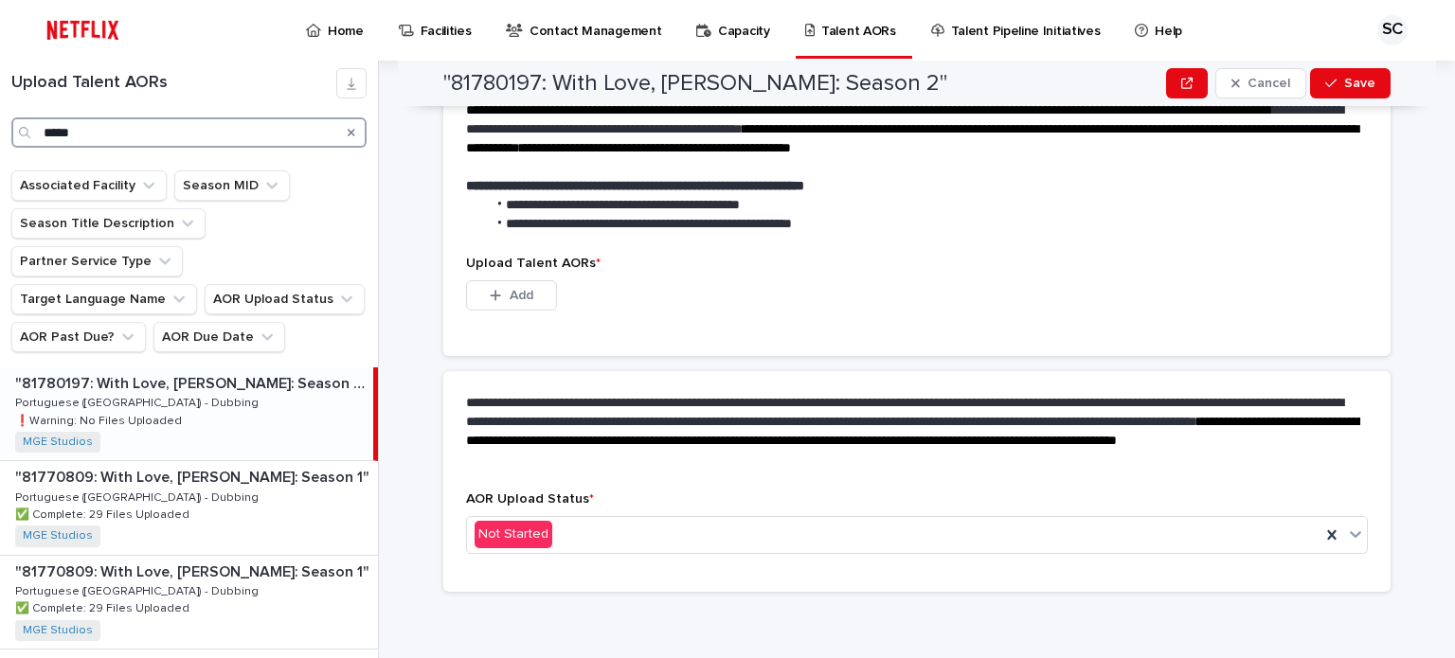
type input "*****"
click at [208, 396] on div ""81780197: With Love, [PERSON_NAME]: Season 2" "81780197: With Love, [PERSON_NA…" at bounding box center [186, 413] width 373 height 93
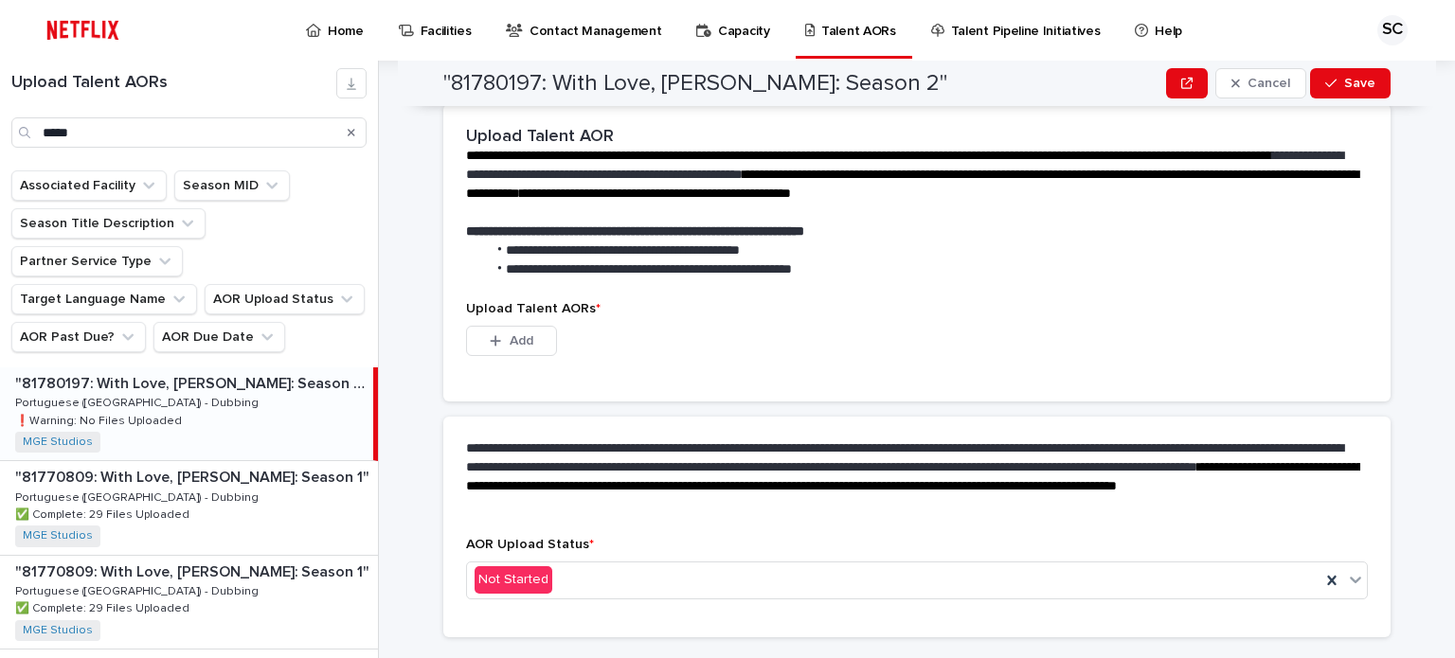
scroll to position [568, 0]
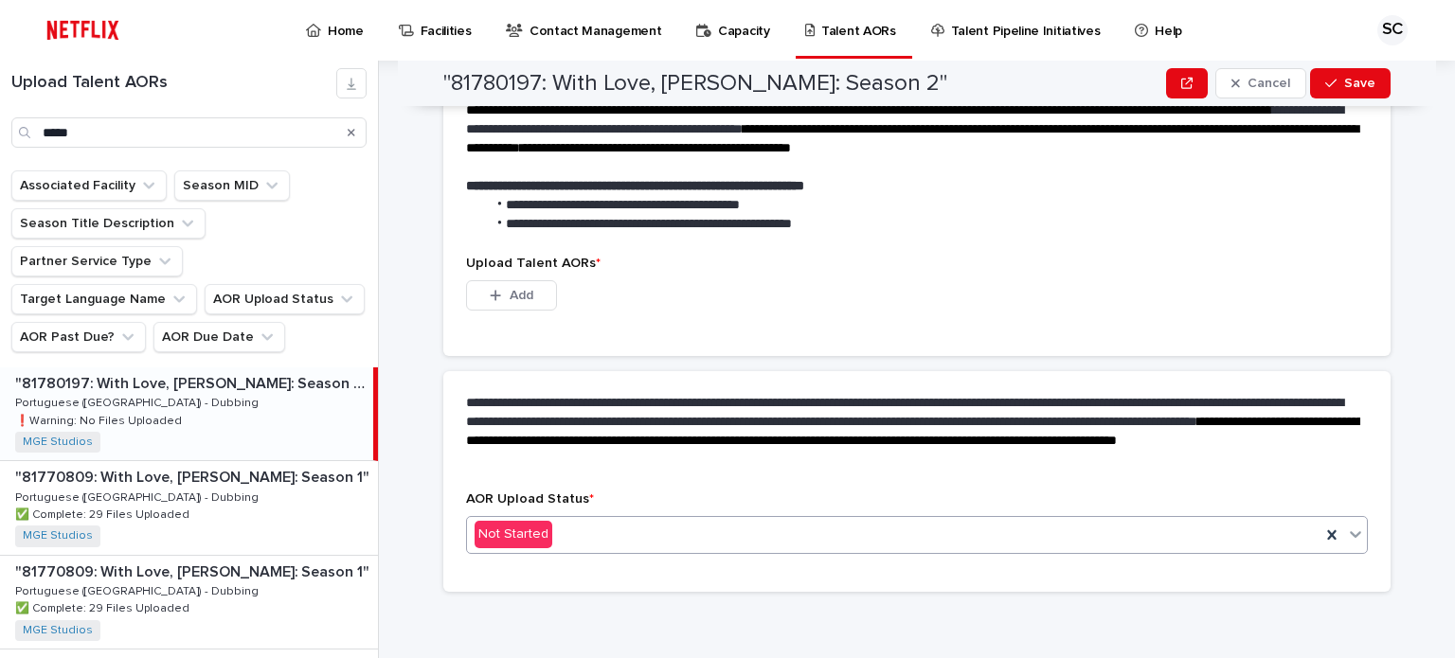
click at [583, 536] on div "Not Started" at bounding box center [893, 534] width 853 height 31
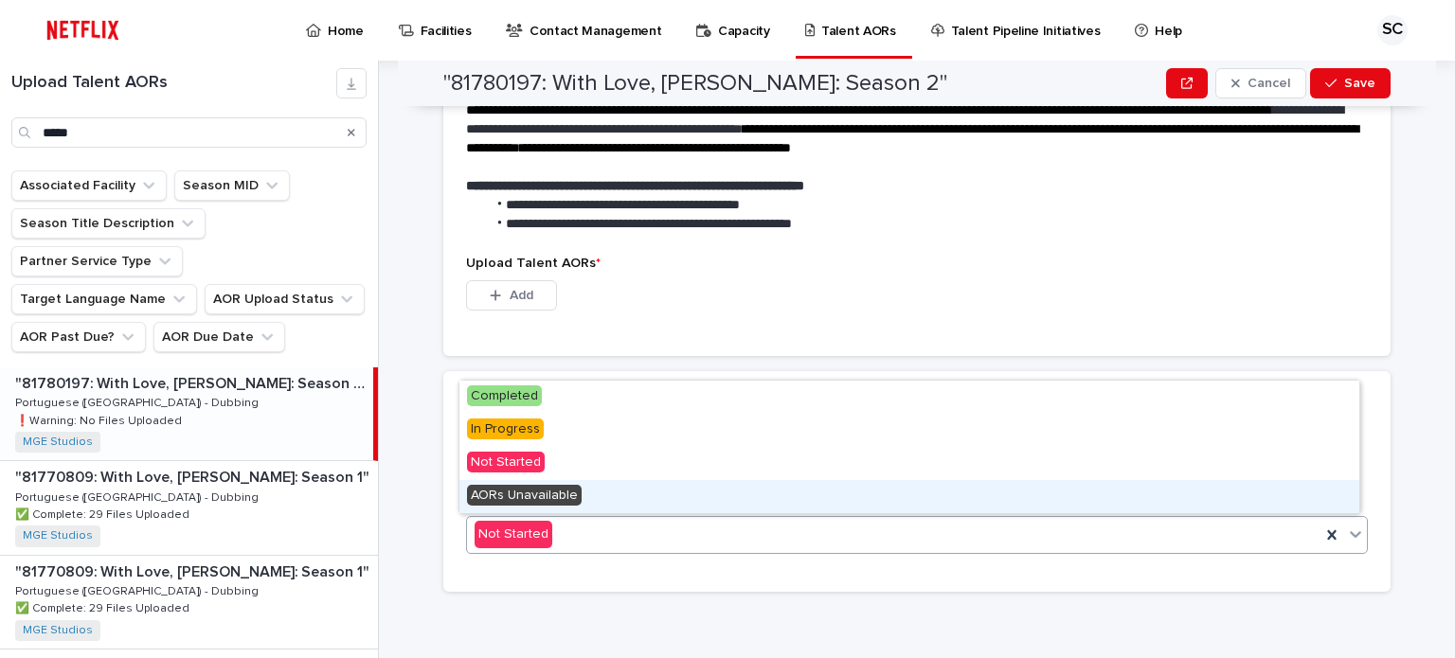
click at [581, 499] on div "AORs Unavailable" at bounding box center [909, 496] width 900 height 33
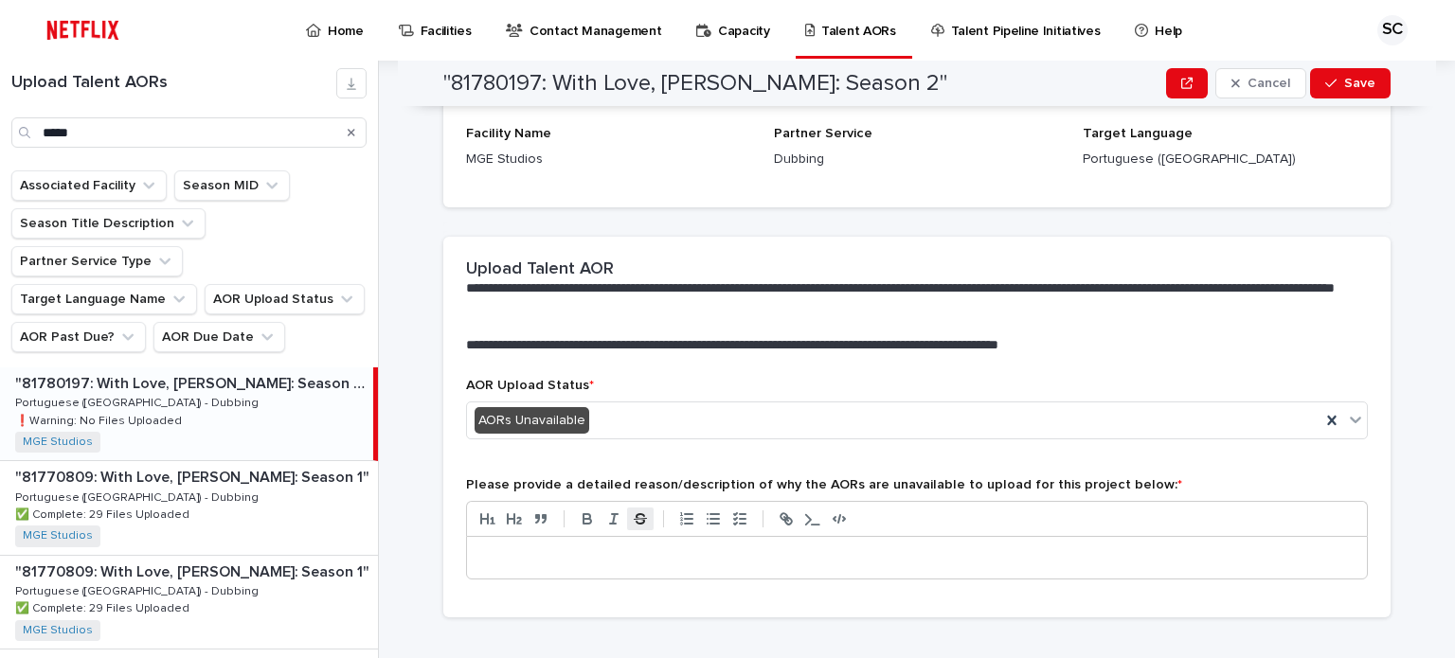
scroll to position [433, 0]
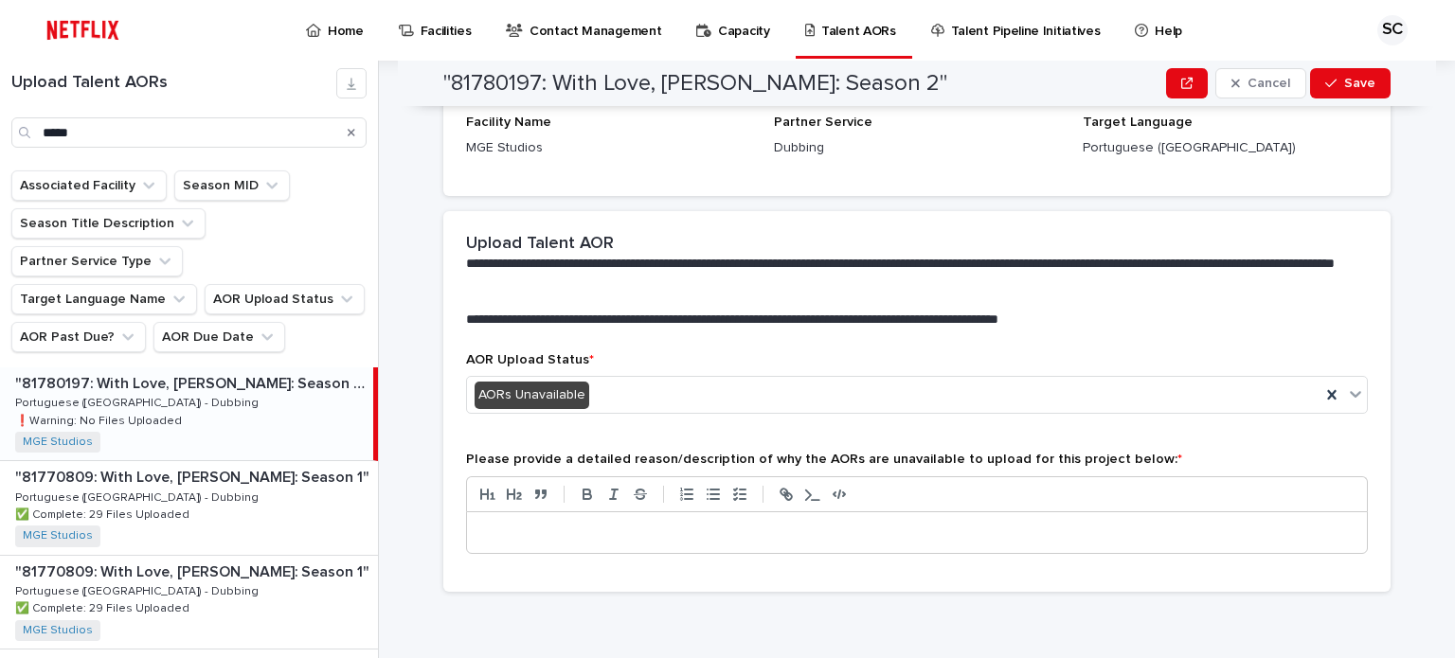
click at [586, 524] on p at bounding box center [916, 533] width 871 height 19
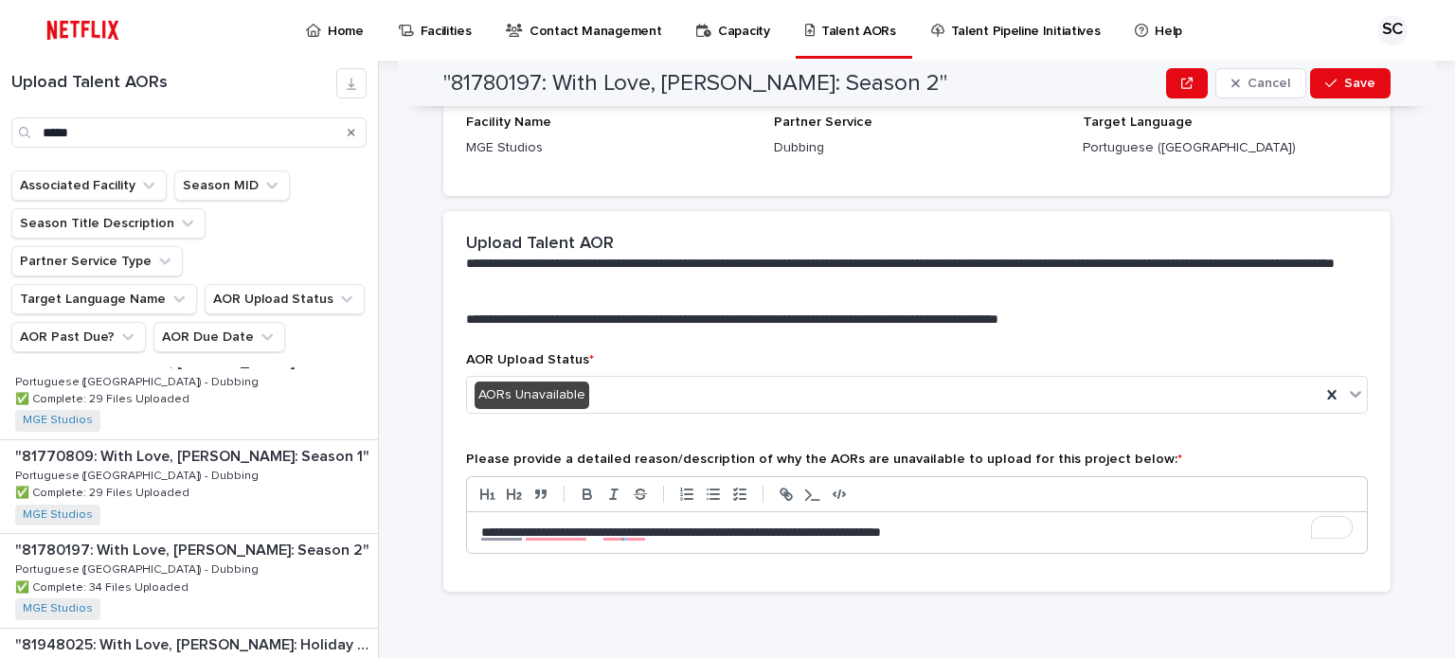
scroll to position [0, 0]
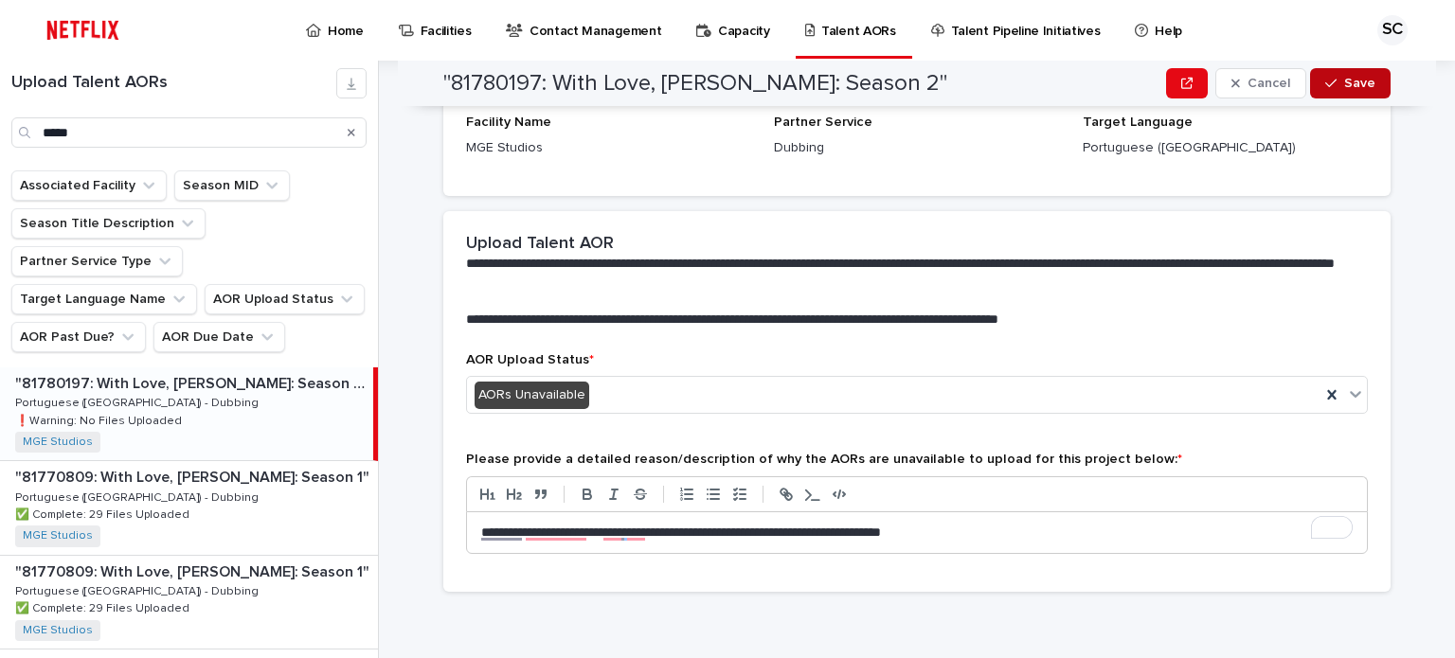
click at [1365, 88] on span "Save" at bounding box center [1359, 83] width 31 height 13
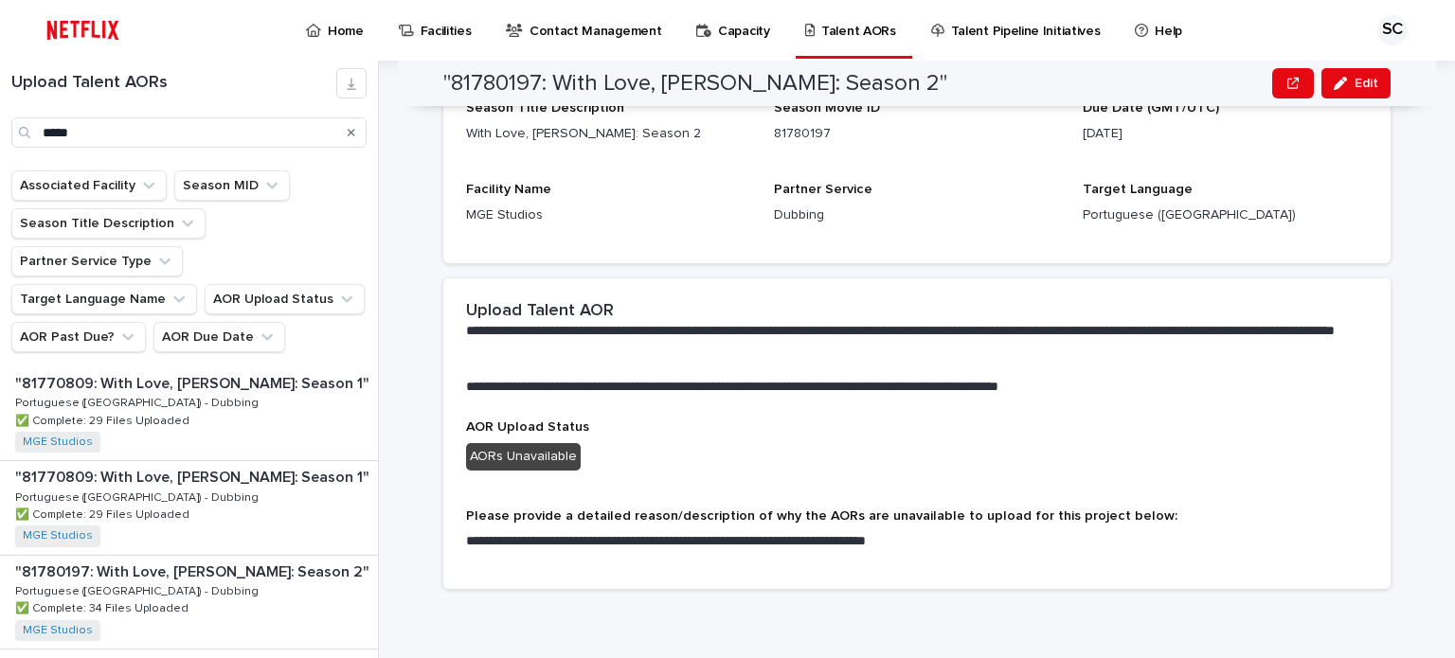
scroll to position [272, 0]
click at [356, 35] on p "Home" at bounding box center [346, 20] width 36 height 40
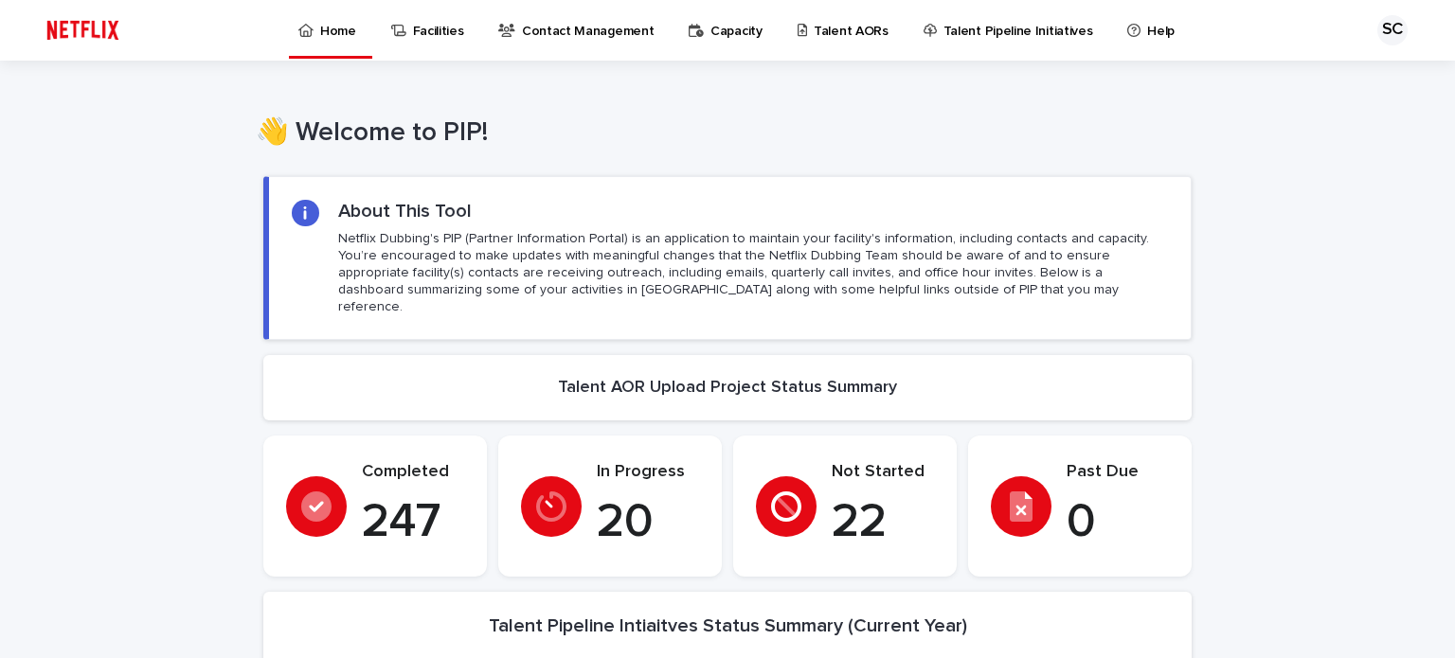
click at [841, 26] on p "Talent AORs" at bounding box center [851, 20] width 75 height 40
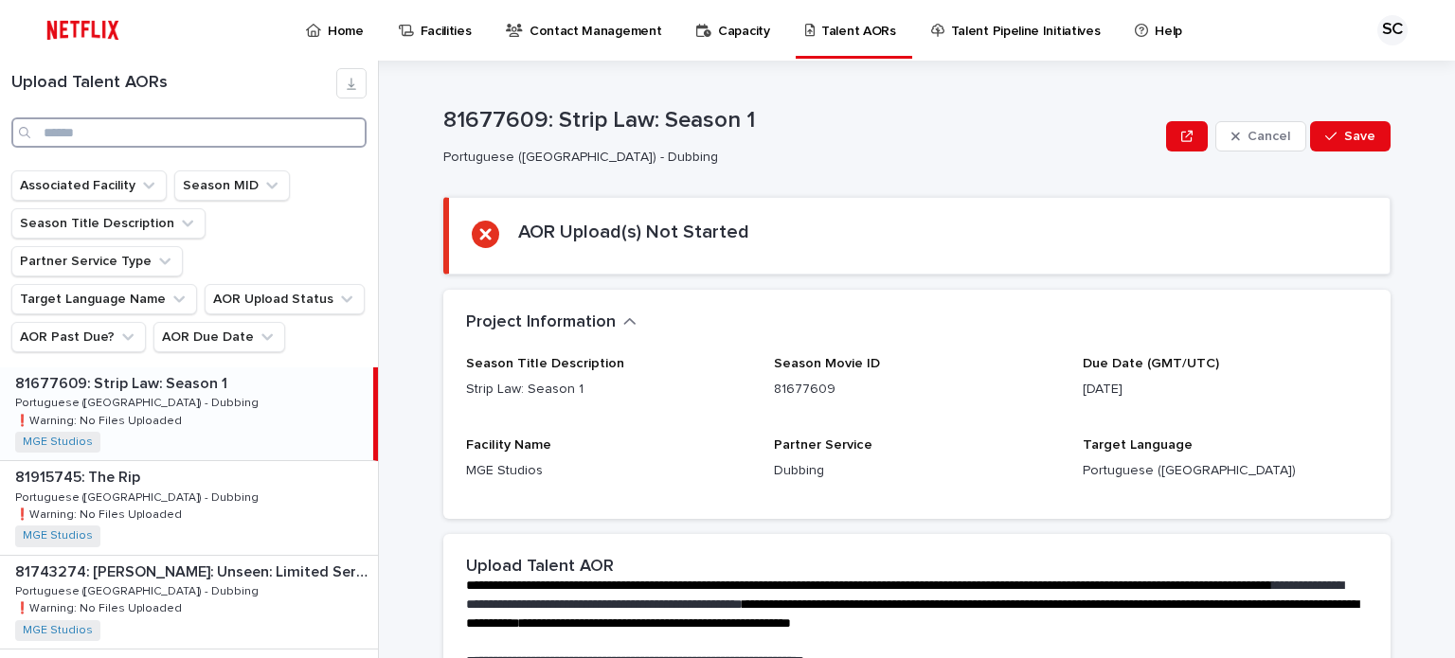
click at [208, 129] on input "Search" at bounding box center [188, 132] width 355 height 30
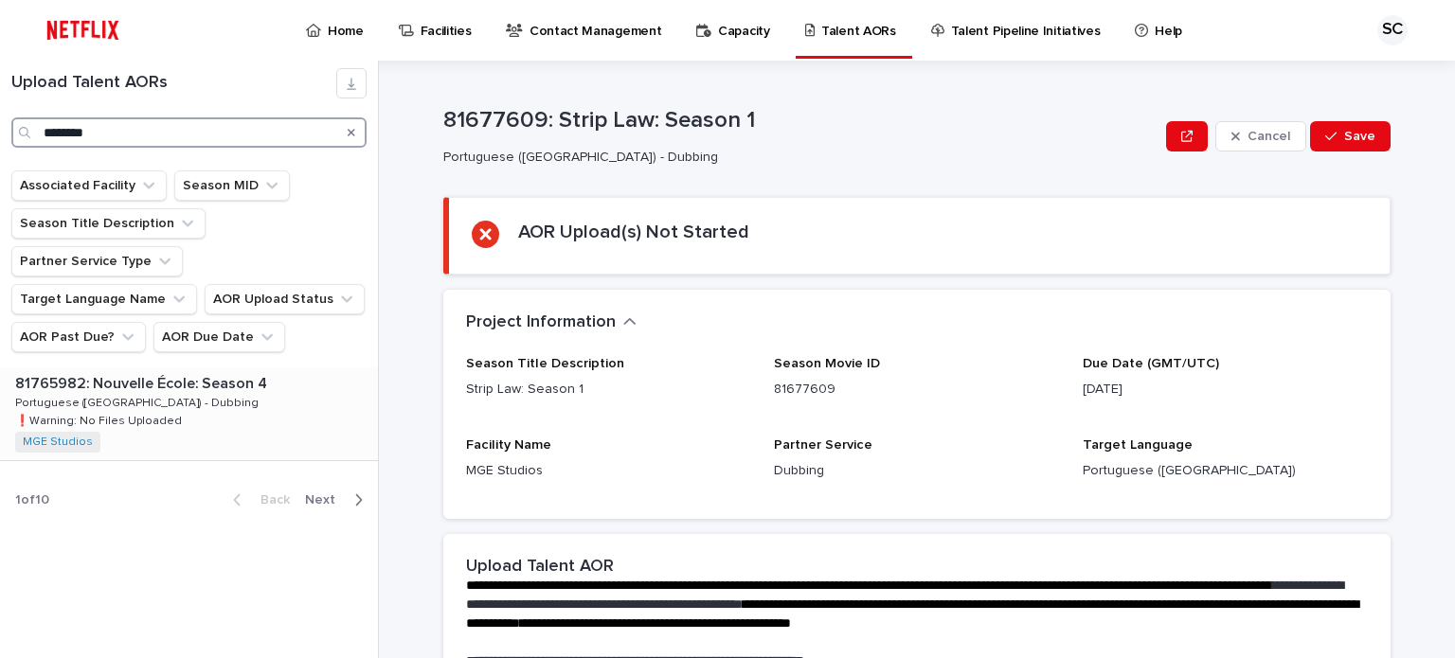
type input "********"
click at [283, 381] on div "81765982: Nouvelle École: Season 4 81765982: Nouvelle École: Season 4 Portugues…" at bounding box center [189, 413] width 378 height 93
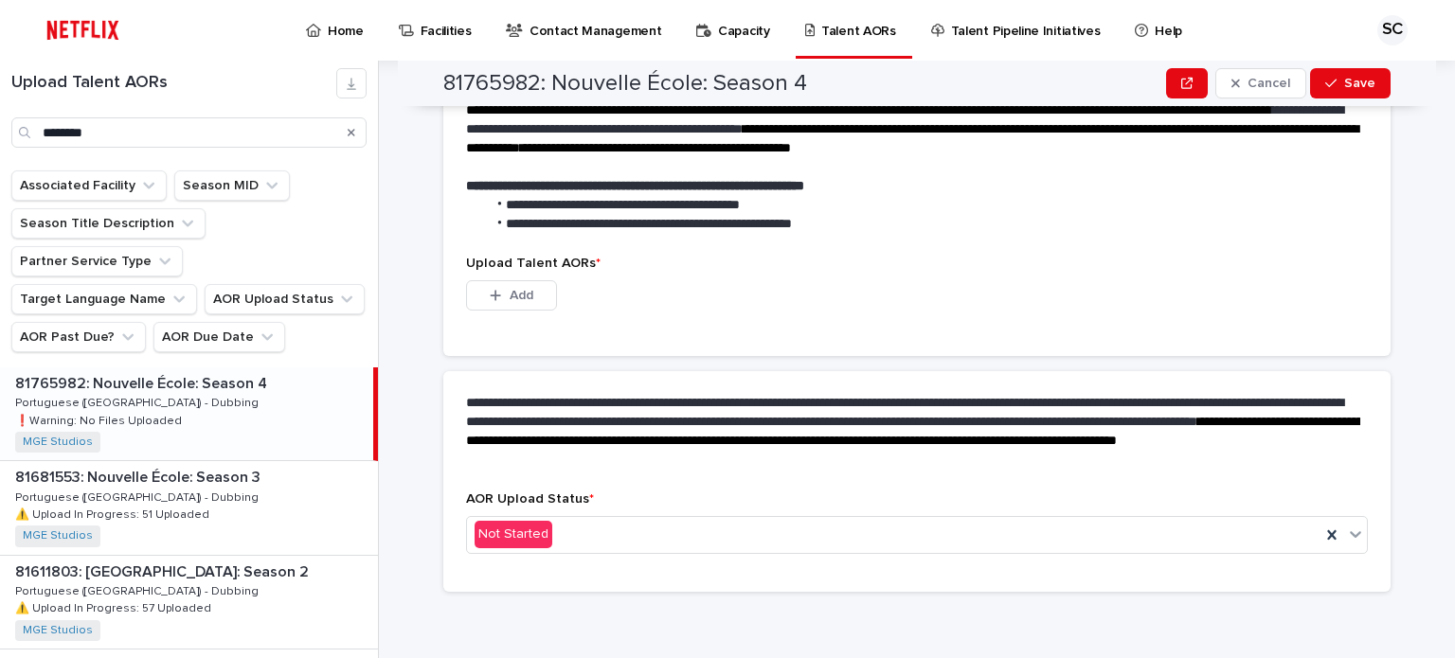
scroll to position [476, 0]
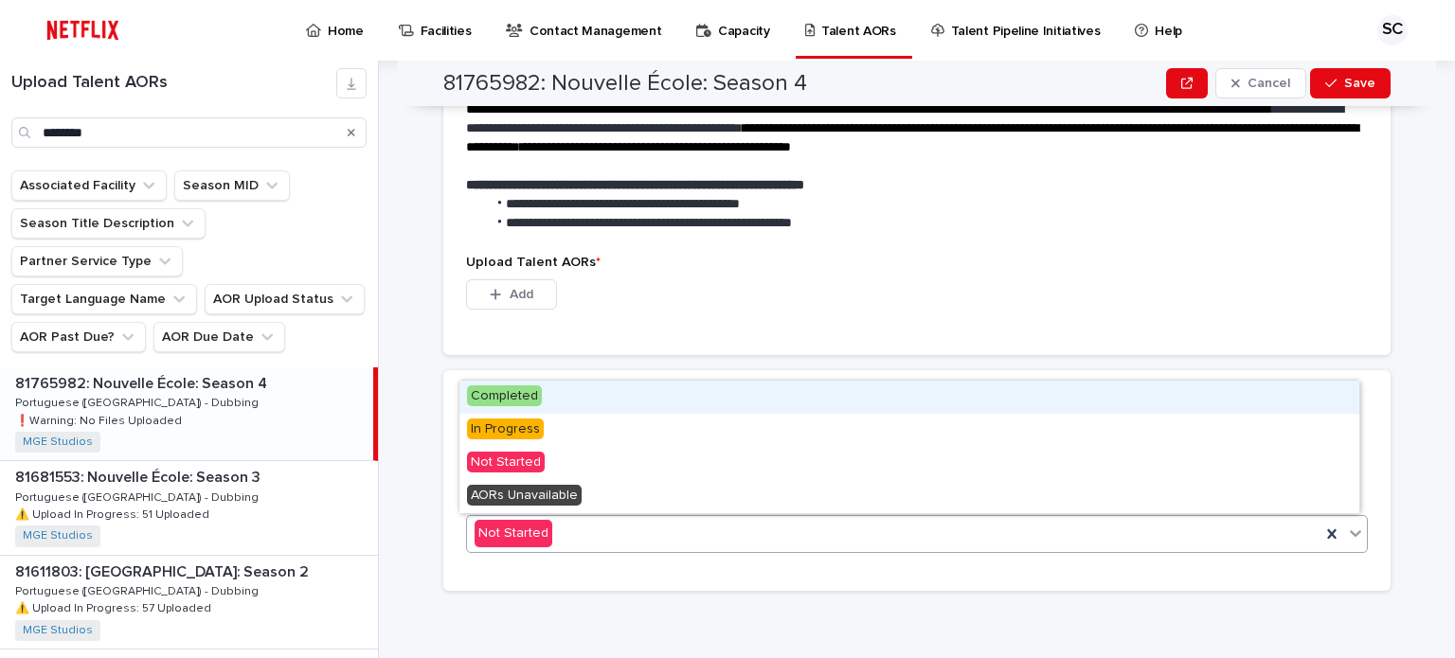
click at [602, 539] on div "Not Started" at bounding box center [893, 533] width 853 height 31
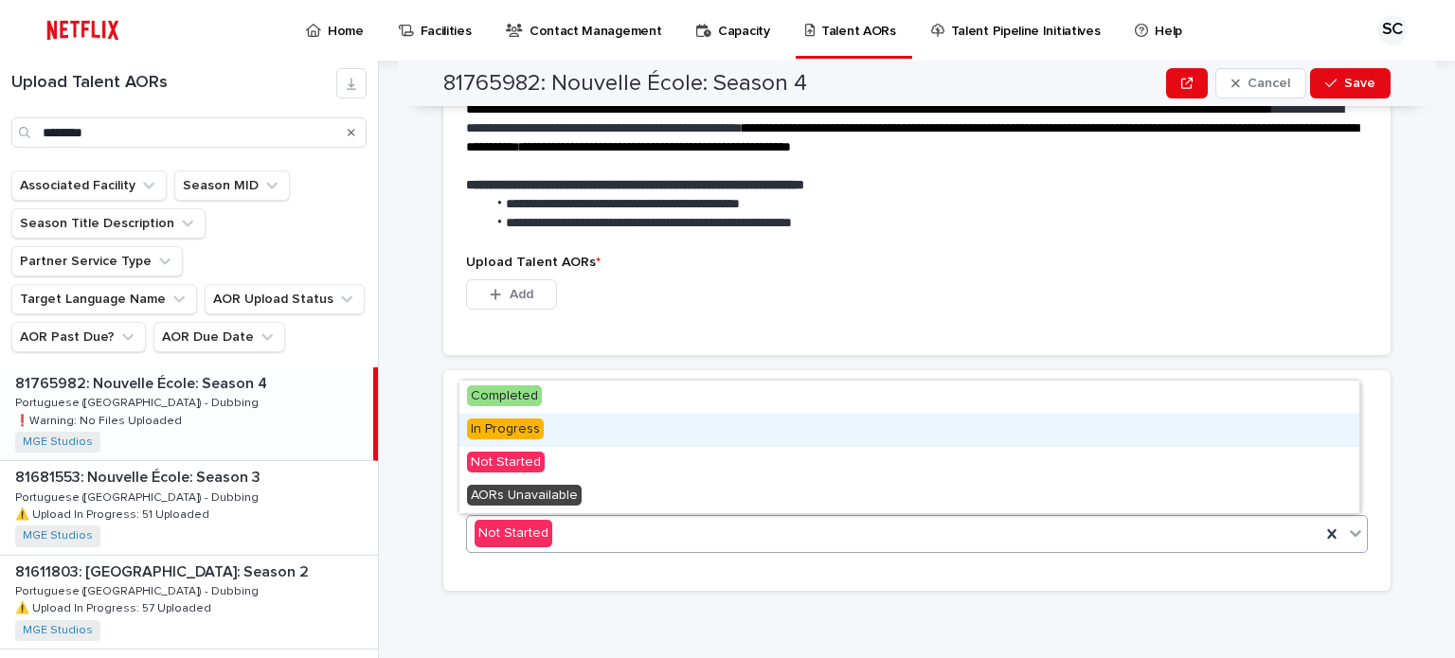
click at [559, 421] on div "In Progress" at bounding box center [909, 430] width 900 height 33
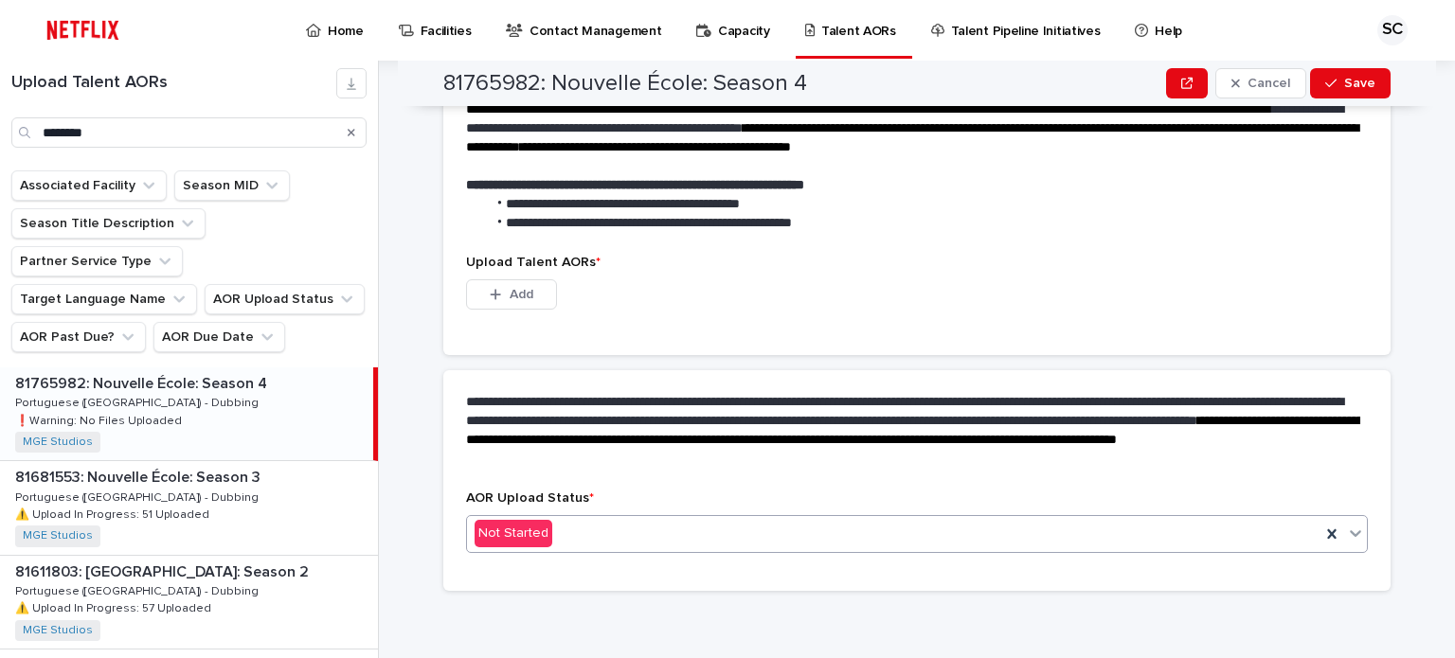
scroll to position [384, 0]
click at [538, 293] on button "Add" at bounding box center [511, 294] width 91 height 30
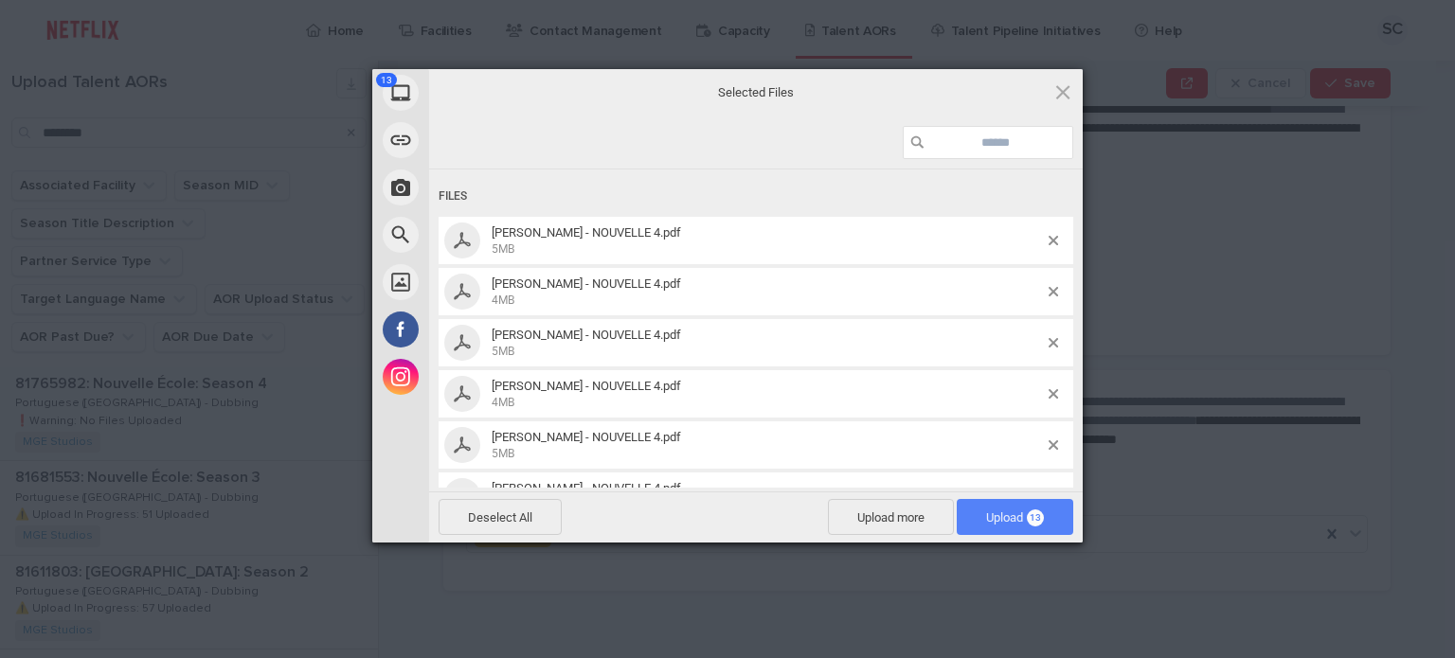
click at [1008, 506] on span "Upload 13" at bounding box center [1015, 517] width 116 height 36
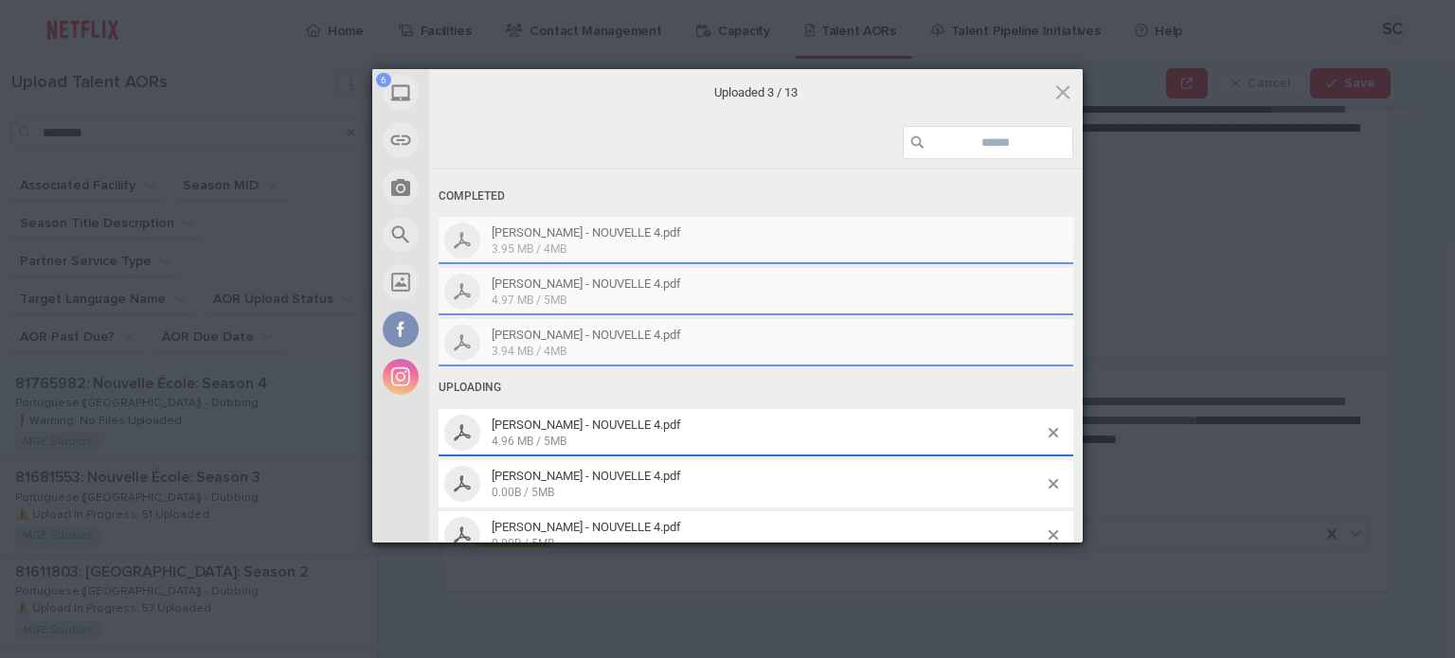
click at [993, 94] on div "Uploaded 3 / 13" at bounding box center [755, 92] width 653 height 47
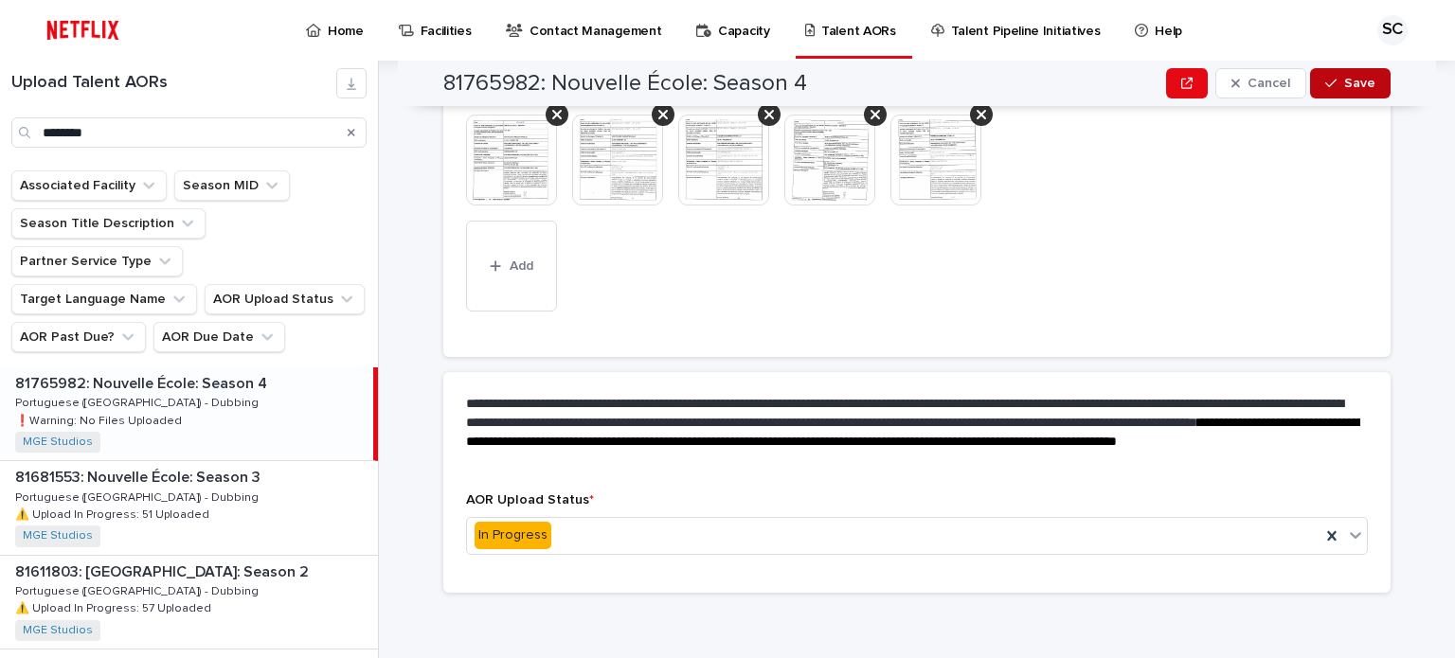
scroll to position [765, 0]
click at [1365, 86] on span "Save" at bounding box center [1359, 83] width 31 height 13
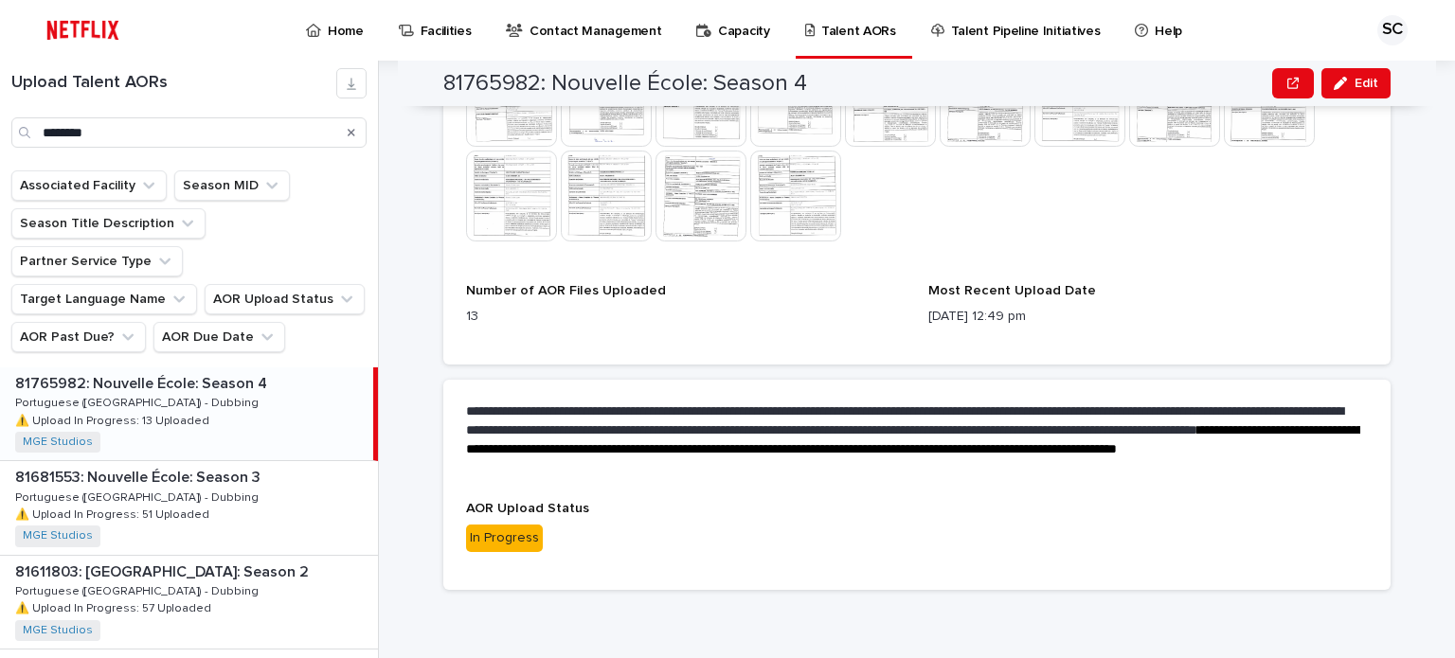
scroll to position [635, 0]
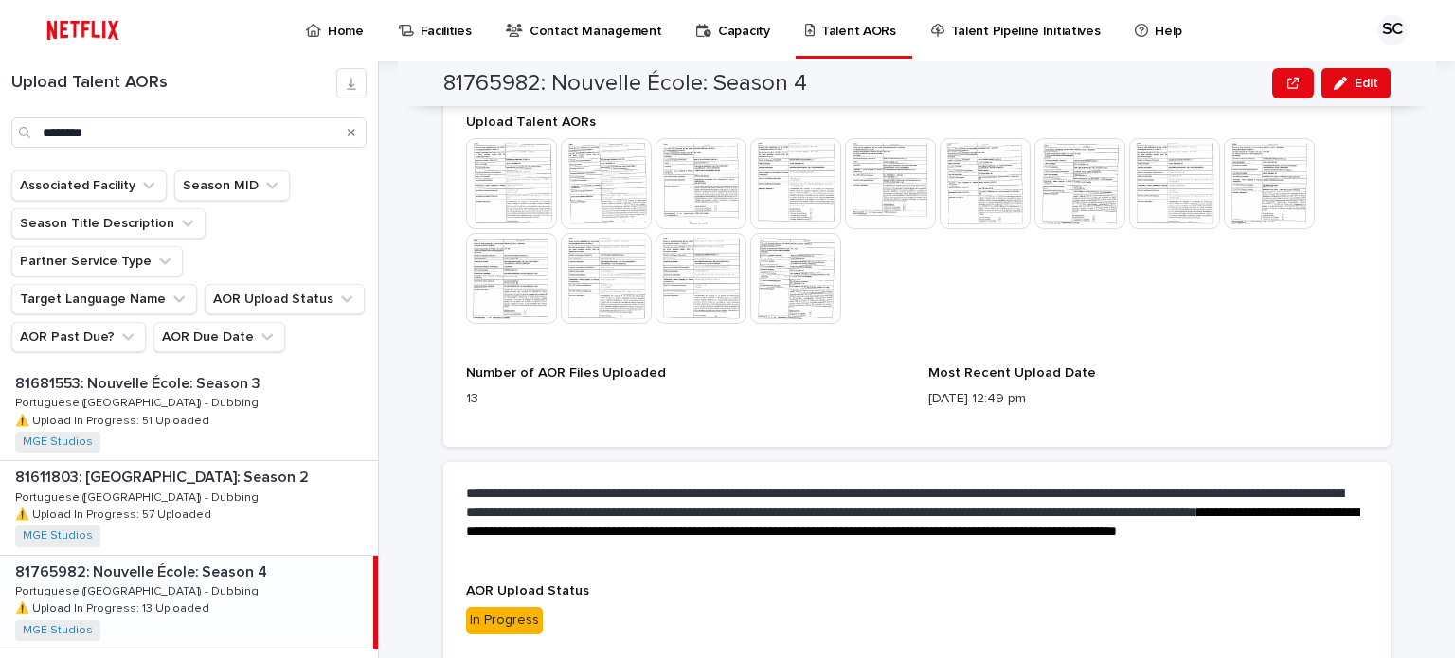
click at [343, 40] on link "Home" at bounding box center [338, 29] width 68 height 59
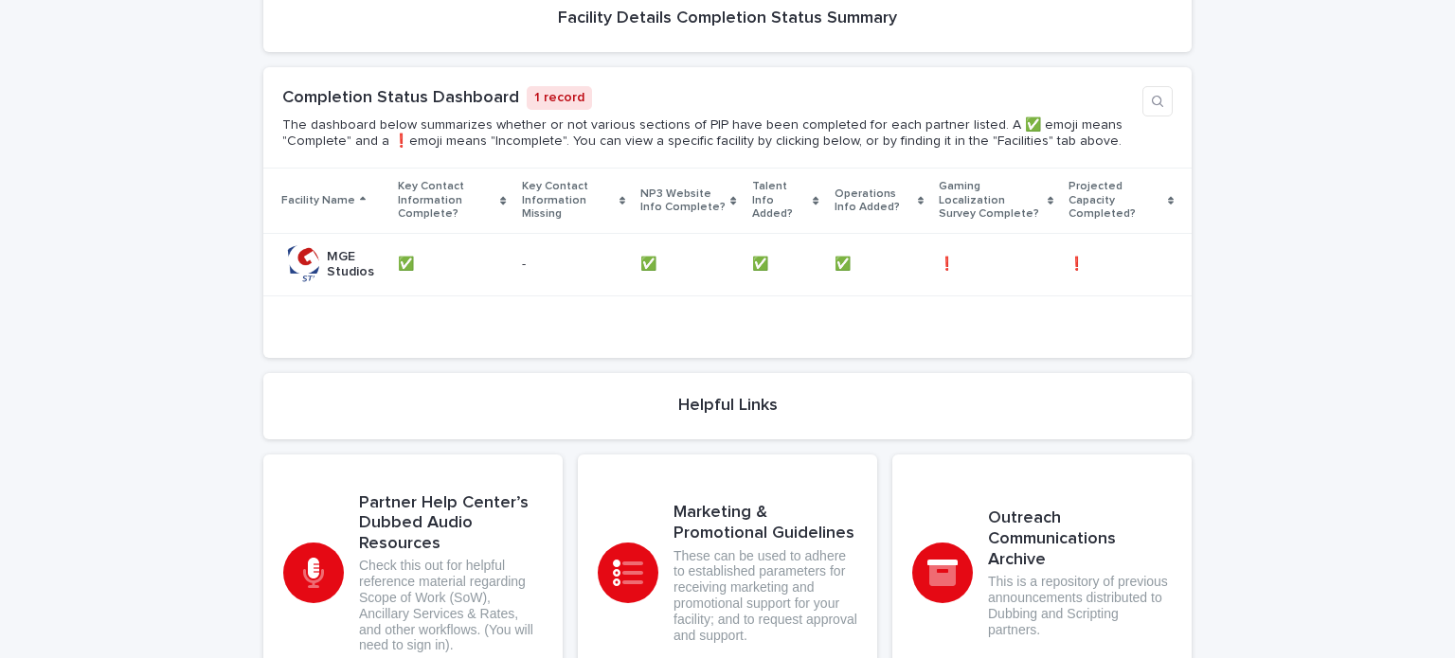
scroll to position [947, 0]
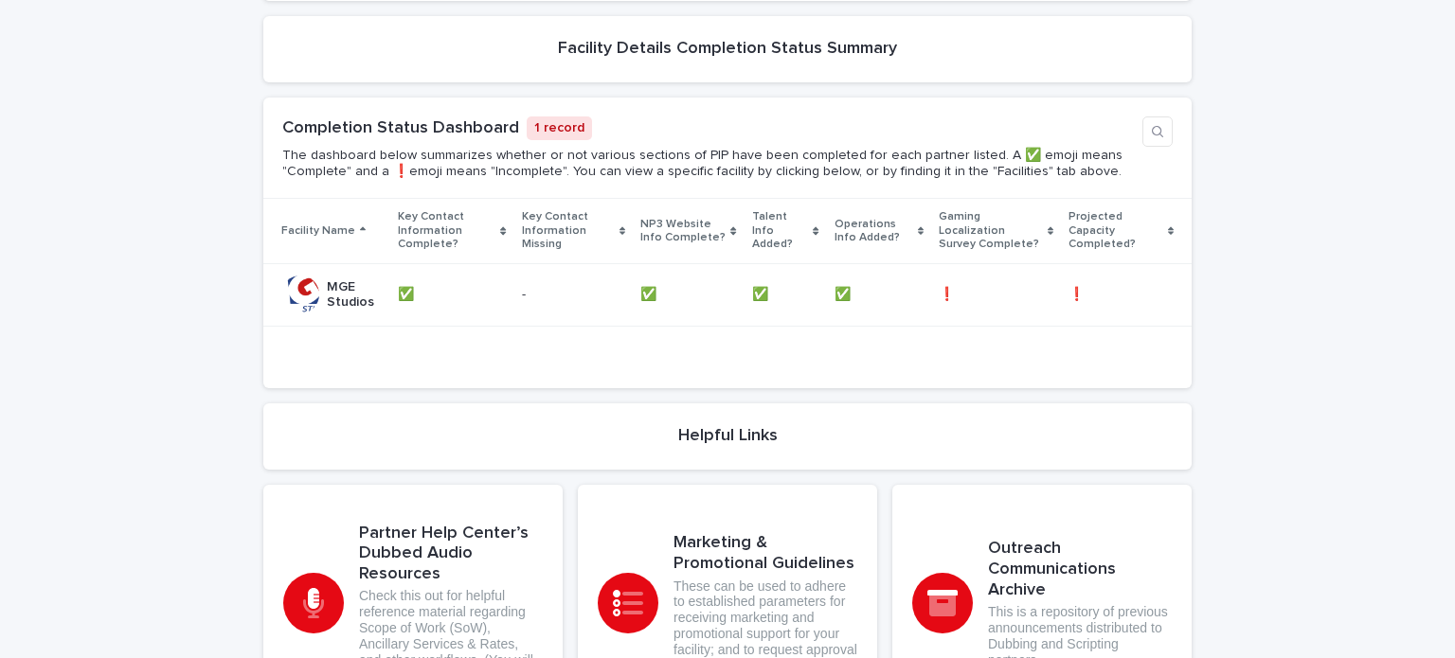
click at [998, 224] on p "Gaming Localization Survey Complete?" at bounding box center [991, 230] width 104 height 48
click at [939, 283] on p "❗️" at bounding box center [949, 293] width 20 height 20
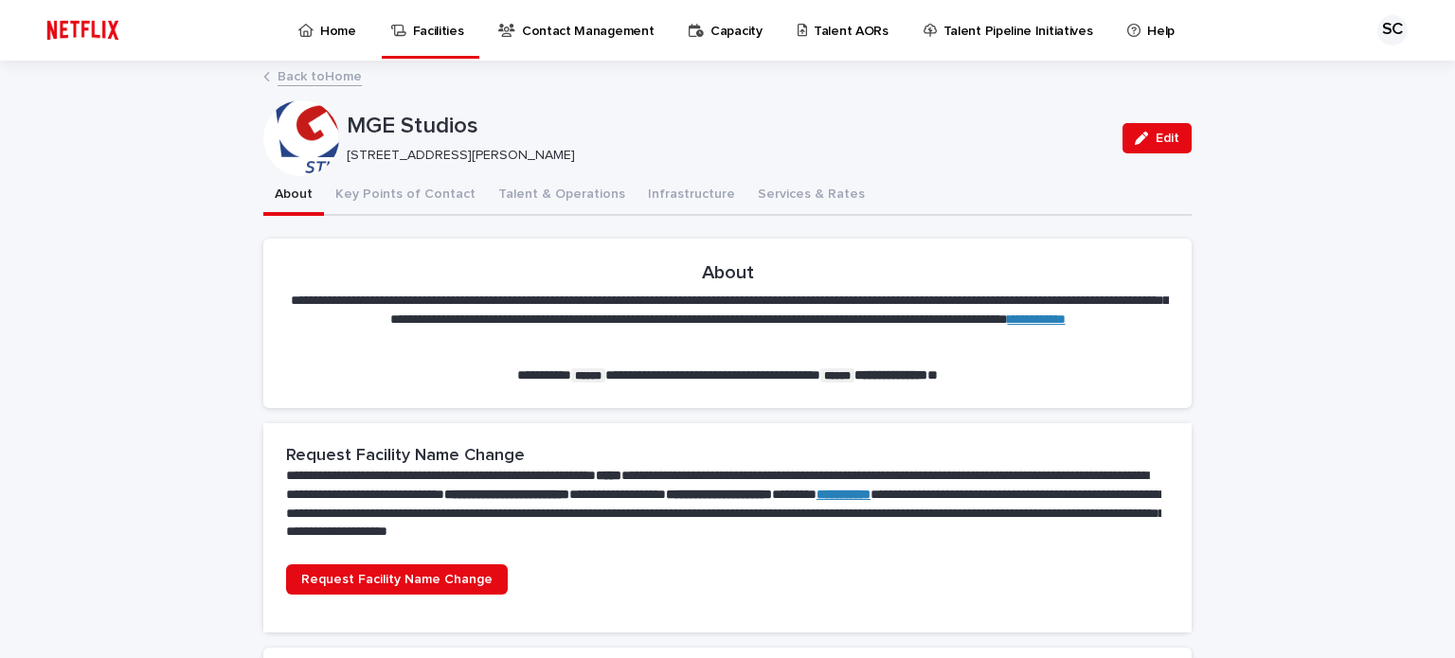
click at [320, 34] on p "Home" at bounding box center [338, 20] width 36 height 40
